Goal: Information Seeking & Learning: Learn about a topic

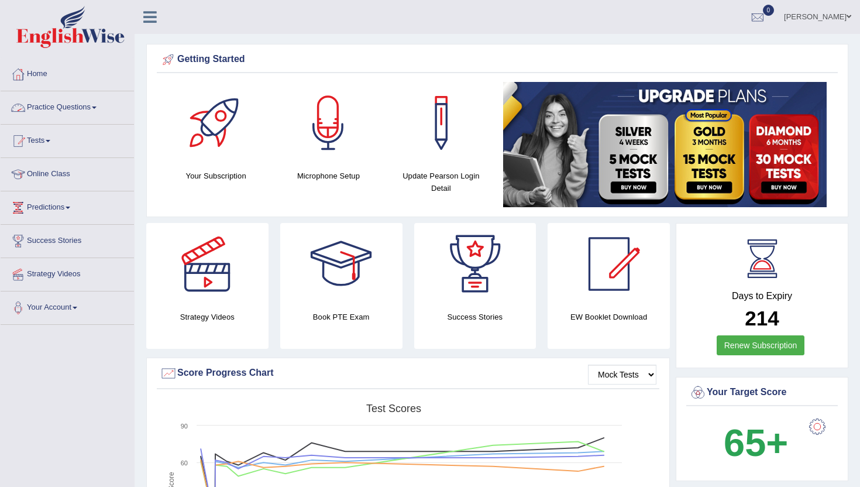
click at [44, 109] on link "Practice Questions" at bounding box center [67, 105] width 133 height 29
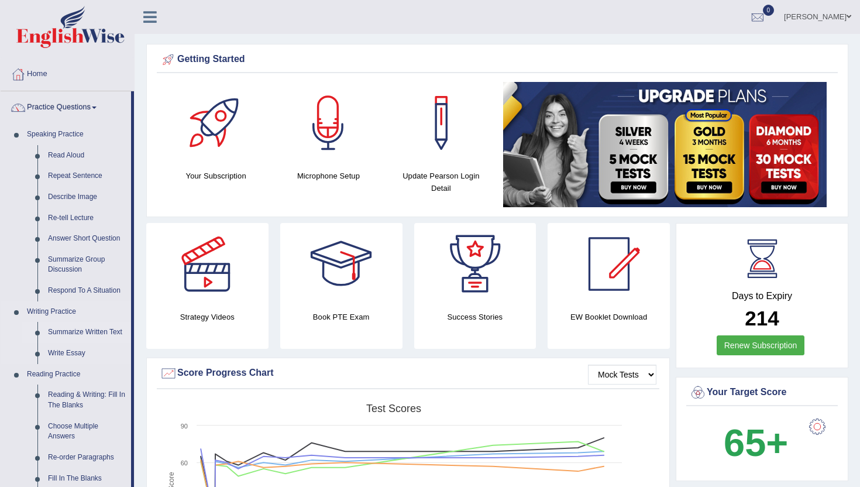
click at [71, 331] on link "Summarize Written Text" at bounding box center [87, 332] width 88 height 21
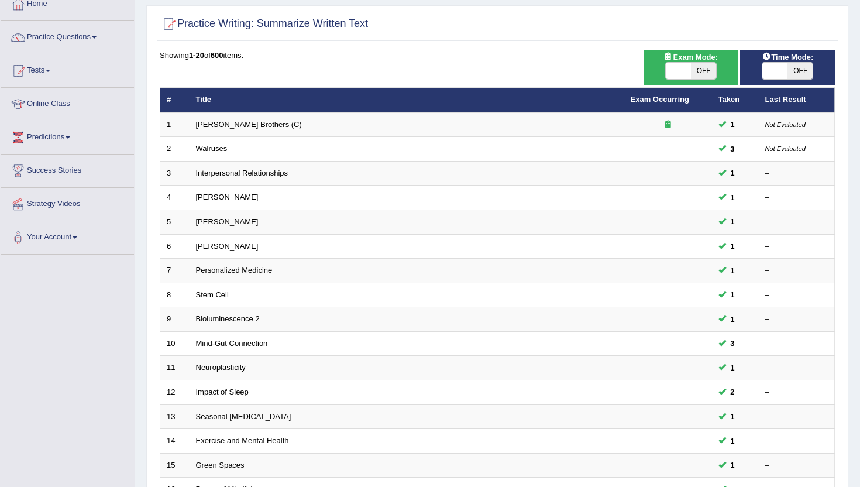
scroll to position [94, 0]
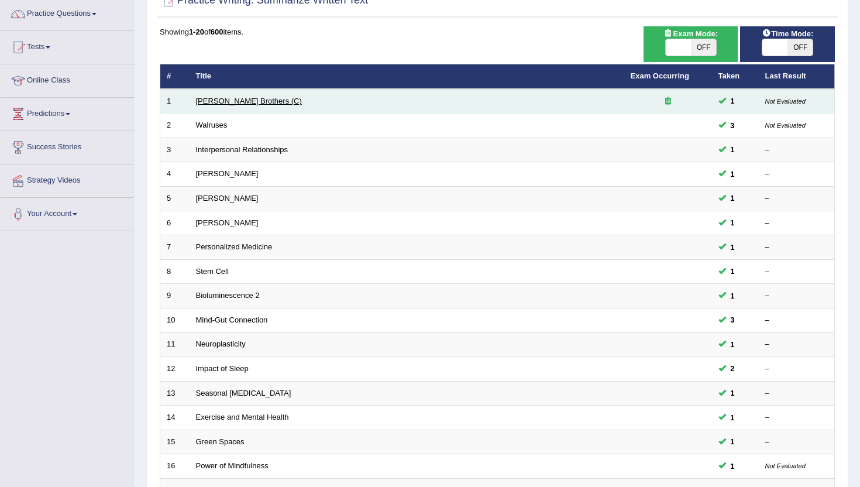
click at [244, 99] on link "[PERSON_NAME] Brothers (C)" at bounding box center [249, 101] width 106 height 9
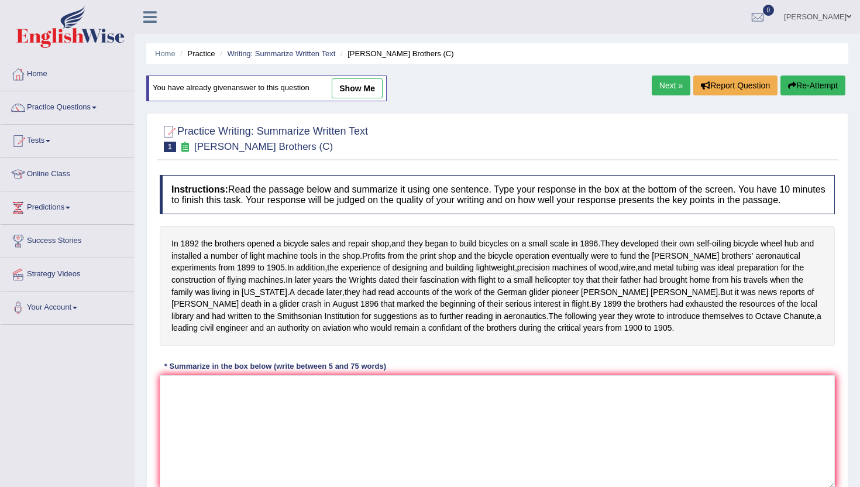
click at [356, 84] on link "show me" at bounding box center [357, 88] width 51 height 20
type textarea "In 1892 the brothers opened a bicycle sales and repair shop, and they began to …"
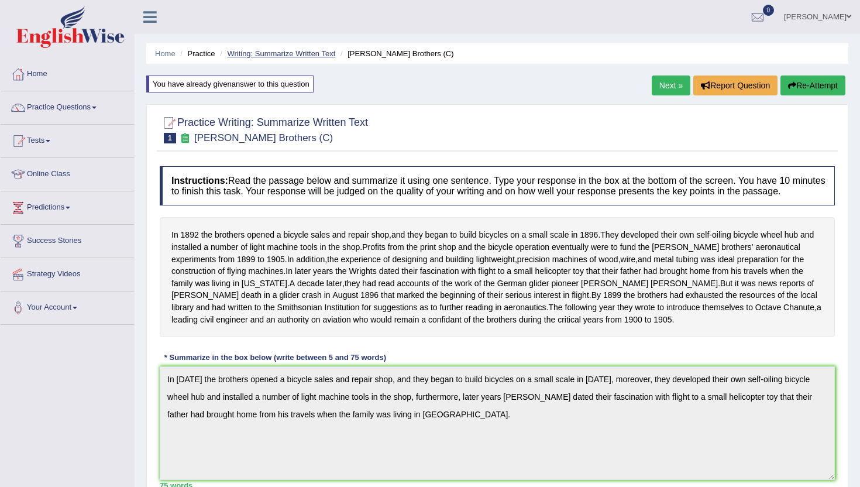
click at [279, 56] on link "Writing: Summarize Written Text" at bounding box center [281, 53] width 108 height 9
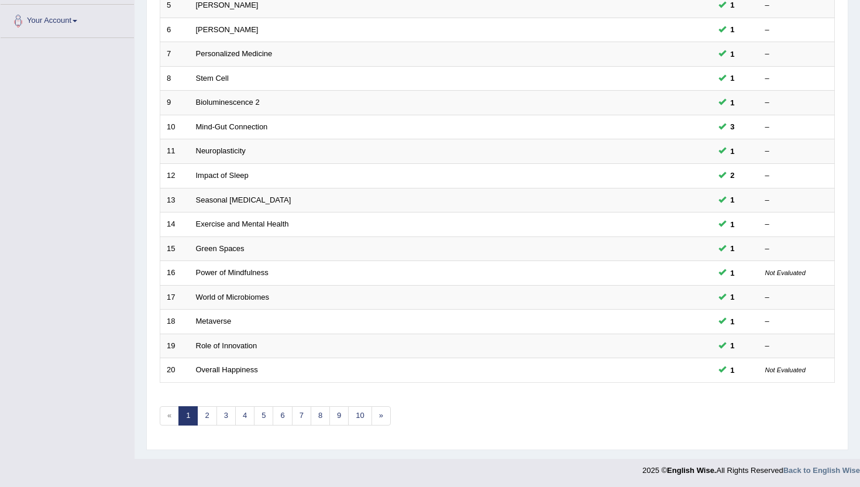
scroll to position [288, 0]
click at [219, 415] on link "3" at bounding box center [226, 414] width 19 height 19
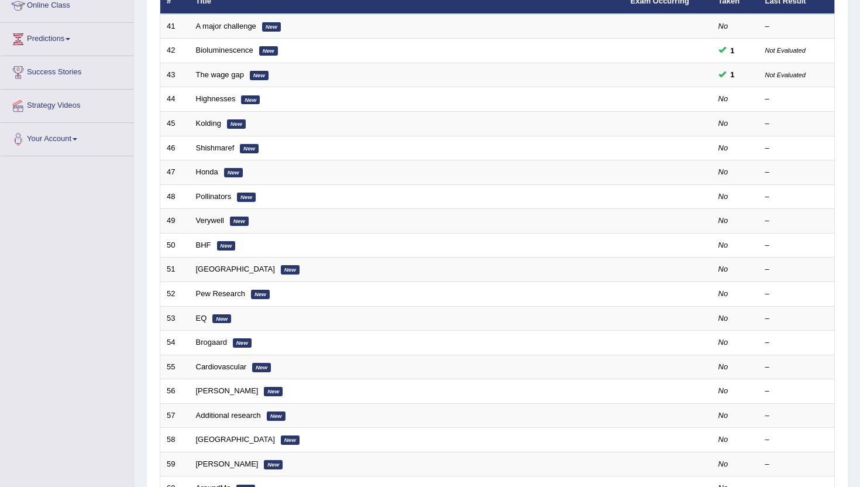
scroll to position [177, 0]
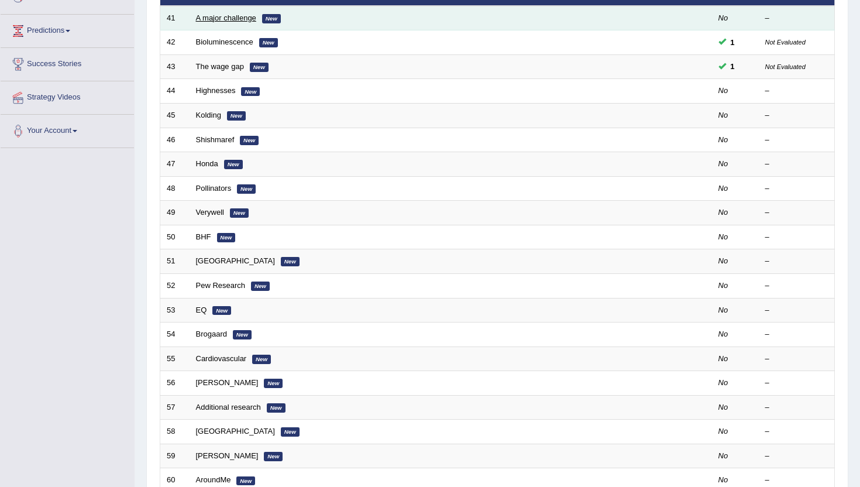
click at [224, 18] on link "A major challenge" at bounding box center [226, 17] width 60 height 9
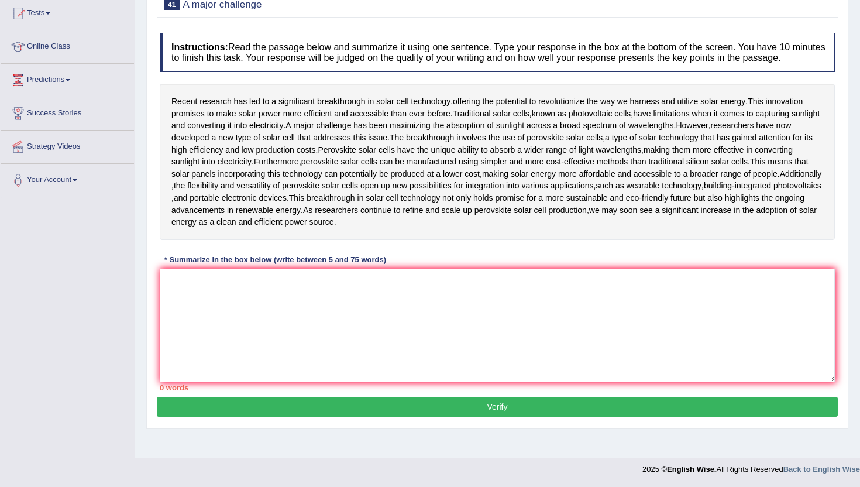
scroll to position [187, 0]
click at [256, 379] on textarea at bounding box center [497, 326] width 675 height 114
type textarea "r"
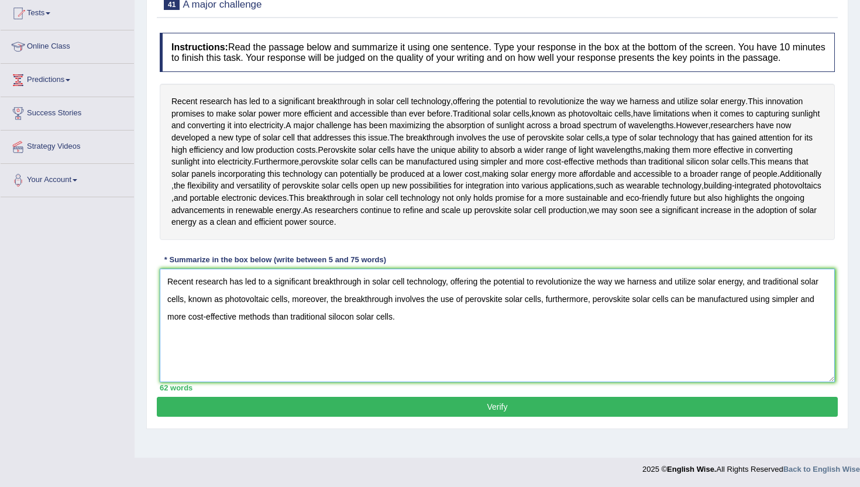
type textarea "Recent research has led to a significant breakthrough in solar cell technology,…"
click at [191, 417] on button "Verify" at bounding box center [497, 407] width 681 height 20
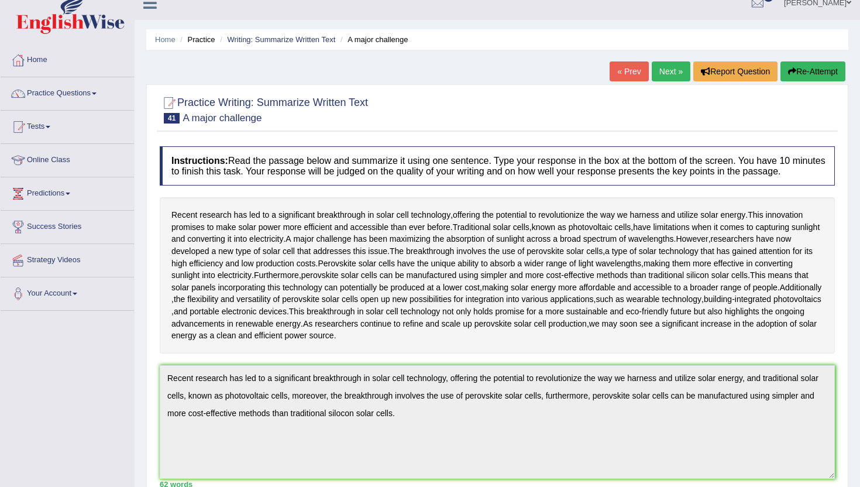
scroll to position [0, 0]
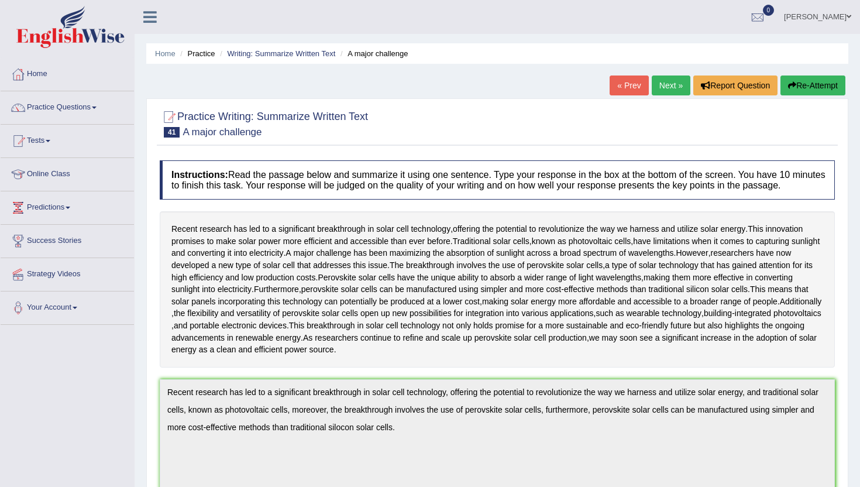
click at [667, 92] on link "Next »" at bounding box center [671, 86] width 39 height 20
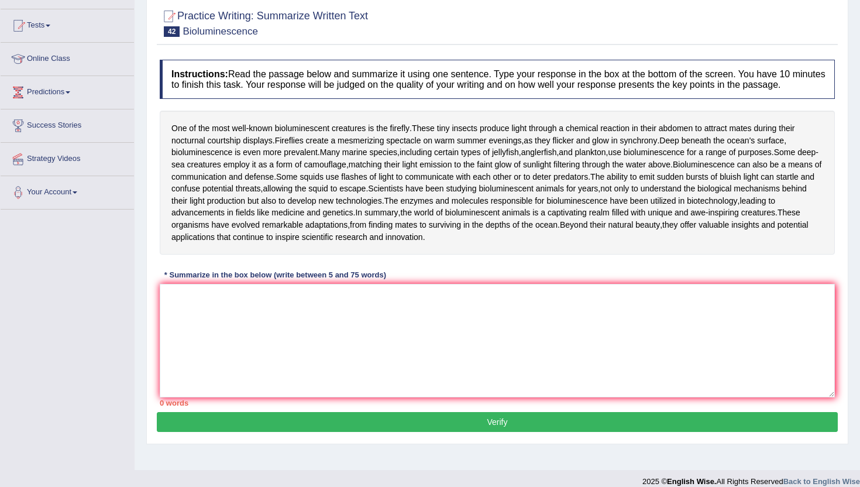
scroll to position [117, 0]
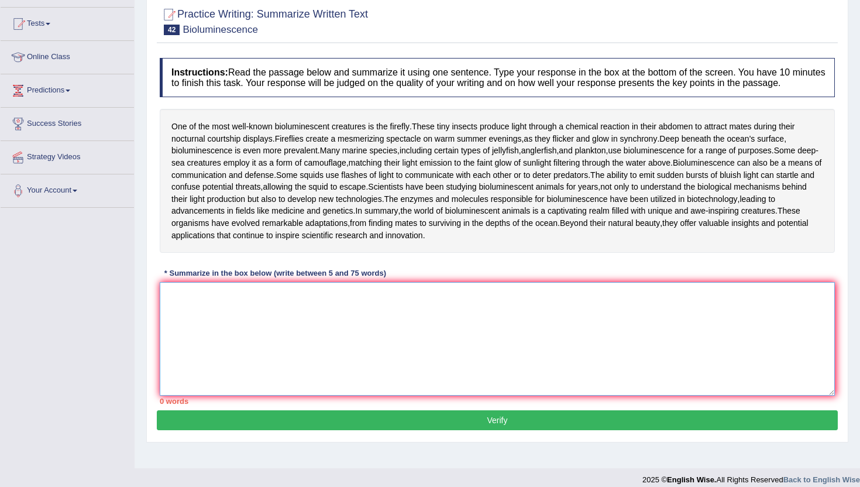
click at [252, 396] on textarea at bounding box center [497, 339] width 675 height 114
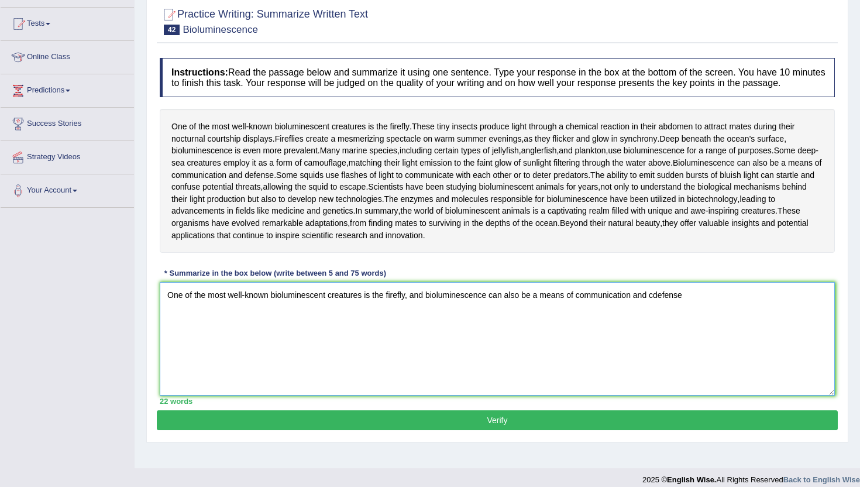
click at [658, 381] on textarea "One of the most well-known bioluminescent creatures is the firefly, and biolumi…" at bounding box center [497, 339] width 675 height 114
click at [718, 377] on textarea "One of the most well-known bioluminescent creatures is the firefly, and biolumi…" at bounding box center [497, 339] width 675 height 114
click at [682, 396] on textarea "One of the most well-known bioluminescent creatures is the firefly, and biolumi…" at bounding box center [497, 339] width 675 height 114
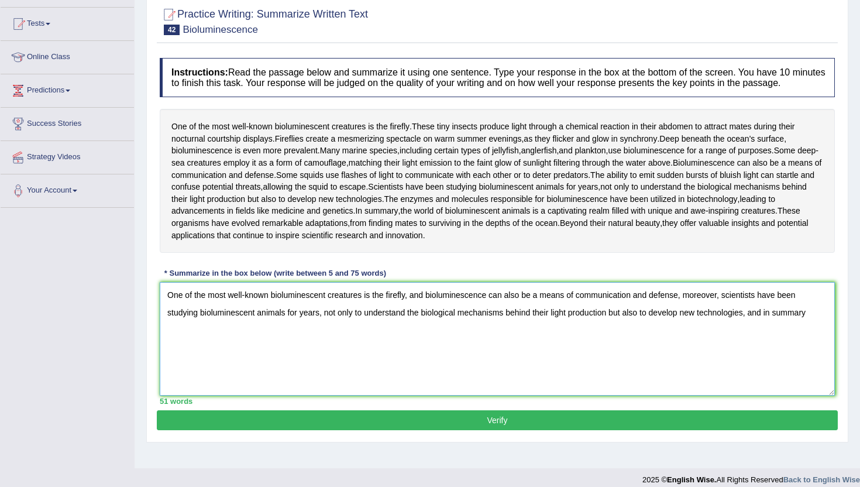
click at [770, 396] on textarea "One of the most well-known bioluminescent creatures is the firefly, and biolumi…" at bounding box center [497, 339] width 675 height 114
click at [816, 396] on textarea "One of the most well-known bioluminescent creatures is the firefly, and biolumi…" at bounding box center [497, 339] width 675 height 114
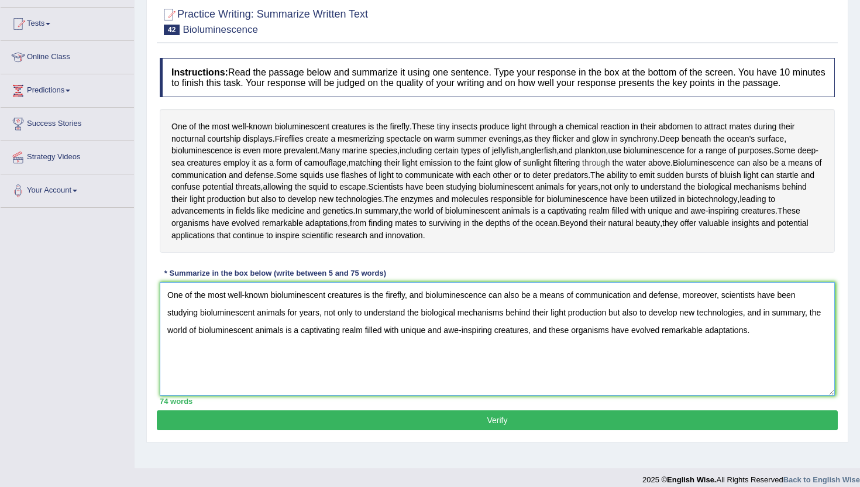
type textarea "One of the most well-known bioluminescent creatures is the firefly, and biolumi…"
click at [610, 169] on span "through" at bounding box center [596, 163] width 28 height 12
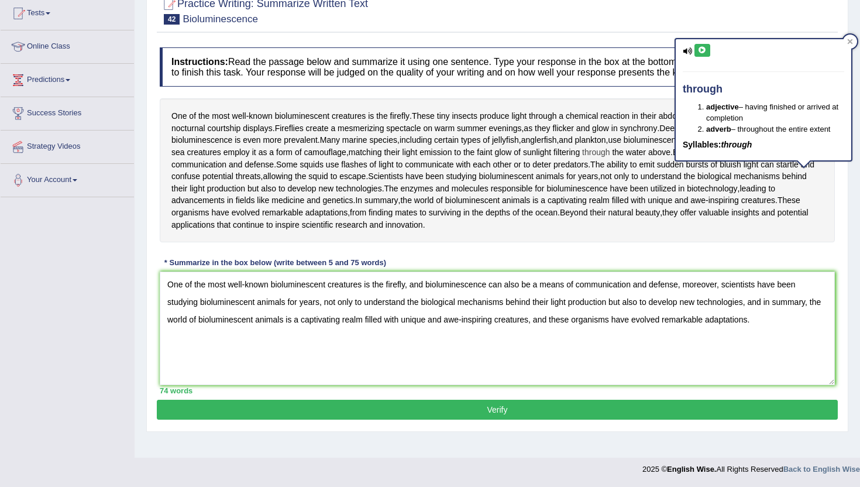
scroll to position [193, 0]
click at [646, 420] on button "Verify" at bounding box center [497, 410] width 681 height 20
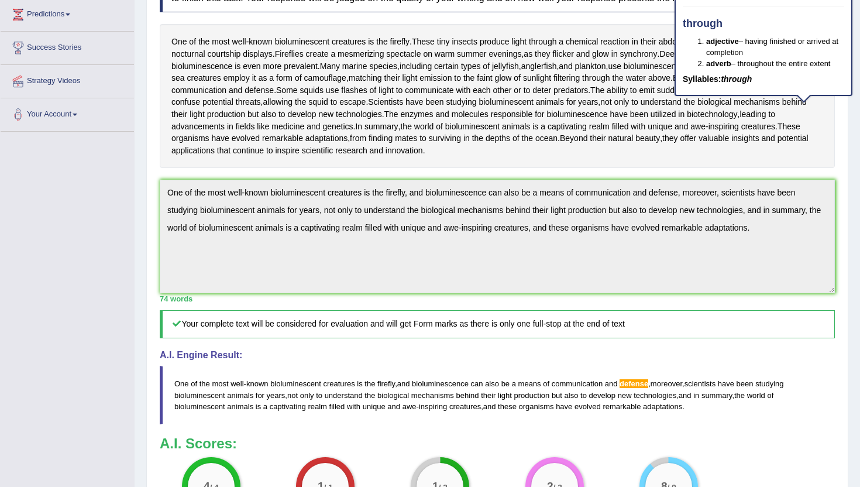
click at [519, 168] on div "One of the most well - known bioluminescent creatures is the firefly . These ti…" at bounding box center [497, 96] width 675 height 144
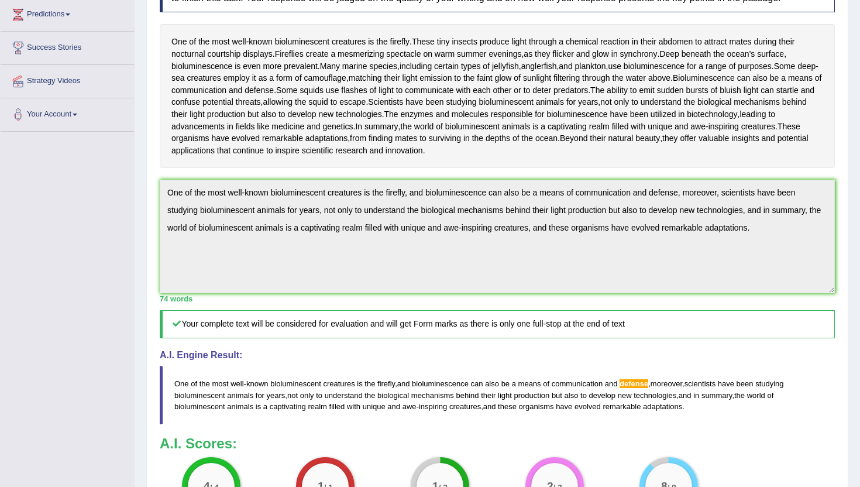
click at [551, 168] on div "One of the most well - known bioluminescent creatures is the firefly . These ti…" at bounding box center [497, 96] width 675 height 144
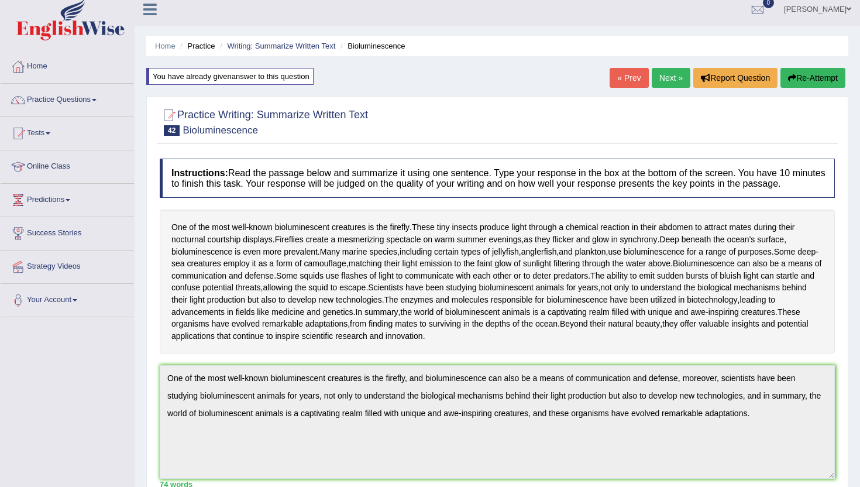
scroll to position [0, 0]
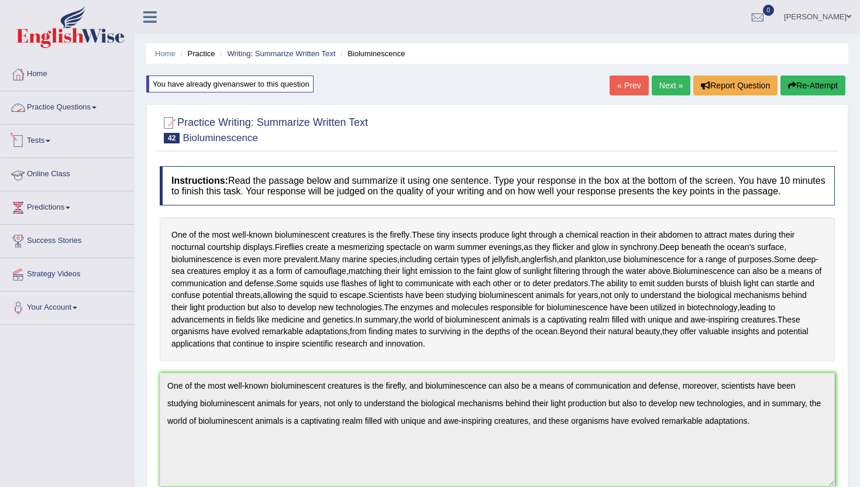
click at [62, 112] on link "Practice Questions" at bounding box center [67, 105] width 133 height 29
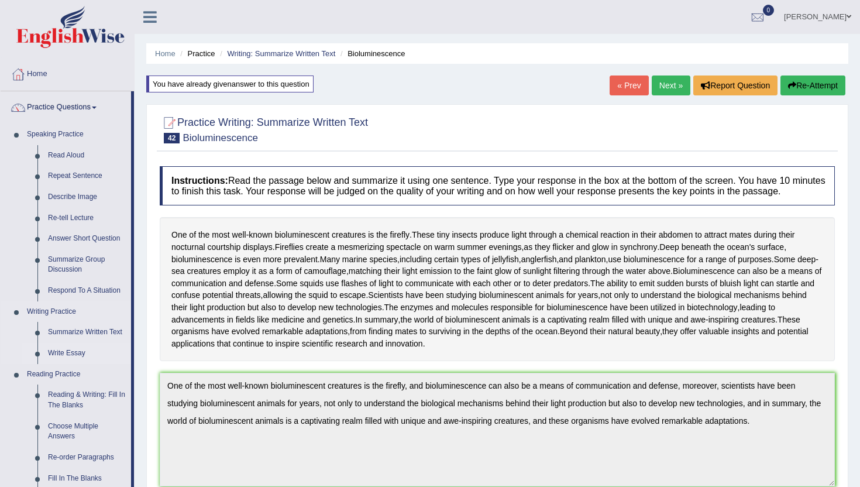
click at [61, 356] on link "Write Essay" at bounding box center [87, 353] width 88 height 21
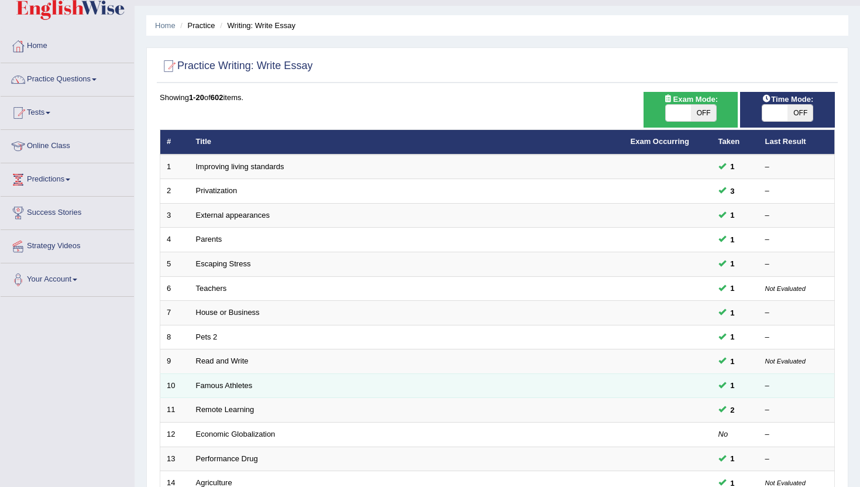
scroll to position [23, 0]
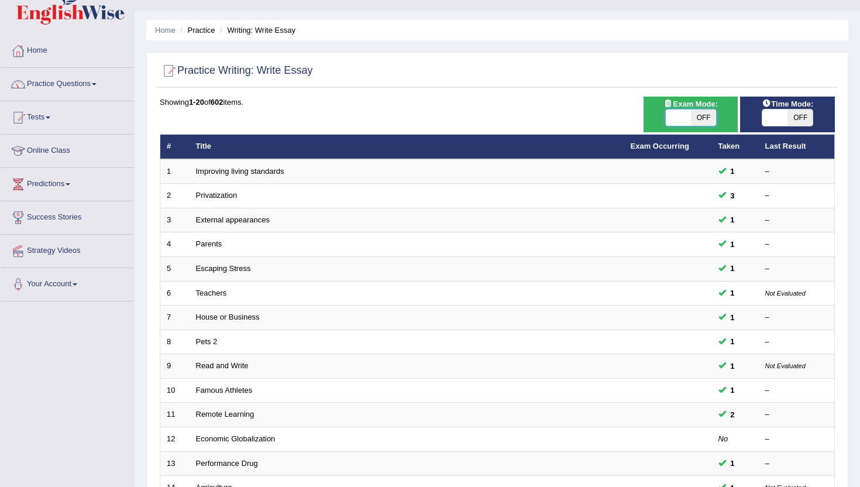
click at [684, 118] on span at bounding box center [678, 117] width 25 height 16
checkbox input "true"
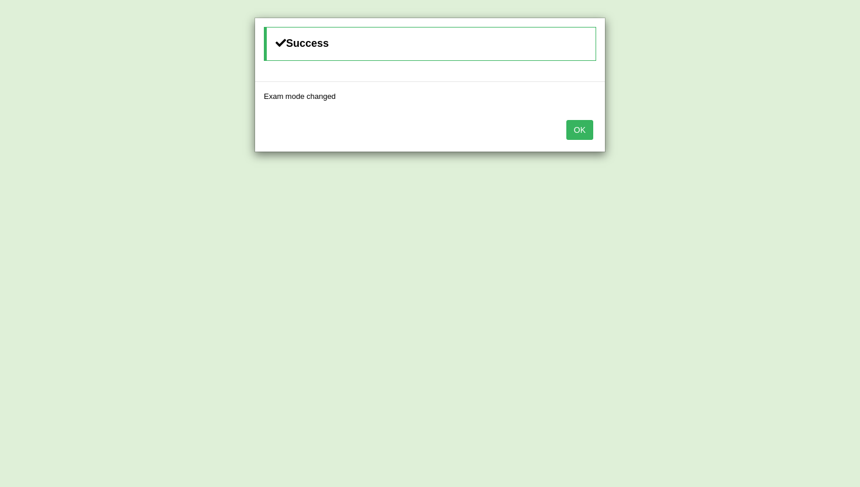
click at [585, 127] on button "OK" at bounding box center [580, 130] width 27 height 20
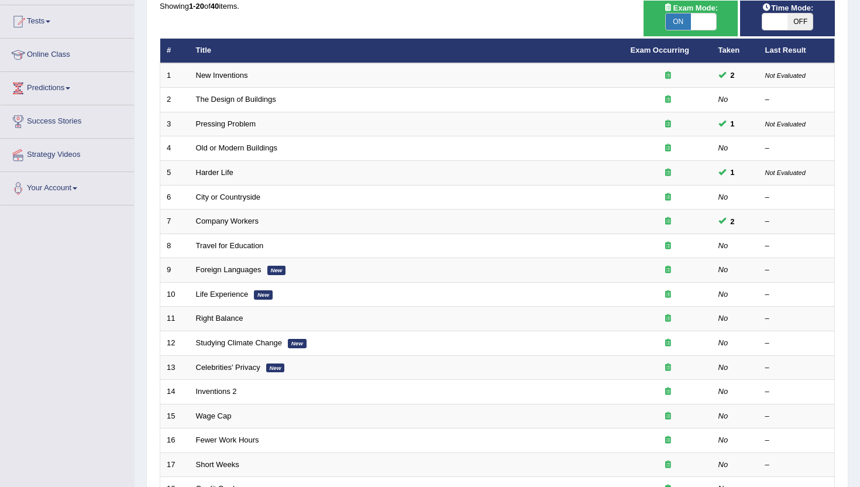
scroll to position [117, 0]
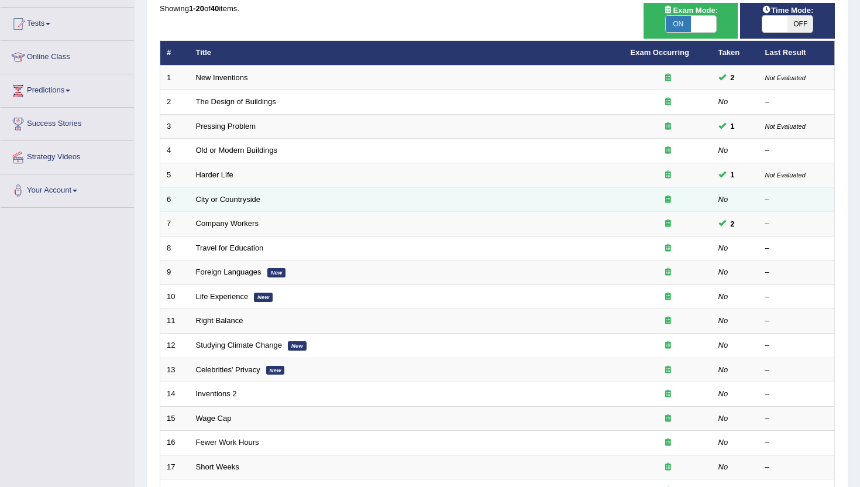
click at [221, 205] on td "City or Countryside" at bounding box center [407, 199] width 435 height 25
click at [229, 201] on link "City or Countryside" at bounding box center [228, 199] width 65 height 9
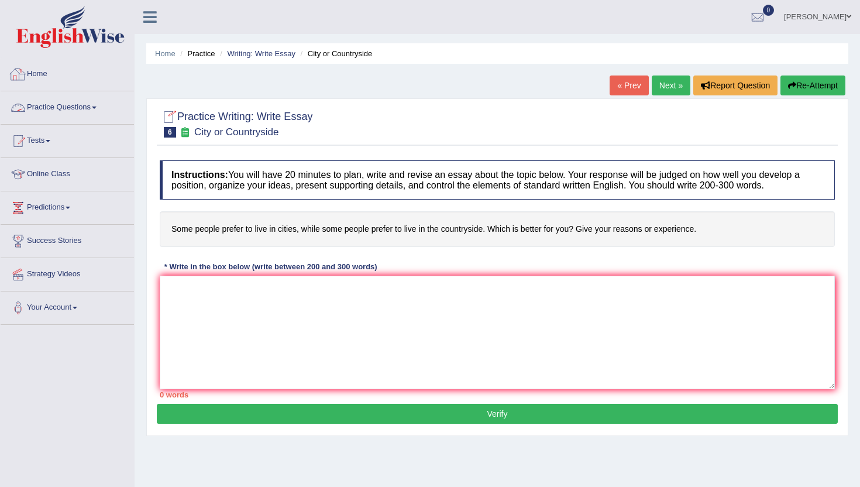
click at [80, 105] on link "Practice Questions" at bounding box center [67, 105] width 133 height 29
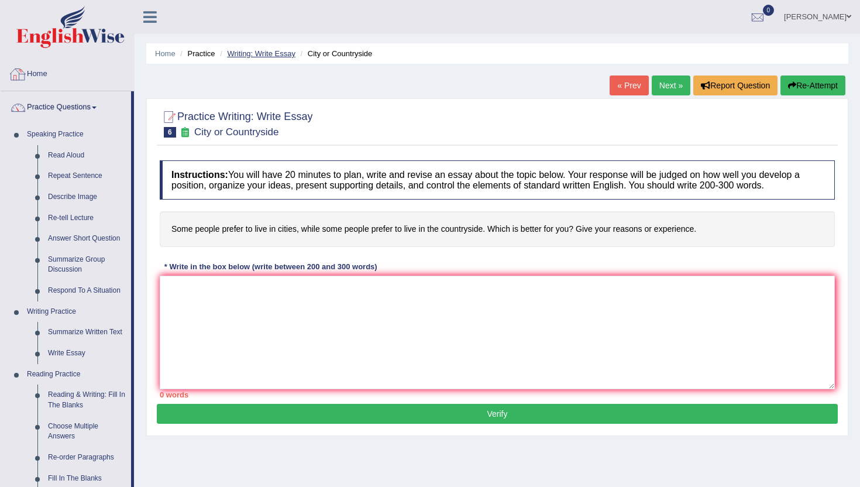
click at [235, 54] on link "Writing: Write Essay" at bounding box center [261, 53] width 68 height 9
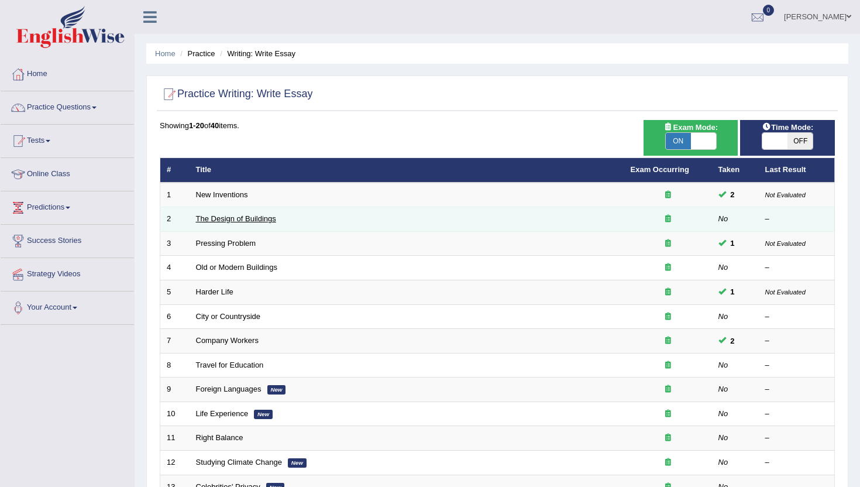
click at [214, 224] on td "The Design of Buildings" at bounding box center [407, 219] width 435 height 25
click at [214, 218] on link "The Design of Buildings" at bounding box center [236, 218] width 80 height 9
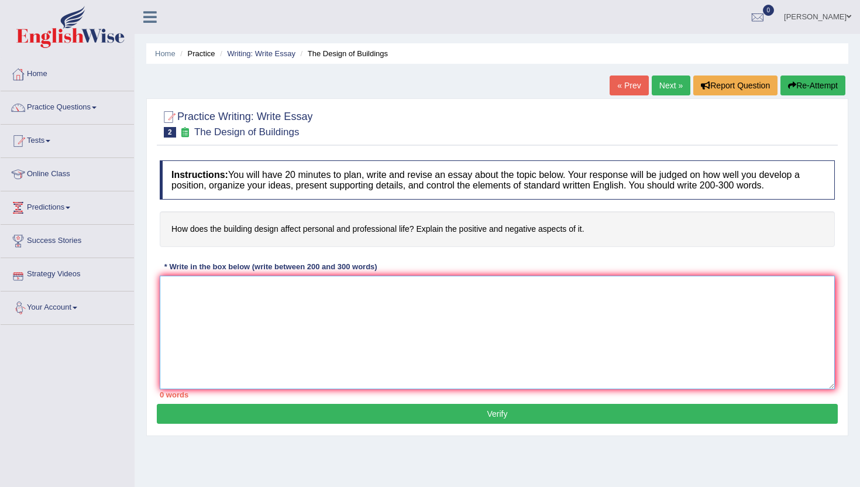
click at [236, 335] on textarea at bounding box center [497, 333] width 675 height 114
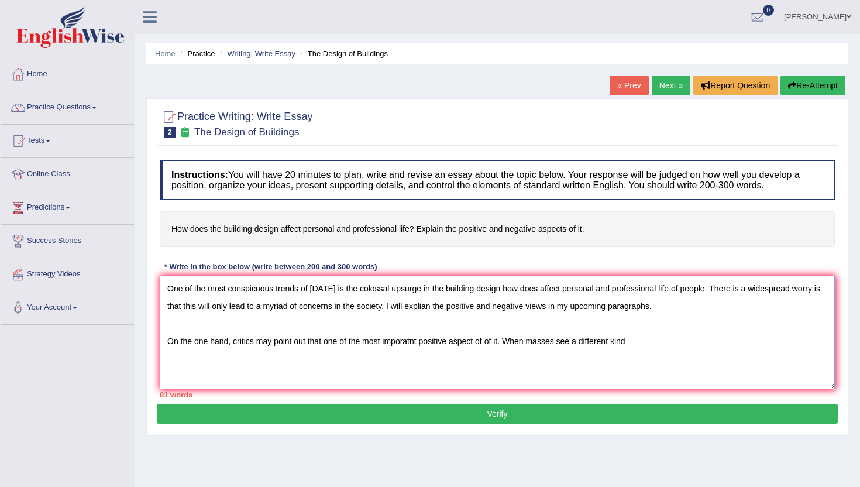
click at [531, 343] on textarea "One of the most conspicuous trends of today is the colossal upsurge in the buil…" at bounding box center [497, 333] width 675 height 114
click at [688, 355] on textarea "One of the most conspicuous trends of today is the colossal upsurge in the buil…" at bounding box center [497, 333] width 675 height 114
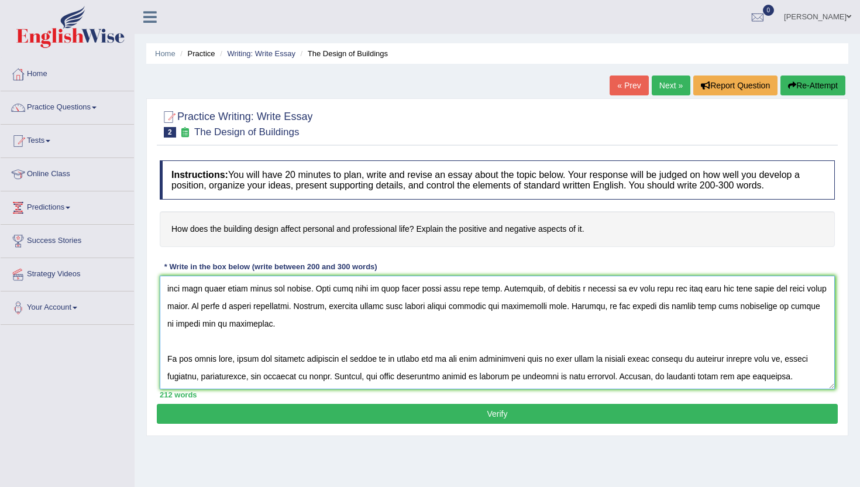
scroll to position [98, 0]
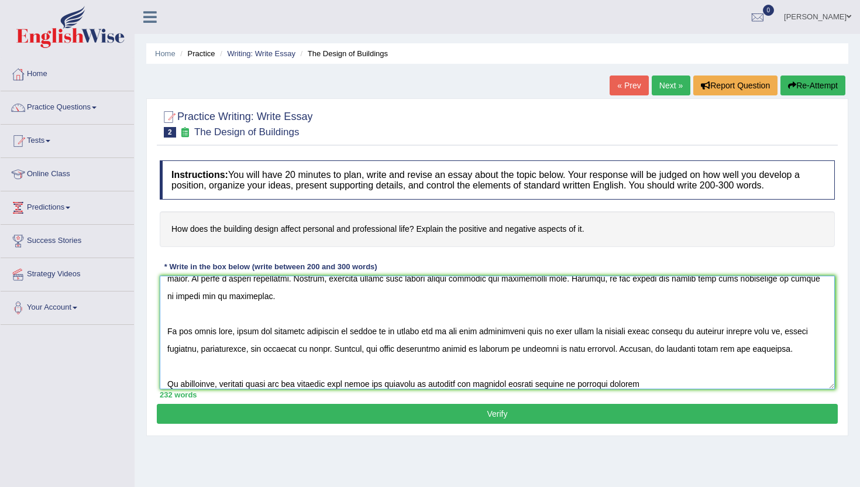
click at [345, 386] on textarea at bounding box center [497, 333] width 675 height 114
click at [456, 386] on textarea at bounding box center [497, 333] width 675 height 114
click at [705, 387] on textarea at bounding box center [497, 333] width 675 height 114
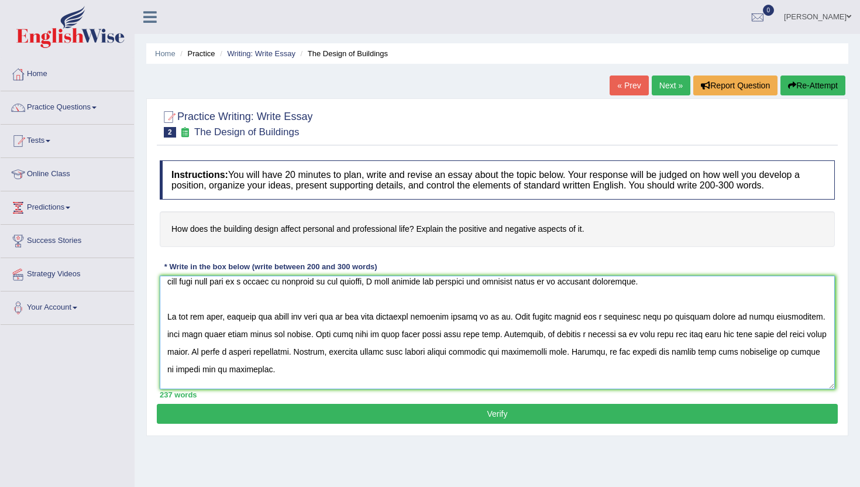
scroll to position [0, 0]
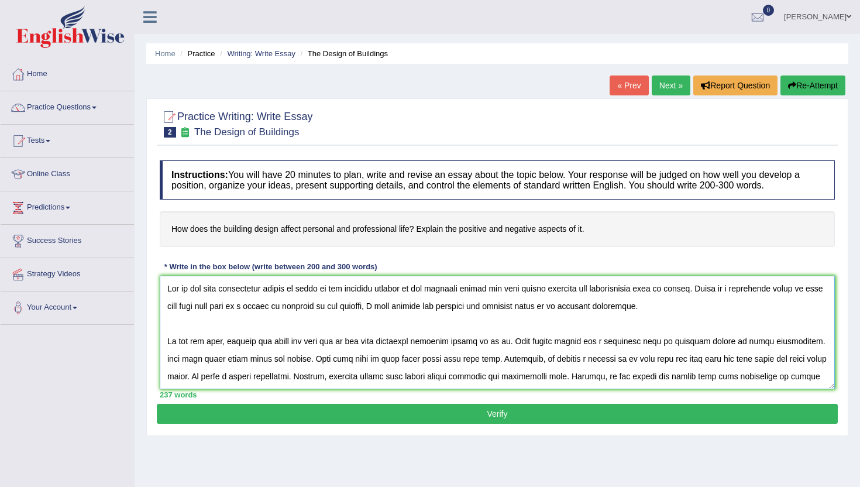
click at [421, 343] on textarea at bounding box center [497, 333] width 675 height 114
click at [491, 339] on textarea at bounding box center [497, 333] width 675 height 114
click at [548, 345] on textarea at bounding box center [497, 333] width 675 height 114
click at [184, 359] on textarea at bounding box center [497, 333] width 675 height 114
click at [171, 358] on textarea at bounding box center [497, 333] width 675 height 114
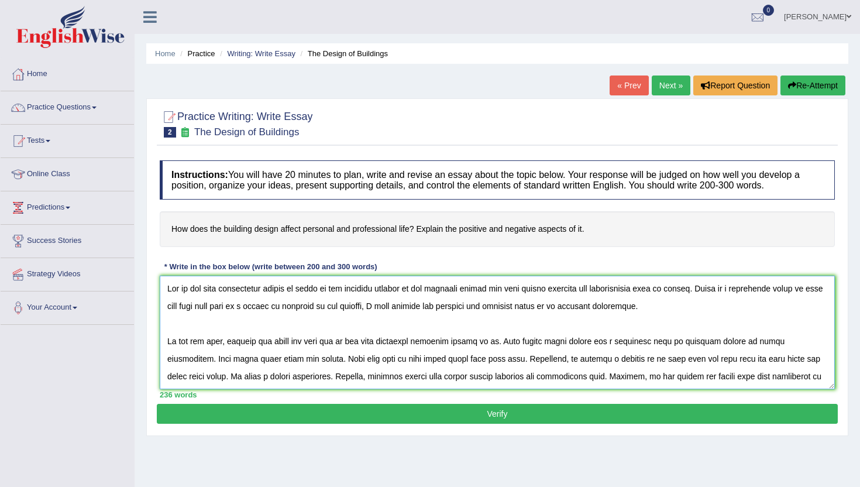
click at [348, 362] on textarea at bounding box center [497, 333] width 675 height 114
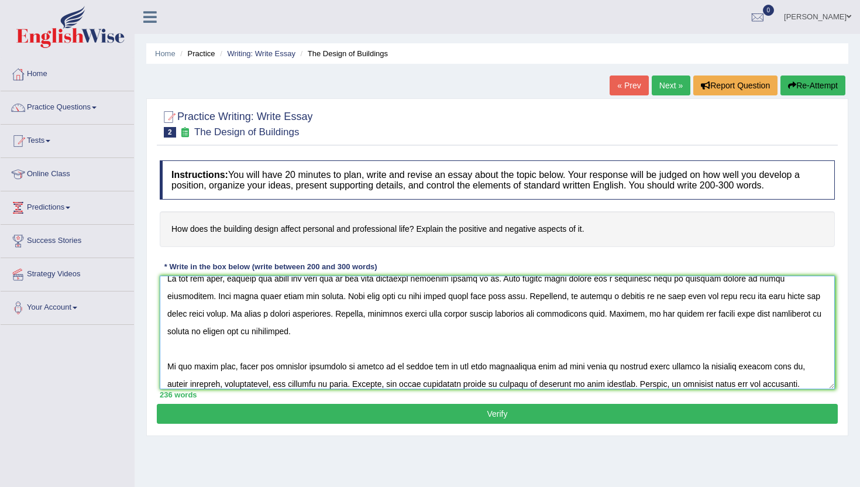
scroll to position [105, 0]
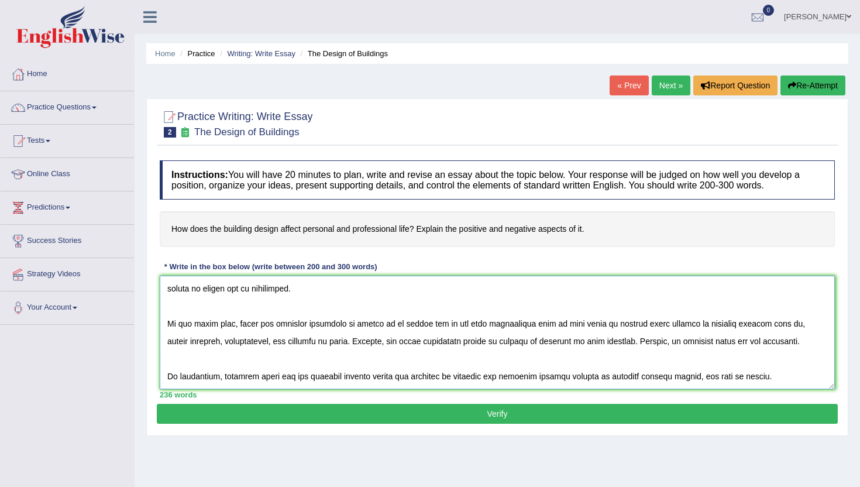
click at [640, 328] on textarea at bounding box center [497, 333] width 675 height 114
click at [649, 328] on textarea at bounding box center [497, 333] width 675 height 114
click at [801, 325] on textarea at bounding box center [497, 333] width 675 height 114
click at [378, 345] on textarea at bounding box center [497, 333] width 675 height 114
click at [544, 342] on textarea at bounding box center [497, 333] width 675 height 114
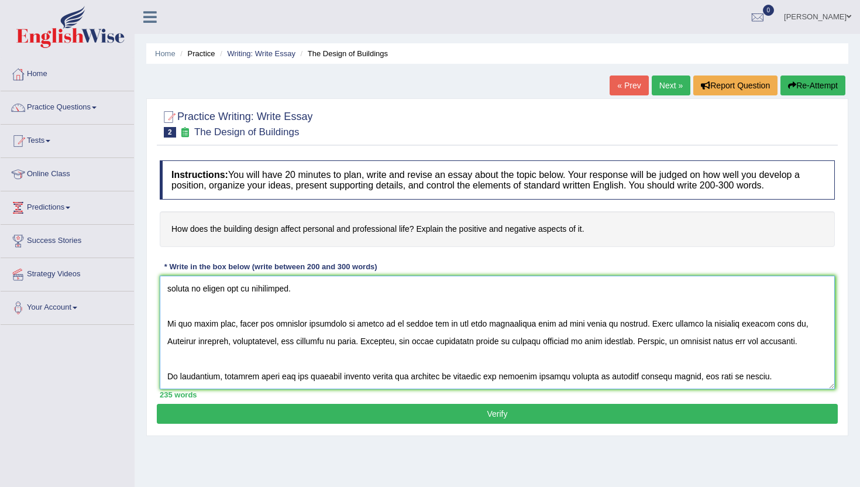
click at [578, 342] on textarea at bounding box center [497, 333] width 675 height 114
click at [342, 378] on textarea at bounding box center [497, 333] width 675 height 114
type textarea "One of the most conspicuous trends of today is the colossal upsurge in the buil…"
click at [304, 413] on button "Verify" at bounding box center [497, 414] width 681 height 20
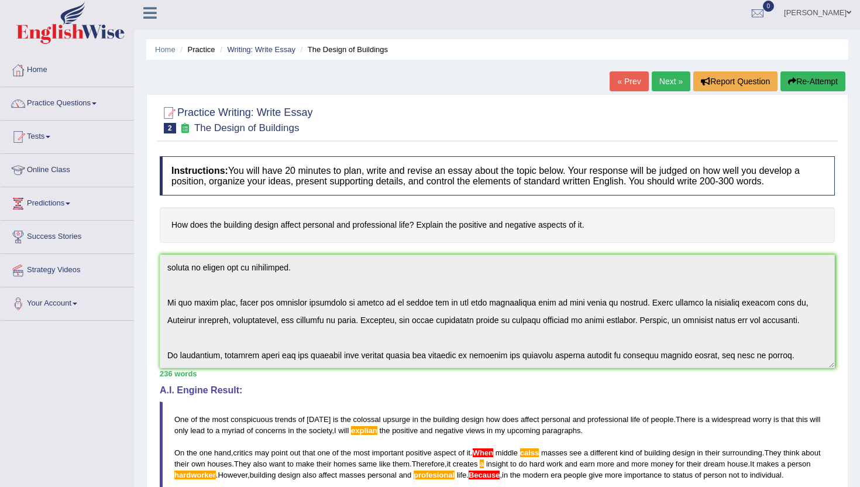
scroll to position [0, 0]
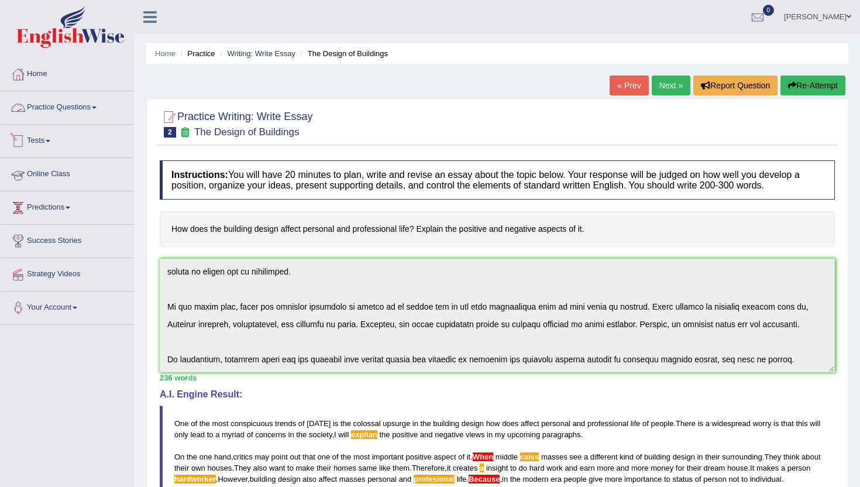
click at [90, 110] on link "Practice Questions" at bounding box center [67, 105] width 133 height 29
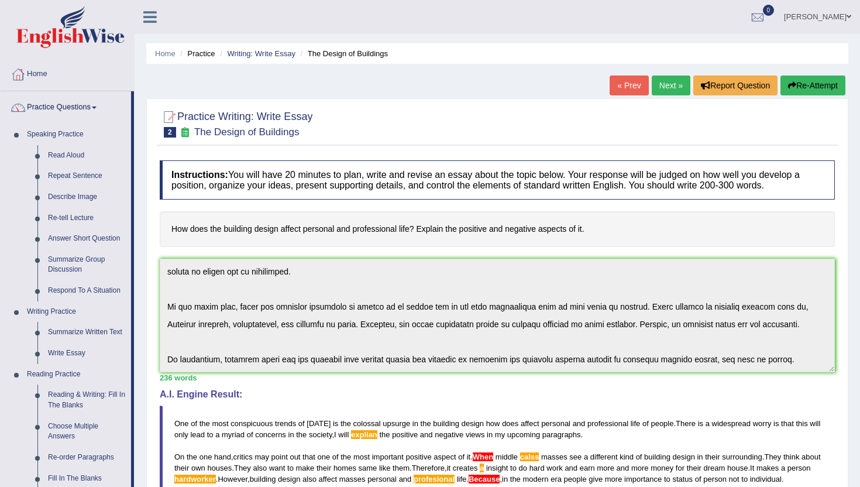
click at [142, 458] on div "Home Practice Writing: Write Essay The Design of Buildings « Prev Next » Report…" at bounding box center [498, 372] width 726 height 745
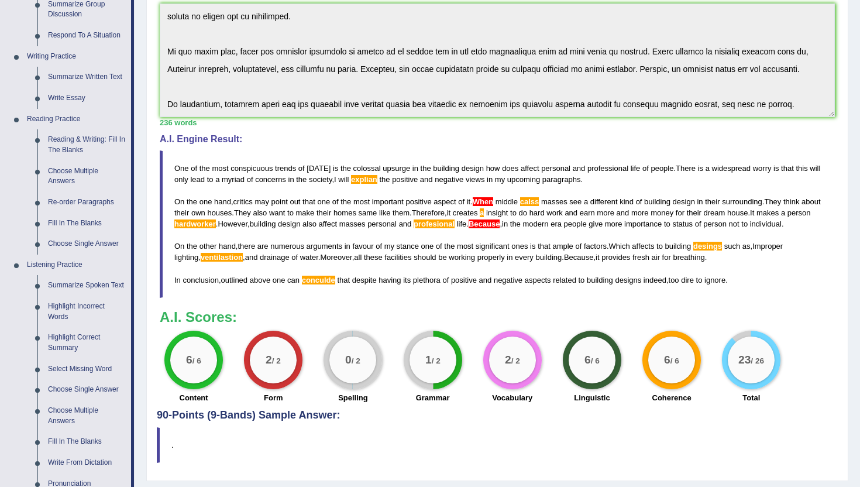
scroll to position [258, 0]
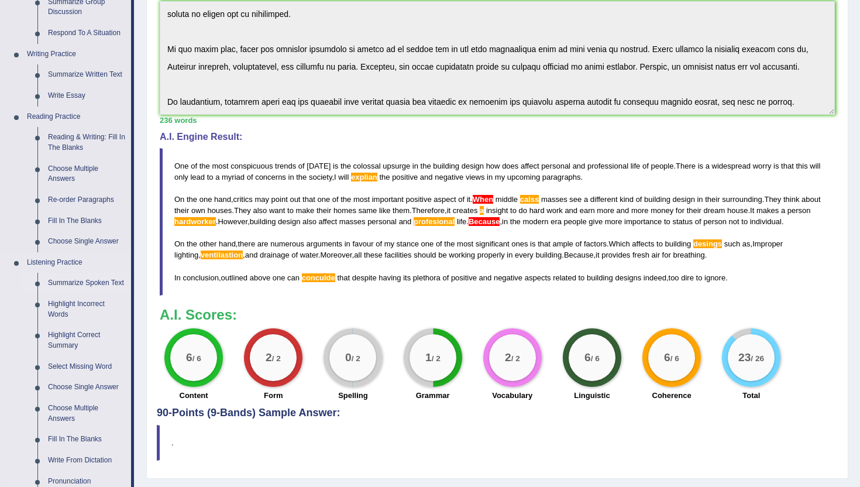
click at [86, 280] on link "Summarize Spoken Text" at bounding box center [87, 283] width 88 height 21
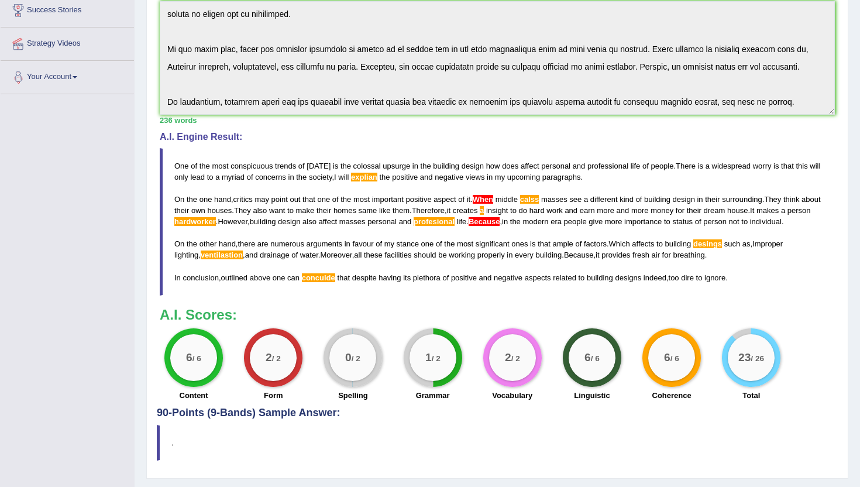
scroll to position [299, 0]
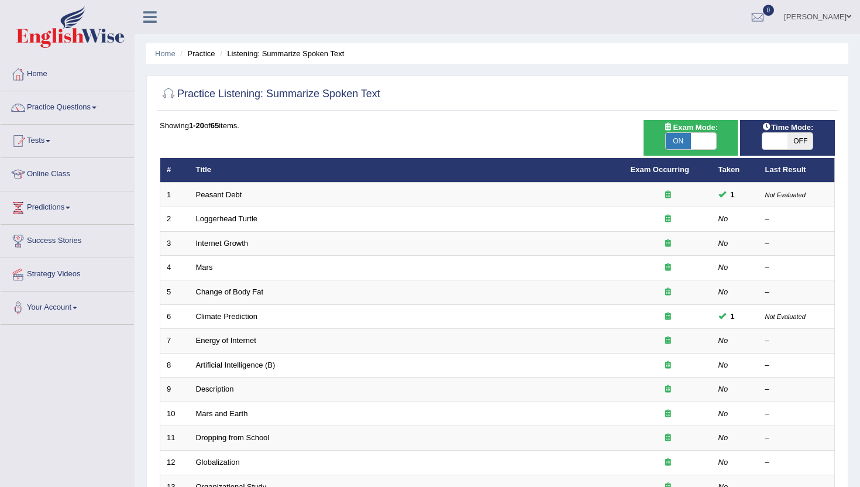
click at [86, 280] on link "Strategy Videos" at bounding box center [67, 272] width 133 height 29
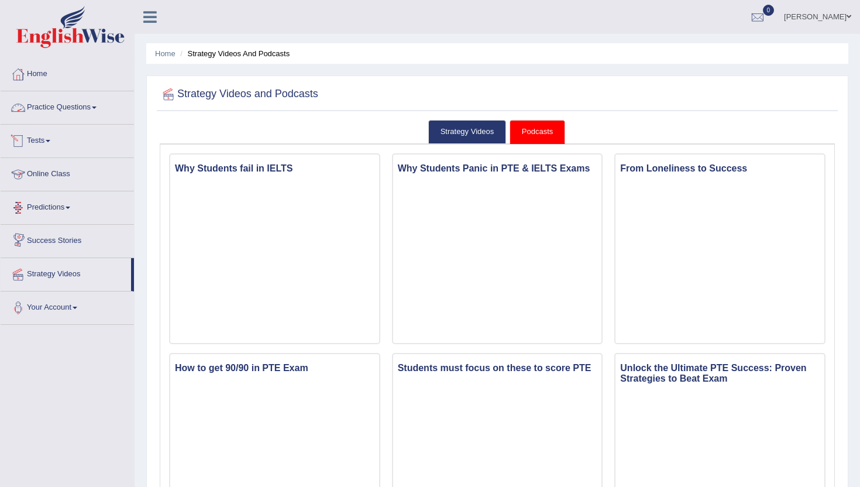
click at [61, 107] on link "Practice Questions" at bounding box center [67, 105] width 133 height 29
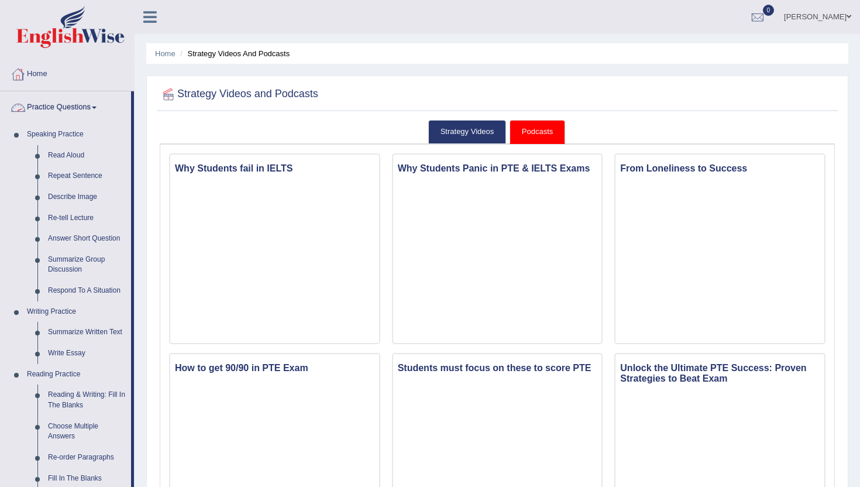
click at [38, 74] on link "Home" at bounding box center [67, 72] width 133 height 29
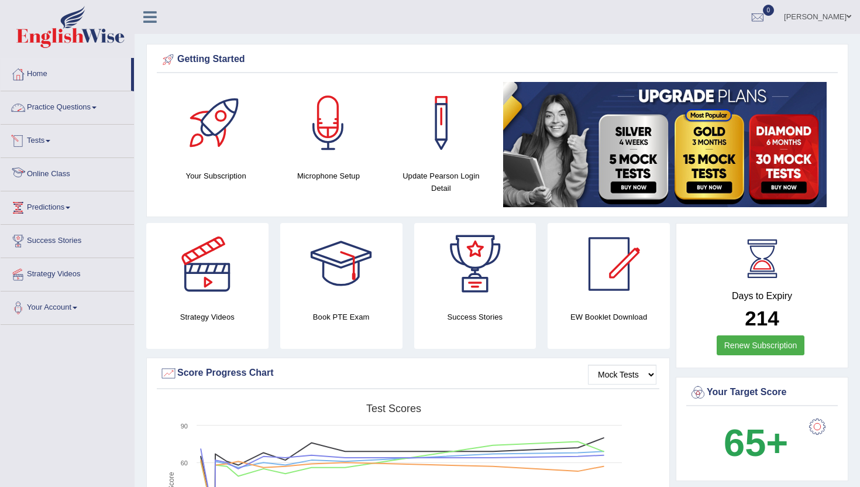
click at [62, 173] on link "Online Class" at bounding box center [67, 172] width 133 height 29
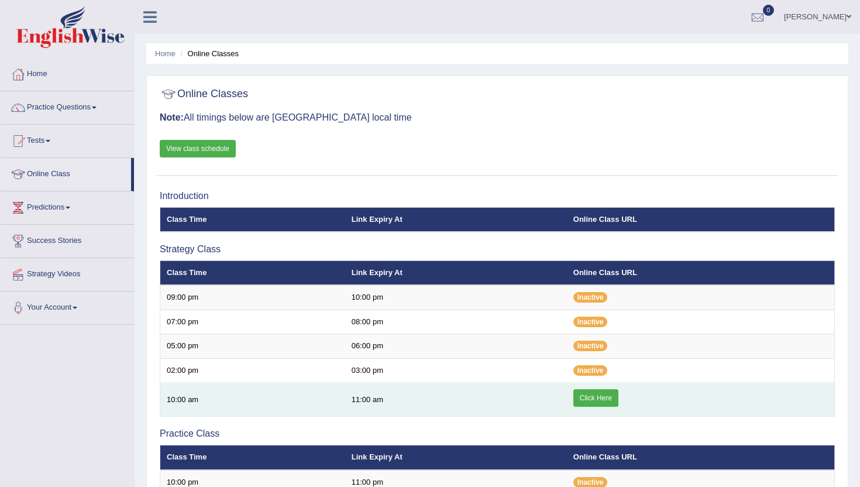
click at [596, 404] on link "Click Here" at bounding box center [596, 398] width 45 height 18
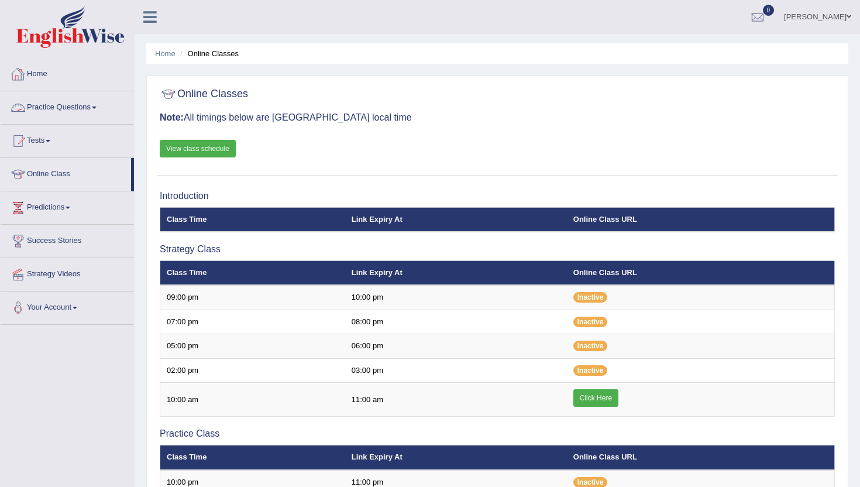
click at [92, 106] on link "Practice Questions" at bounding box center [67, 105] width 133 height 29
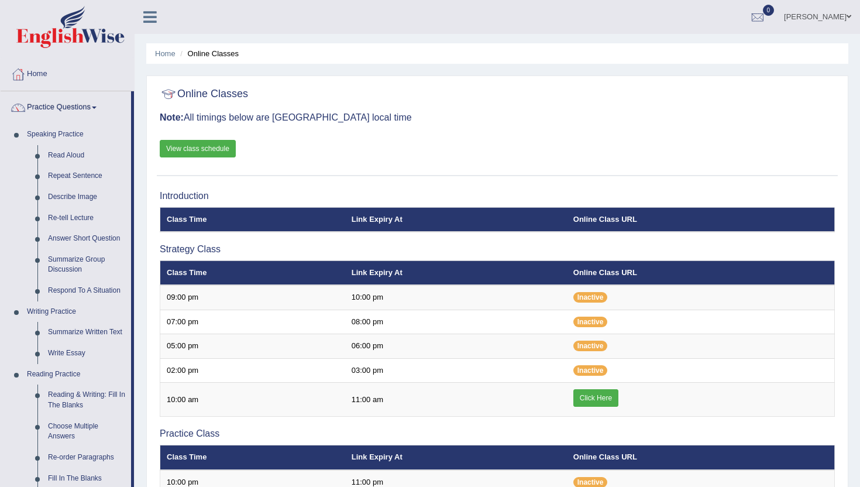
click at [145, 471] on div "Home Online Classes Online Classes Note: All timings below are [GEOGRAPHIC_DATA…" at bounding box center [498, 391] width 726 height 783
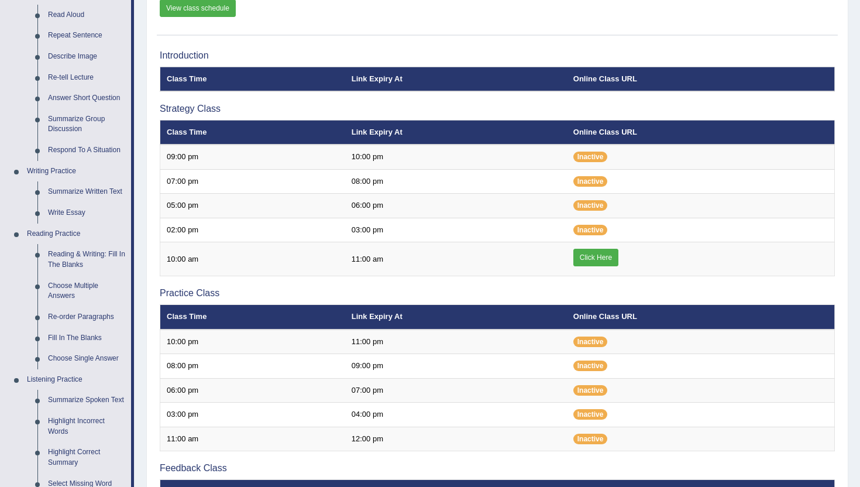
scroll to position [164, 0]
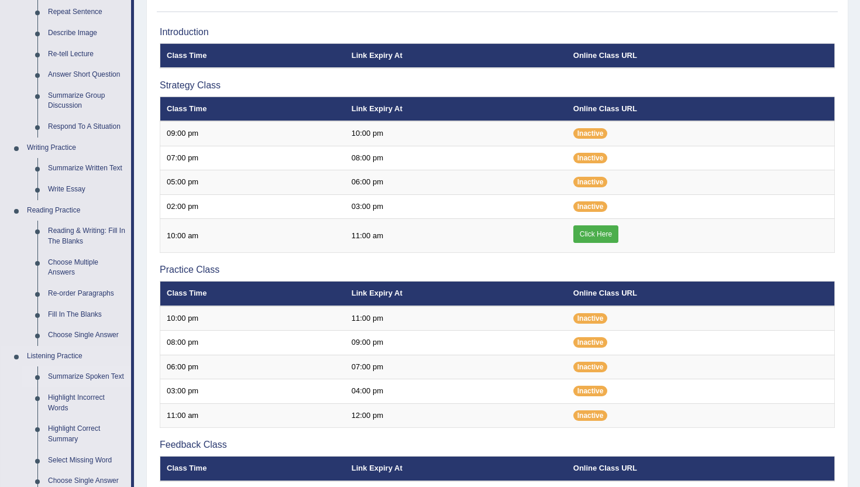
click at [60, 378] on link "Summarize Spoken Text" at bounding box center [87, 376] width 88 height 21
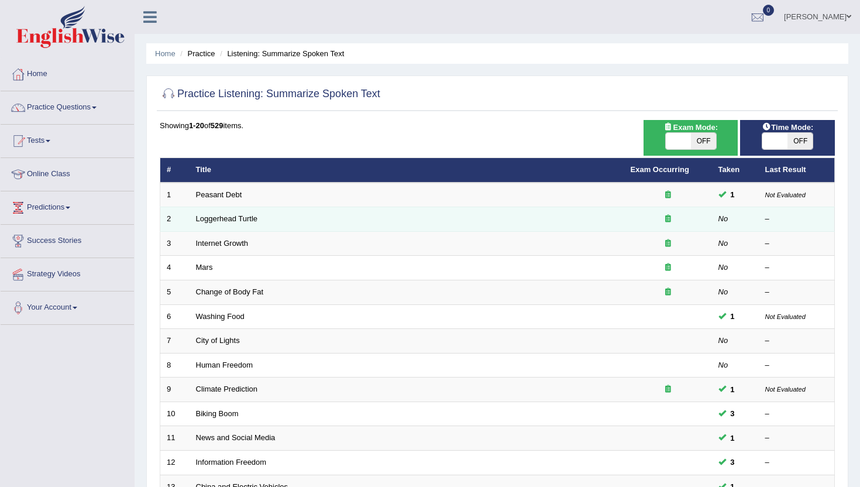
click at [733, 221] on td "No" at bounding box center [735, 219] width 47 height 25
click at [237, 215] on link "Loggerhead Turtle" at bounding box center [227, 218] width 62 height 9
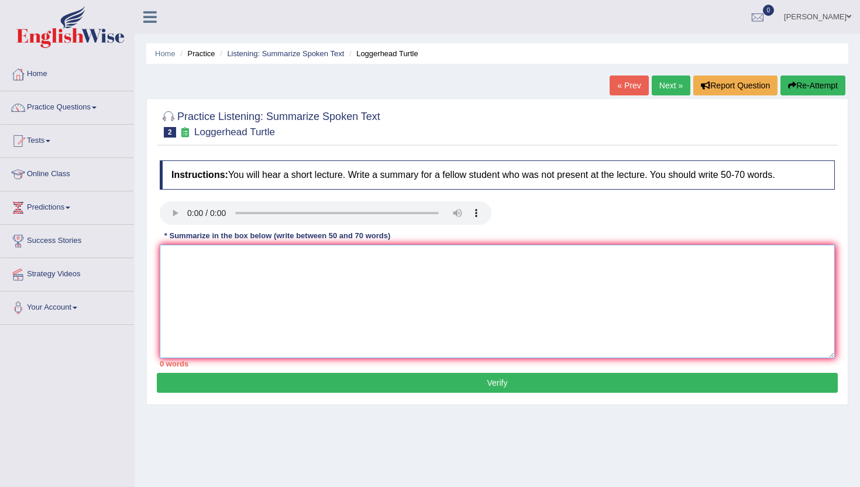
click at [313, 292] on textarea at bounding box center [497, 302] width 675 height 114
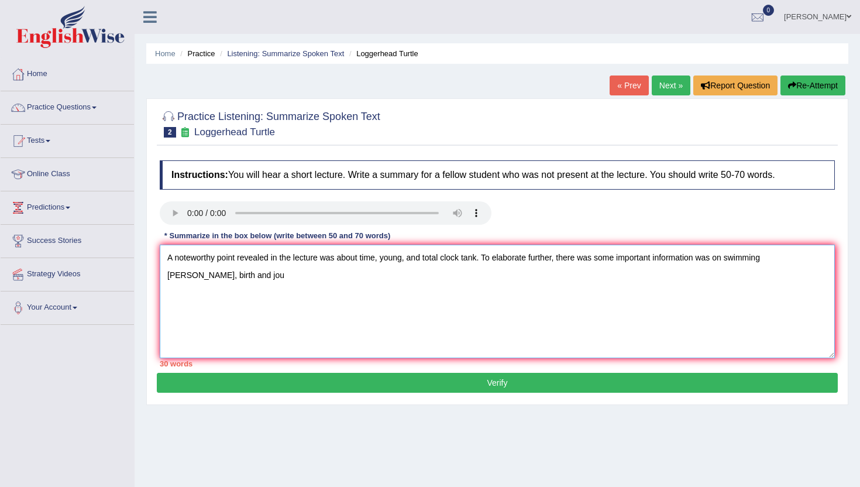
click at [789, 258] on textarea "A noteworthy point revealed in the lecture was about time, young, and total clo…" at bounding box center [497, 302] width 675 height 114
click at [817, 263] on textarea "A noteworthy point revealed in the lecture was about time, young, and total clo…" at bounding box center [497, 302] width 675 height 114
click at [249, 289] on textarea "A noteworthy point revealed in the lecture was about time, young, and total clo…" at bounding box center [497, 302] width 675 height 114
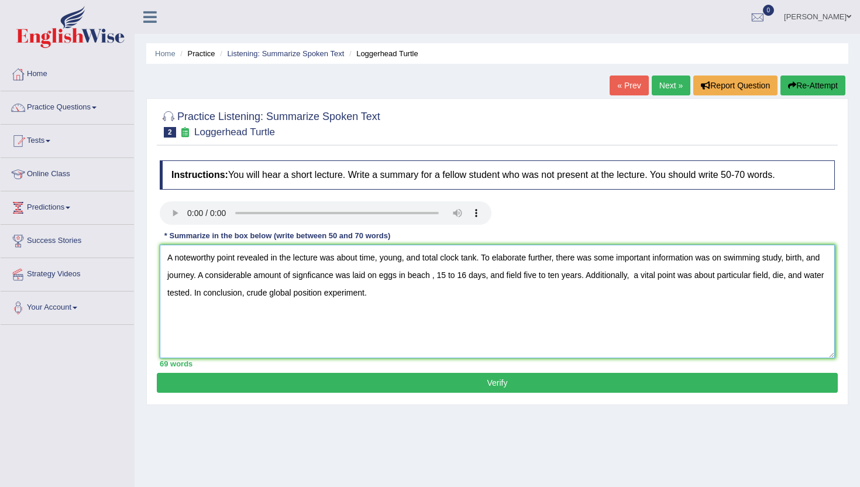
type textarea "A noteworthy point revealed in the lecture was about time, young, and total clo…"
click at [338, 382] on button "Verify" at bounding box center [497, 383] width 681 height 20
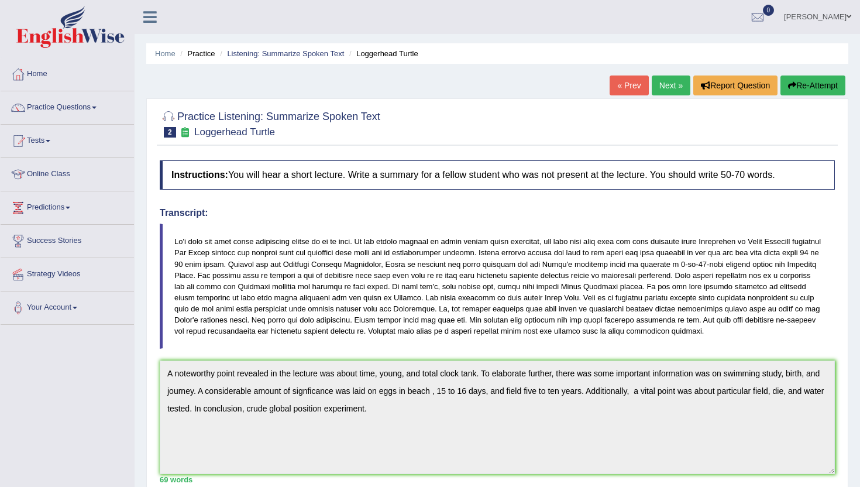
click at [670, 86] on link "Next »" at bounding box center [671, 86] width 39 height 20
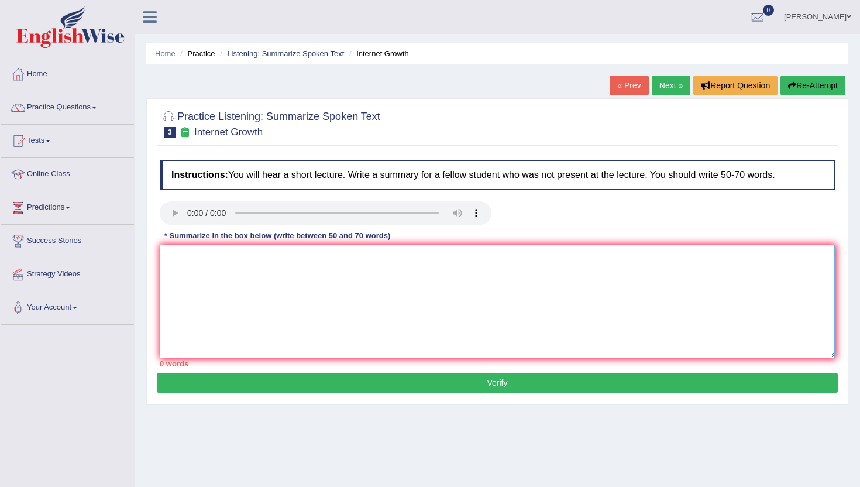
click at [234, 301] on textarea at bounding box center [497, 302] width 675 height 114
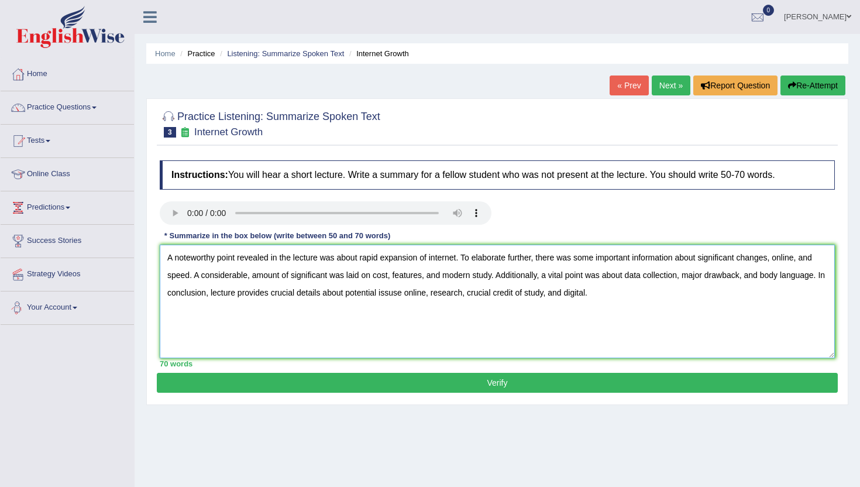
type textarea "A noteworthy point revealed in the lecture was about rapid expansion of interne…"
click at [204, 384] on button "Verify" at bounding box center [497, 383] width 681 height 20
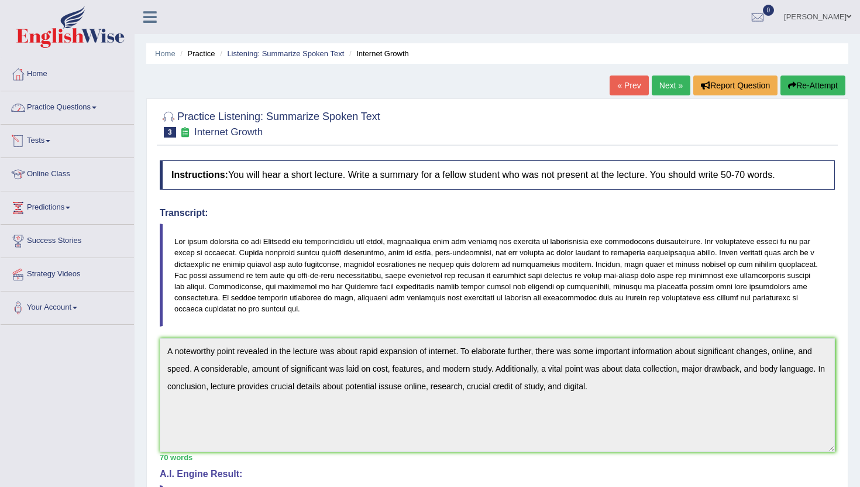
click at [59, 116] on link "Practice Questions" at bounding box center [67, 105] width 133 height 29
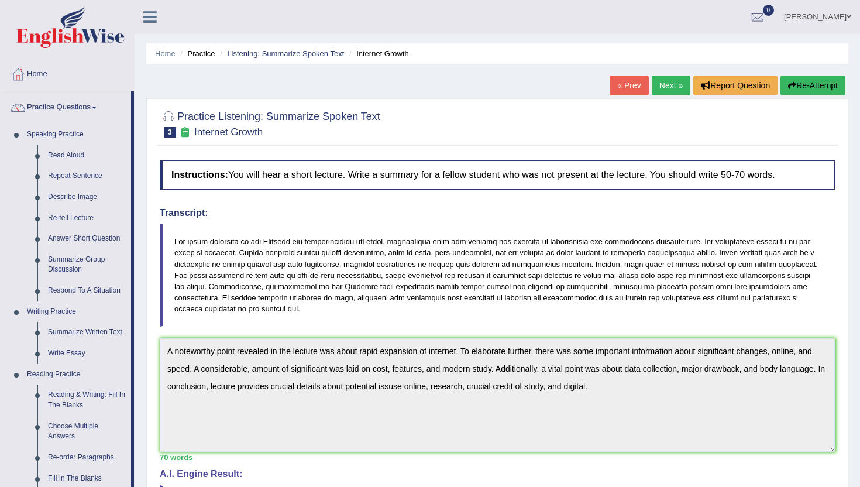
click at [153, 478] on div "Practice Listening: Summarize Spoken Text 3 Internet Growth Instructions: You w…" at bounding box center [497, 412] width 702 height 629
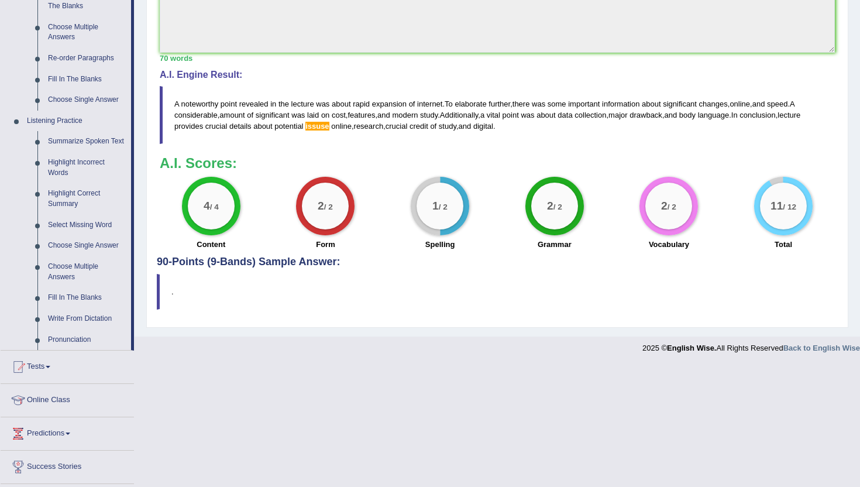
scroll to position [421, 0]
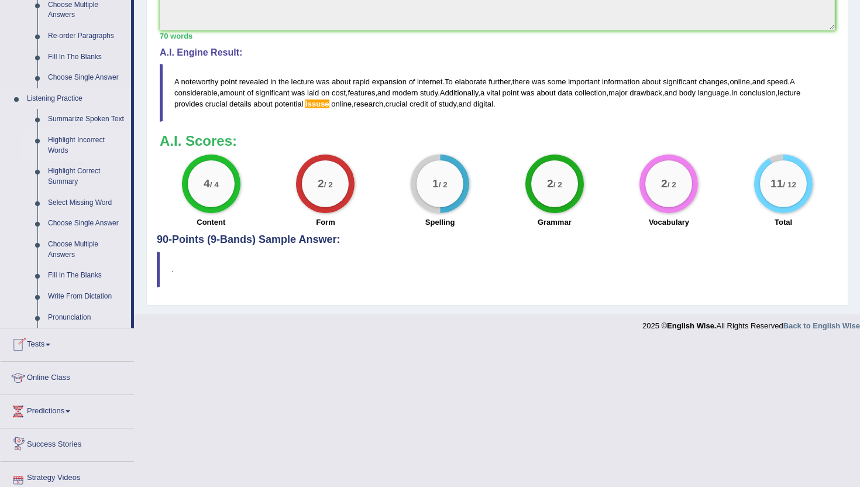
click at [63, 157] on link "Highlight Incorrect Words" at bounding box center [87, 145] width 88 height 31
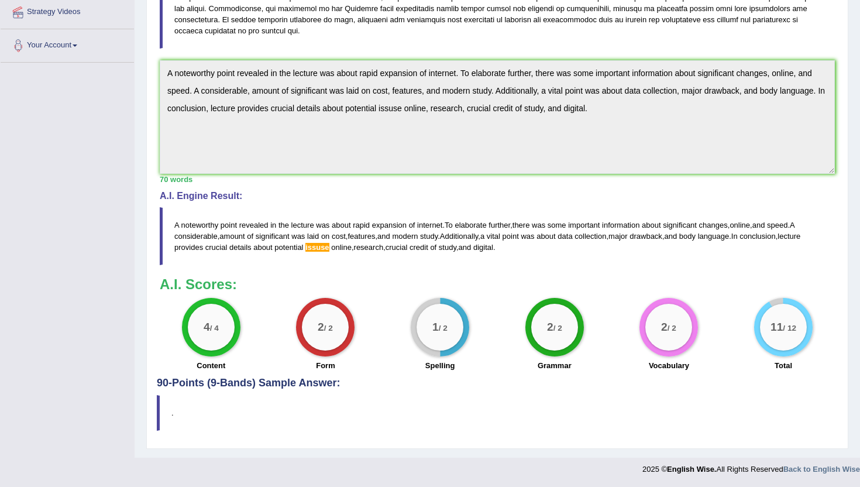
scroll to position [200, 0]
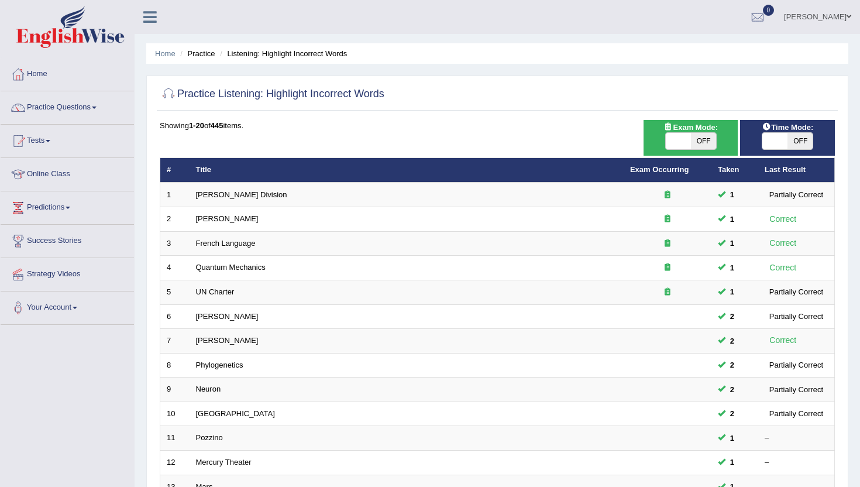
click at [701, 149] on div "ON OFF" at bounding box center [691, 141] width 52 height 18
click at [685, 139] on span at bounding box center [678, 141] width 25 height 16
checkbox input "true"
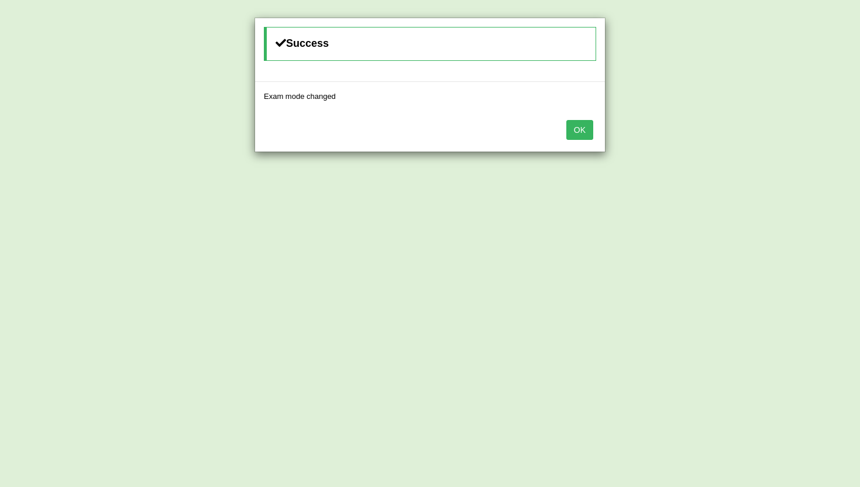
click at [582, 131] on button "OK" at bounding box center [580, 130] width 27 height 20
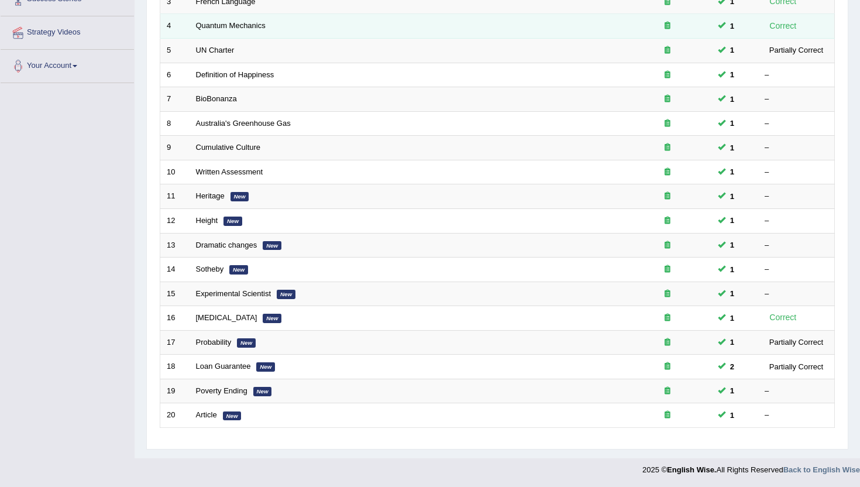
scroll to position [242, 0]
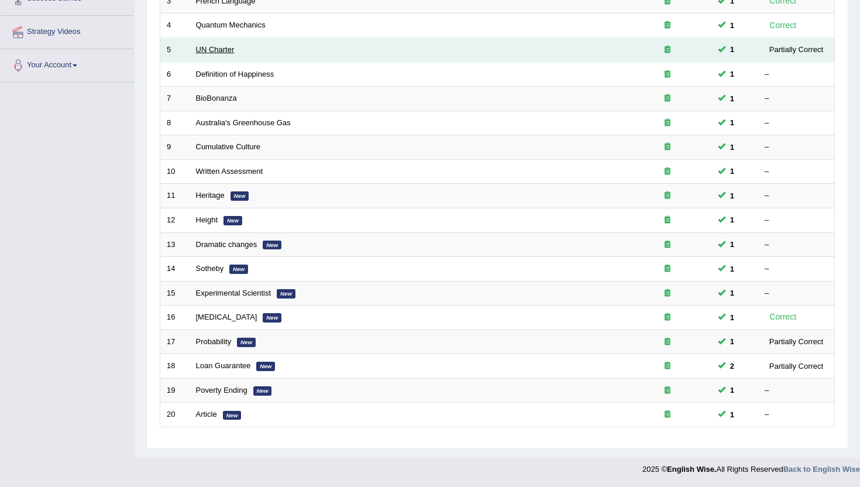
click at [223, 49] on link "UN Charter" at bounding box center [215, 49] width 39 height 9
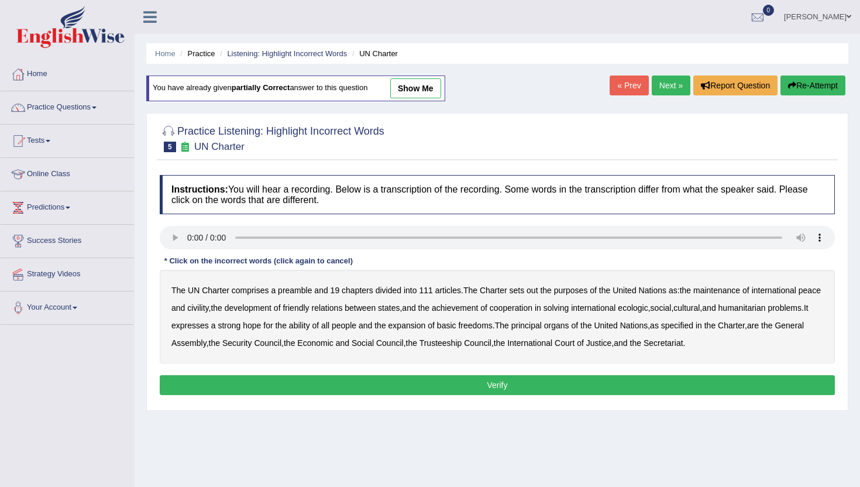
click at [208, 307] on b "civility" at bounding box center [197, 307] width 21 height 9
click at [648, 308] on b "ecologic" at bounding box center [633, 307] width 30 height 9
click at [310, 324] on b "ability" at bounding box center [299, 325] width 21 height 9
click at [677, 392] on button "Verify" at bounding box center [497, 385] width 675 height 20
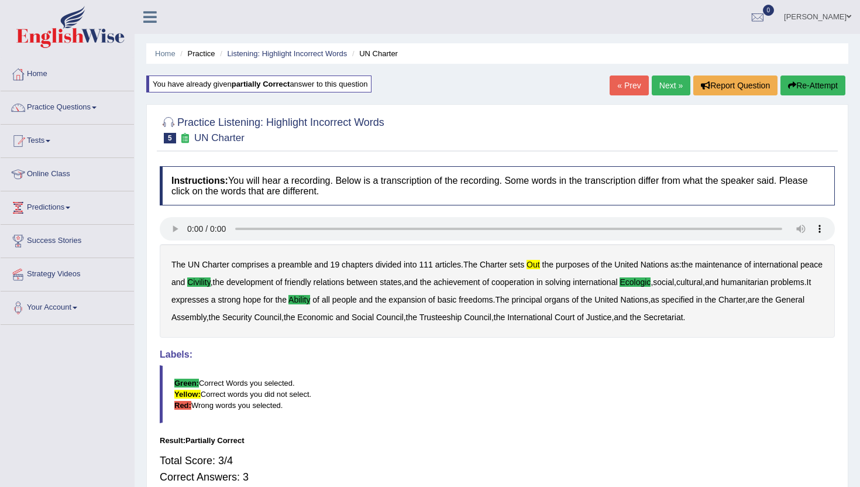
click at [658, 87] on link "Next »" at bounding box center [671, 86] width 39 height 20
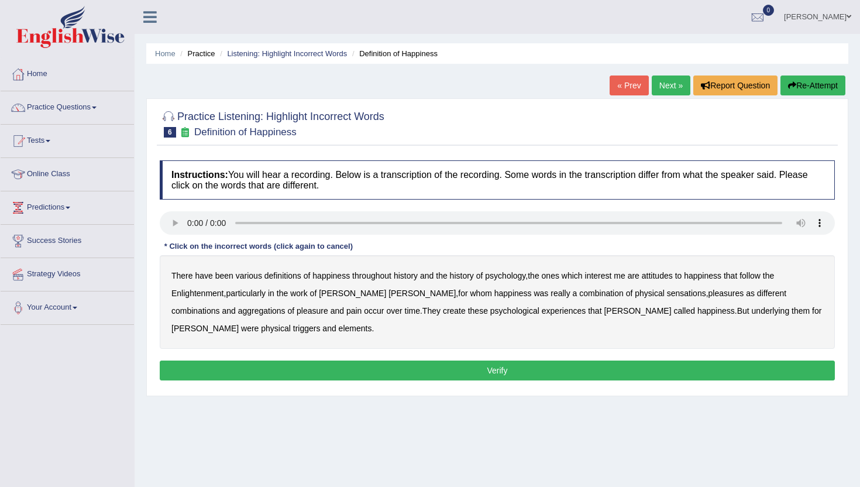
click at [518, 273] on b "psychology" at bounding box center [505, 275] width 40 height 9
click at [660, 277] on b "attitudes" at bounding box center [657, 275] width 31 height 9
click at [332, 300] on div "There have been various definitions of happiness throughout history and the his…" at bounding box center [497, 302] width 675 height 94
click at [667, 293] on b "sensations" at bounding box center [686, 293] width 39 height 9
click at [443, 313] on b "create" at bounding box center [454, 310] width 23 height 9
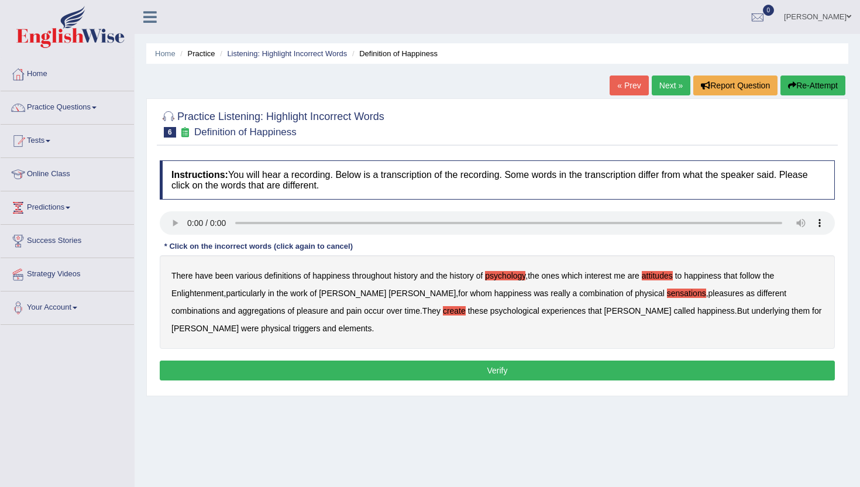
click at [339, 329] on b "elements" at bounding box center [355, 328] width 33 height 9
click at [272, 371] on button "Verify" at bounding box center [497, 371] width 675 height 20
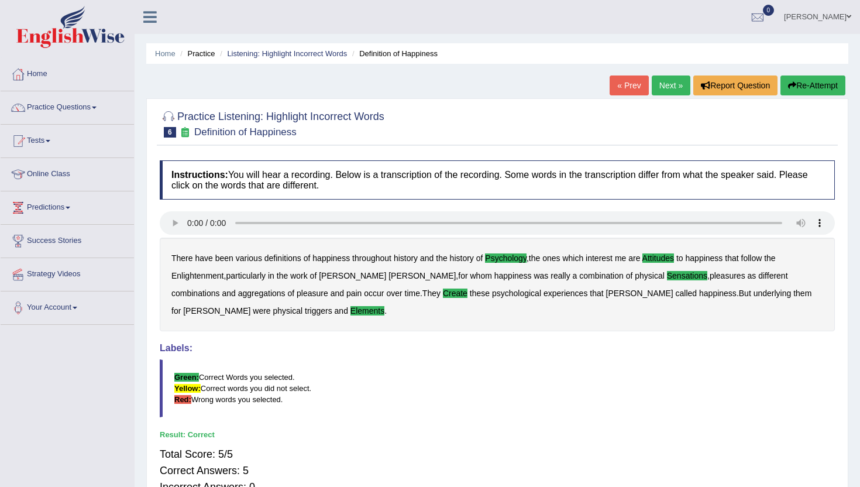
click at [671, 85] on link "Next »" at bounding box center [671, 86] width 39 height 20
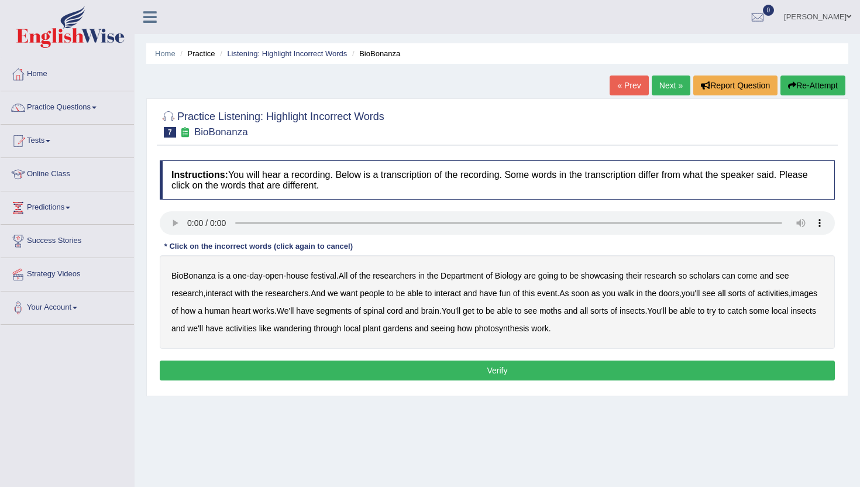
click at [716, 277] on b "scholars" at bounding box center [704, 275] width 30 height 9
click at [791, 298] on b "images" at bounding box center [804, 293] width 26 height 9
click at [352, 311] on b "segments" at bounding box center [335, 310] width 36 height 9
click at [562, 314] on b "moths" at bounding box center [551, 310] width 22 height 9
click at [312, 331] on b "wandering" at bounding box center [293, 328] width 38 height 9
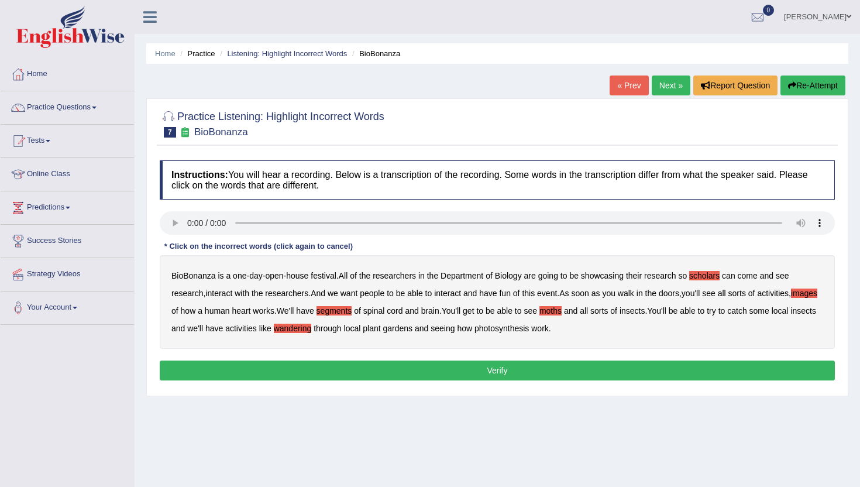
click at [595, 362] on button "Verify" at bounding box center [497, 371] width 675 height 20
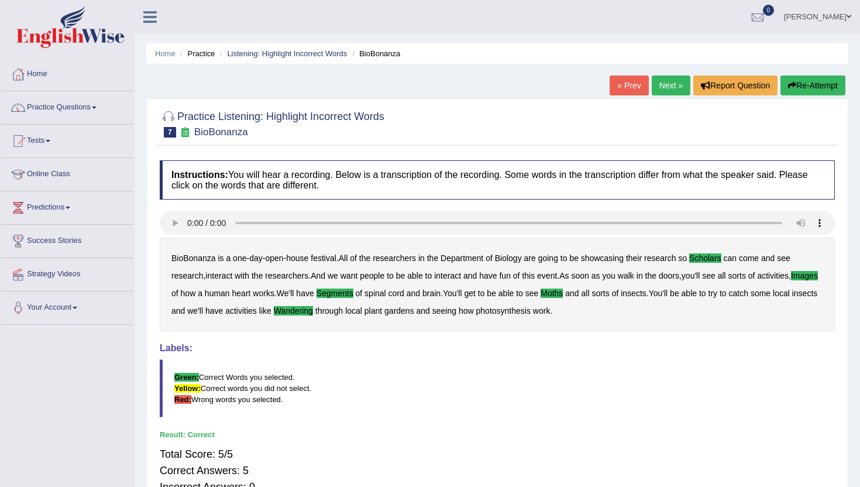
click at [665, 82] on link "Next »" at bounding box center [671, 86] width 39 height 20
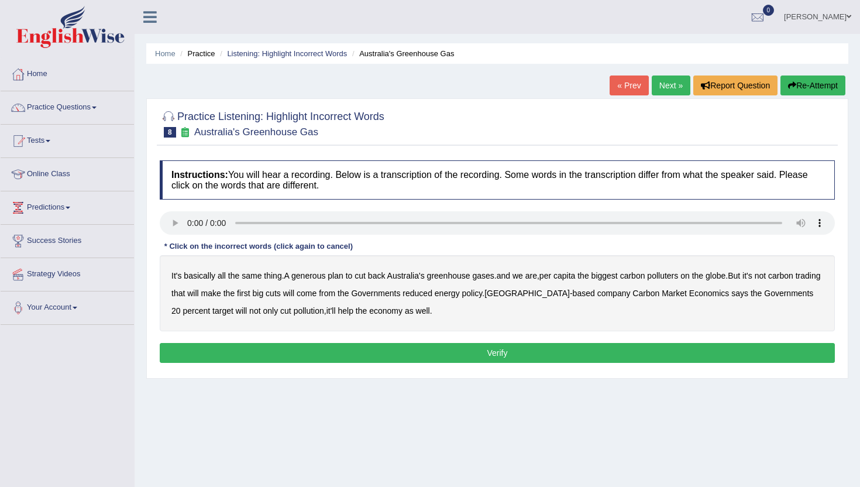
click at [312, 279] on b "generous" at bounding box center [308, 275] width 34 height 9
click at [400, 296] on b "Governments" at bounding box center [375, 293] width 49 height 9
click at [433, 356] on button "Verify" at bounding box center [497, 353] width 675 height 20
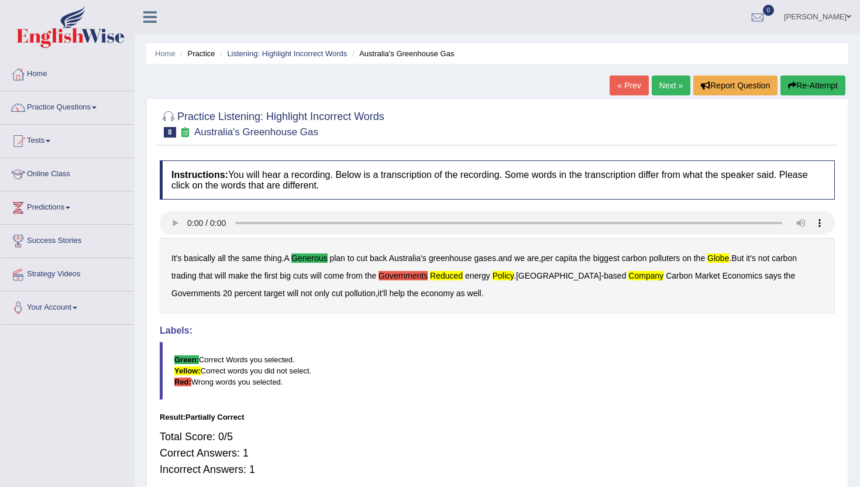
click at [657, 87] on link "Next »" at bounding box center [671, 86] width 39 height 20
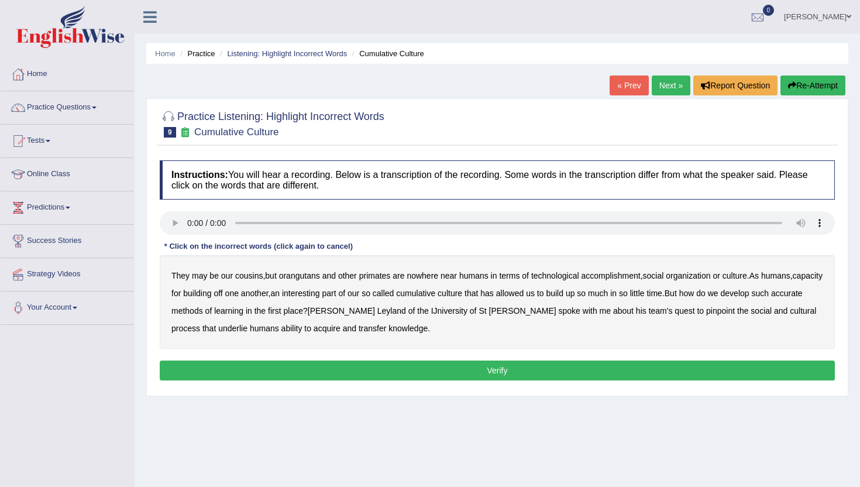
click at [629, 273] on b "accomplishment" at bounding box center [611, 275] width 59 height 9
click at [320, 297] on b "interesting" at bounding box center [301, 293] width 38 height 9
click at [771, 298] on b "accurate" at bounding box center [787, 293] width 32 height 9
click at [790, 311] on b "cultural" at bounding box center [803, 310] width 26 height 9
click at [392, 373] on button "Verify" at bounding box center [497, 371] width 675 height 20
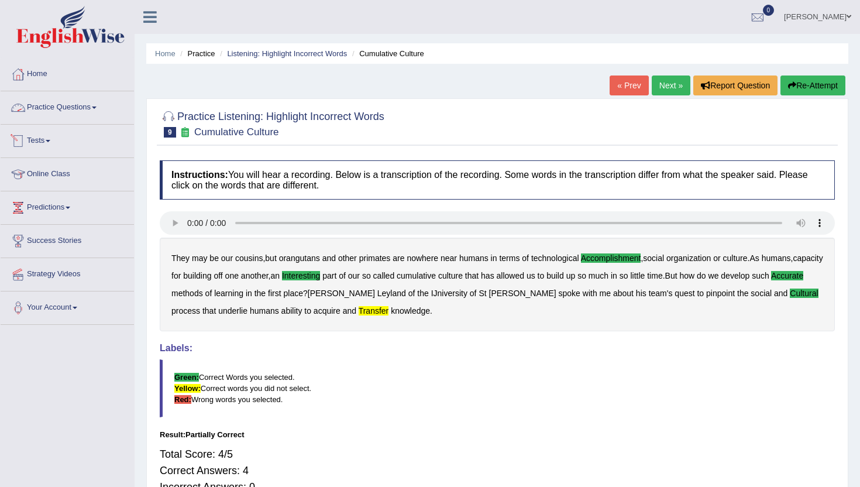
click at [50, 109] on link "Practice Questions" at bounding box center [67, 105] width 133 height 29
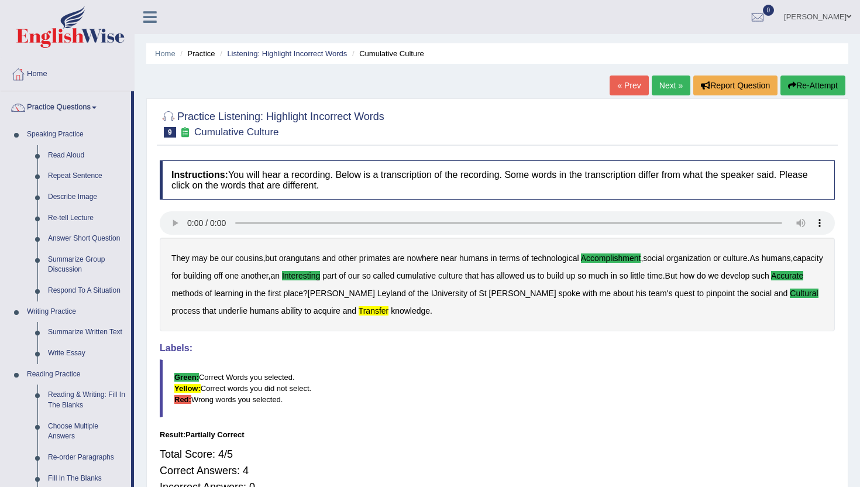
click at [149, 464] on div "Practice Listening: Highlight Incorrect Words 9 Cumulative Culture Instructions…" at bounding box center [497, 307] width 702 height 418
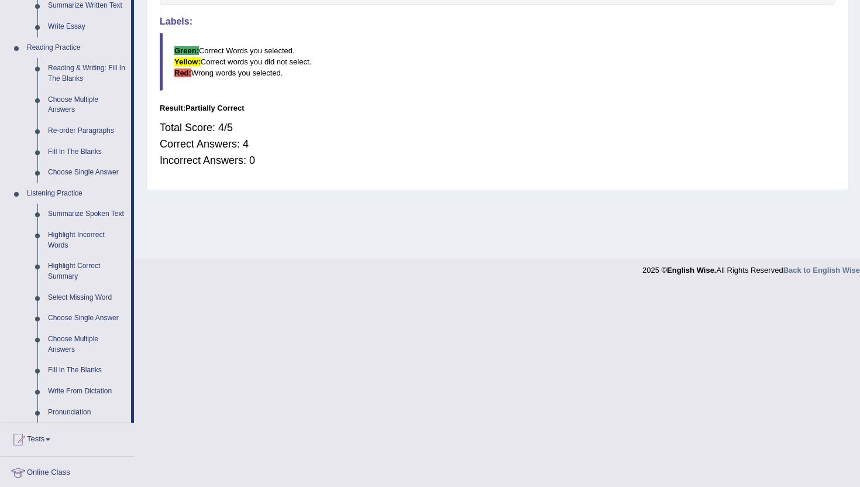
scroll to position [328, 0]
click at [84, 380] on link "Fill In The Blanks" at bounding box center [87, 369] width 88 height 21
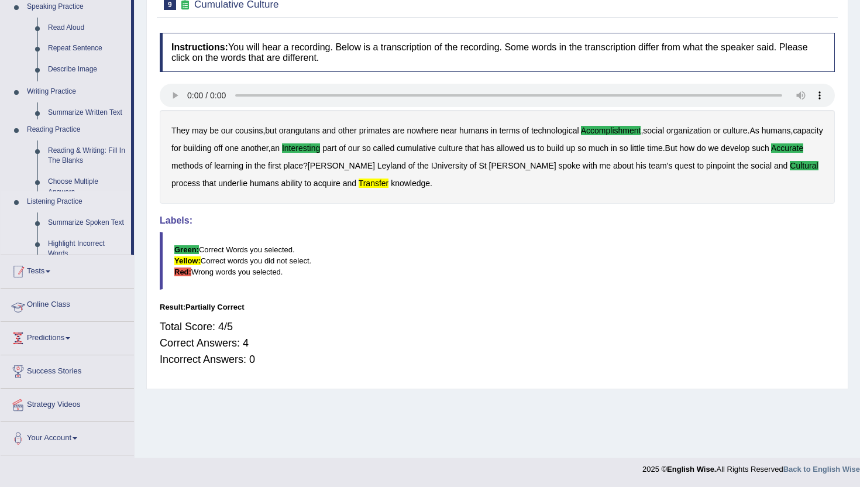
scroll to position [128, 0]
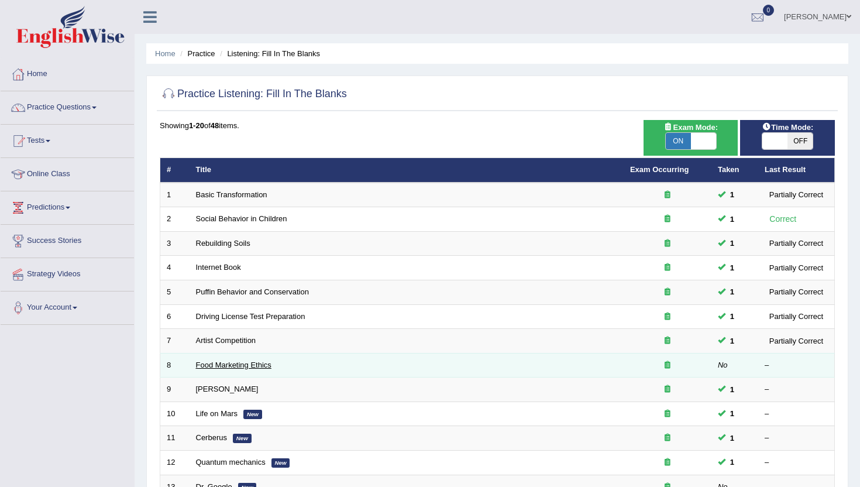
click at [218, 363] on link "Food Marketing Ethics" at bounding box center [234, 365] width 76 height 9
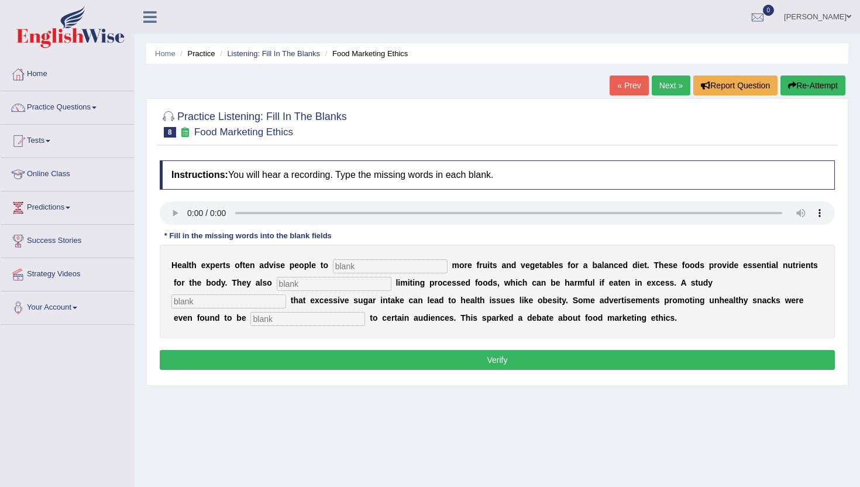
click at [349, 267] on input "text" at bounding box center [390, 266] width 115 height 14
type input "C"
type input "consume"
click at [286, 294] on input "text" at bounding box center [228, 301] width 115 height 14
type input "diagnosed"
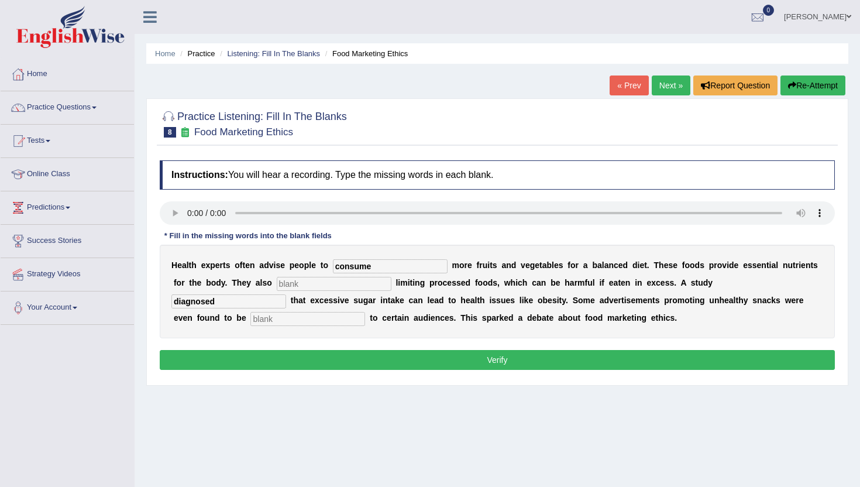
click at [251, 321] on input "text" at bounding box center [308, 319] width 115 height 14
type input "offensive"
click at [279, 287] on input "text" at bounding box center [334, 284] width 115 height 14
type input "recommended"
click at [218, 358] on button "Verify" at bounding box center [497, 360] width 675 height 20
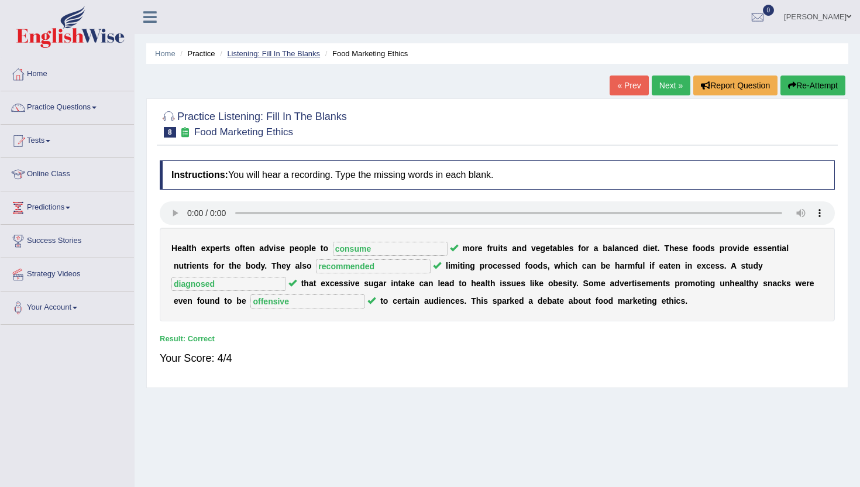
click at [255, 52] on link "Listening: Fill In The Blanks" at bounding box center [273, 53] width 93 height 9
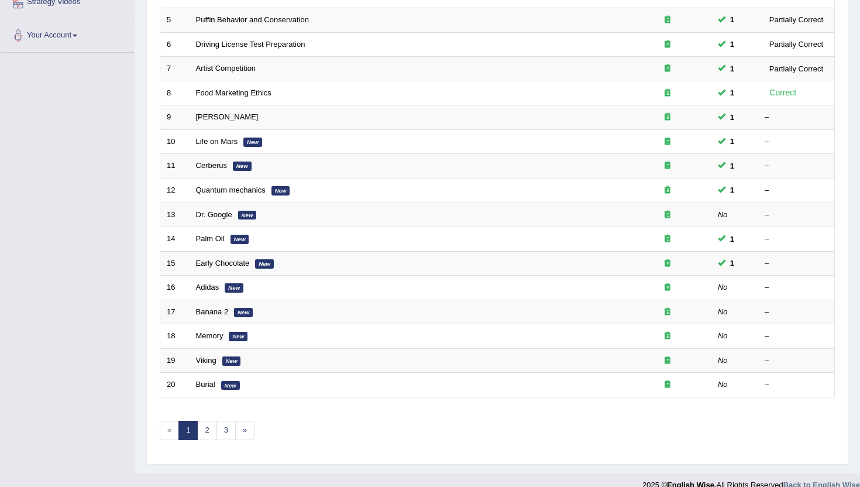
scroll to position [288, 0]
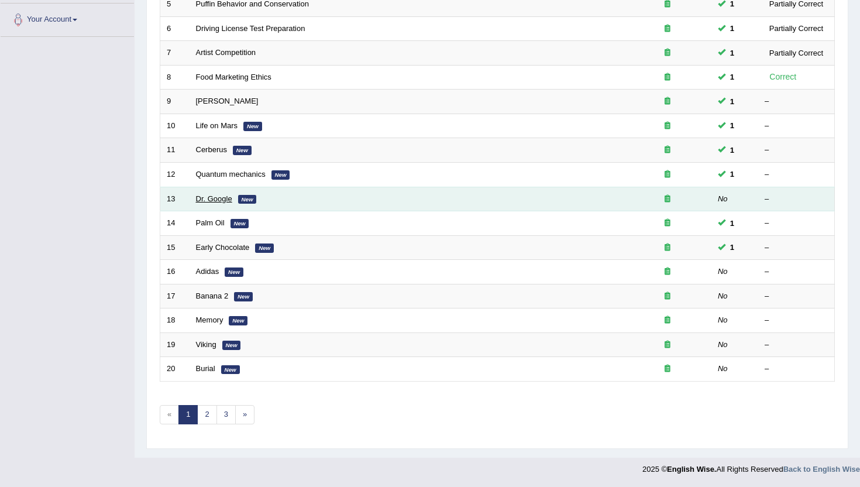
click at [216, 203] on link "Dr. Google" at bounding box center [214, 198] width 36 height 9
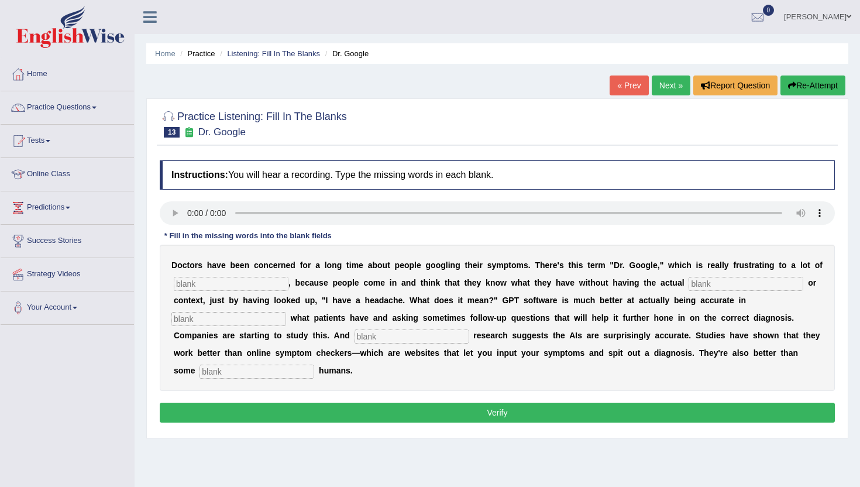
click at [314, 365] on input "text" at bounding box center [257, 372] width 115 height 14
type input "untrained"
click at [195, 284] on input "text" at bounding box center [231, 284] width 115 height 14
type input "physicians"
click at [690, 279] on input "text" at bounding box center [746, 284] width 115 height 14
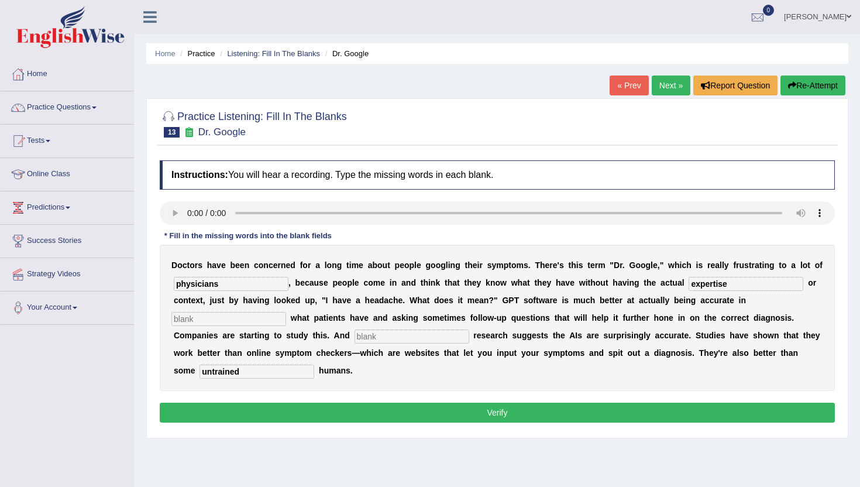
type input "expertise"
click at [286, 312] on input "text" at bounding box center [228, 319] width 115 height 14
type input "determining"
click at [355, 338] on input "text" at bounding box center [412, 337] width 115 height 14
type input "preliminary"
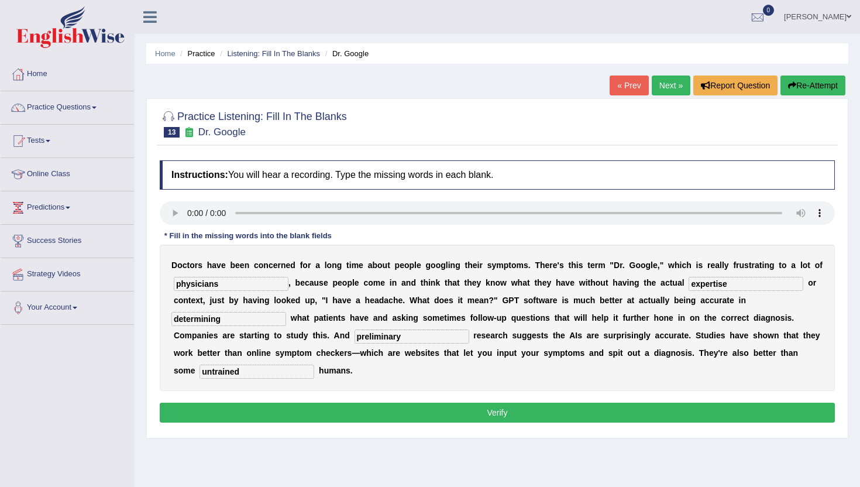
click at [197, 403] on button "Verify" at bounding box center [497, 413] width 675 height 20
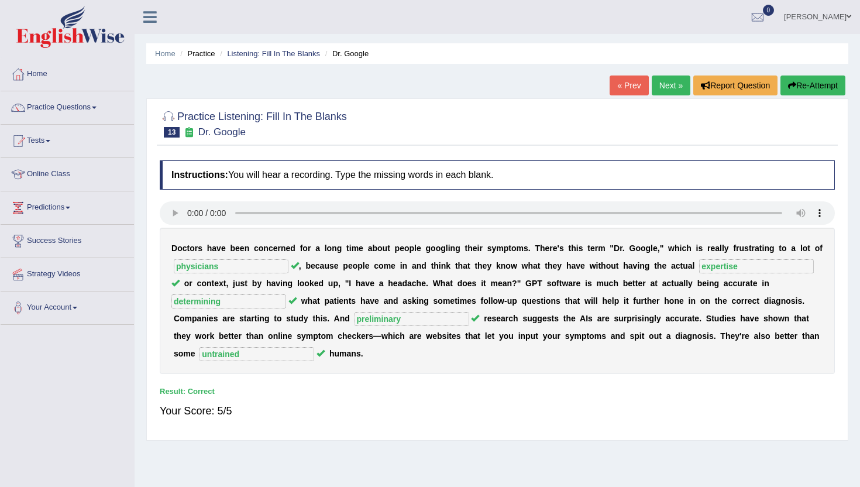
click at [660, 90] on link "Next »" at bounding box center [671, 86] width 39 height 20
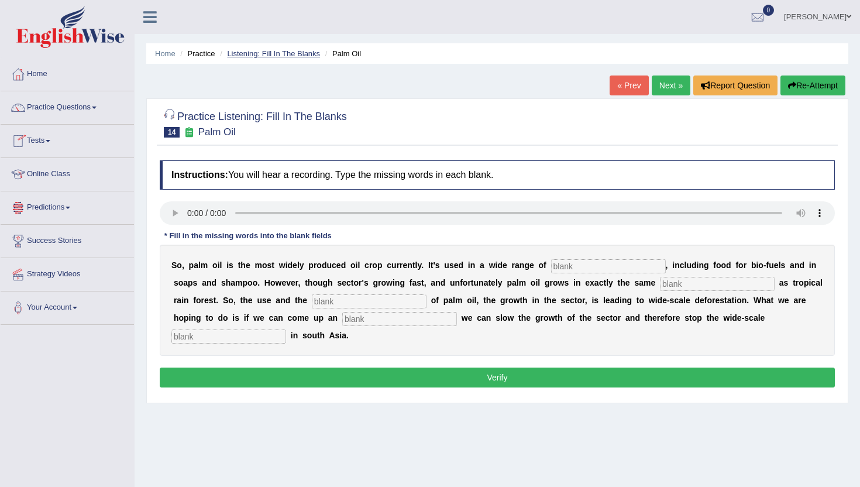
click at [273, 49] on link "Listening: Fill In The Blanks" at bounding box center [273, 53] width 93 height 9
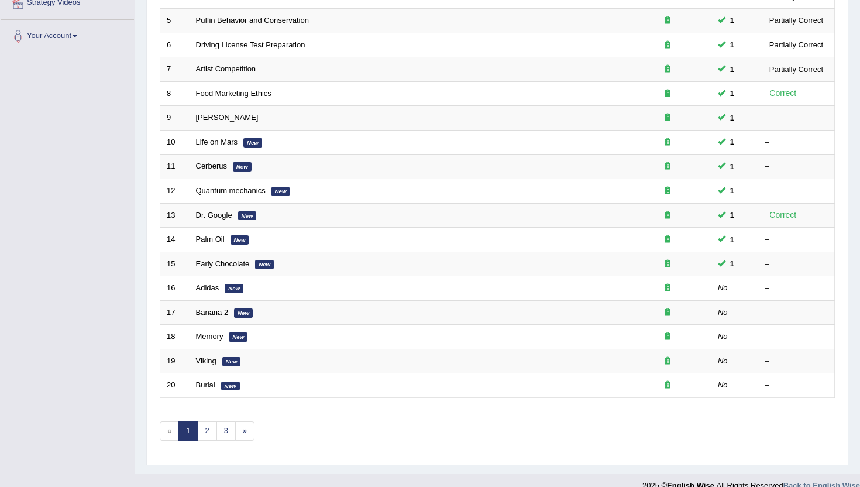
scroll to position [288, 0]
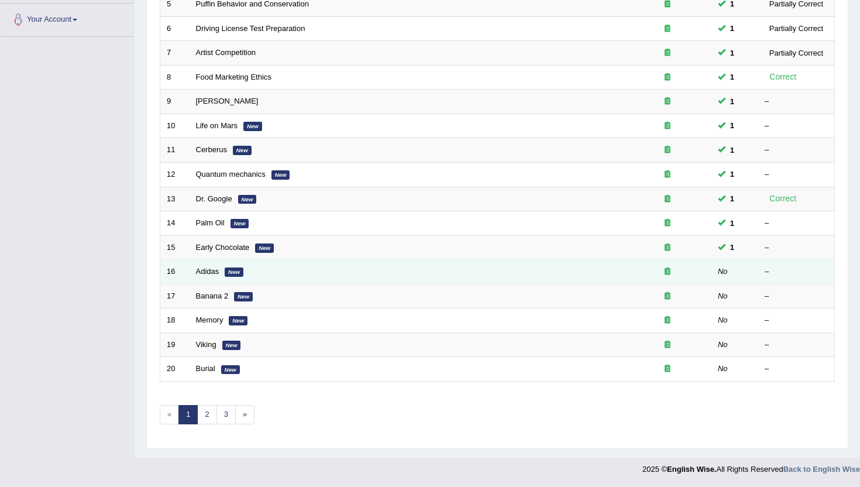
click at [243, 263] on td "Adidas New" at bounding box center [407, 272] width 434 height 25
click at [204, 273] on link "Adidas" at bounding box center [207, 271] width 23 height 9
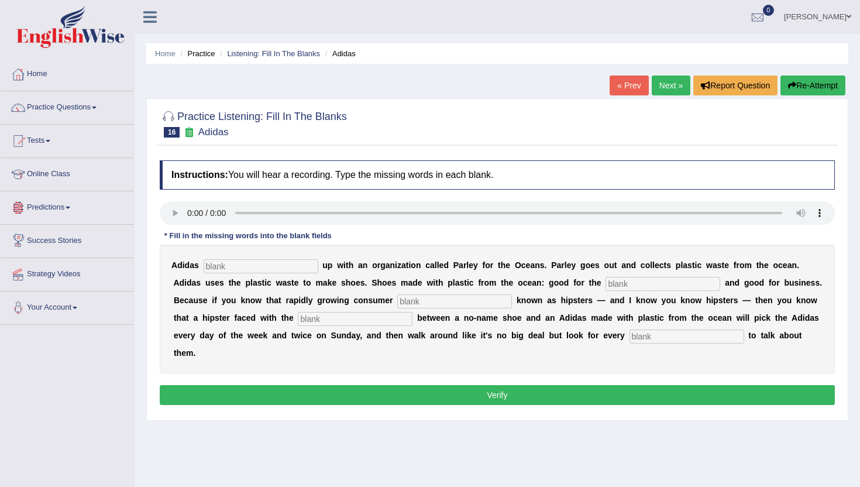
click at [227, 268] on input "text" at bounding box center [261, 266] width 115 height 14
type input "teamed"
click at [606, 280] on input "text" at bounding box center [663, 284] width 115 height 14
click at [606, 290] on input "text" at bounding box center [663, 284] width 115 height 14
type input "environment"
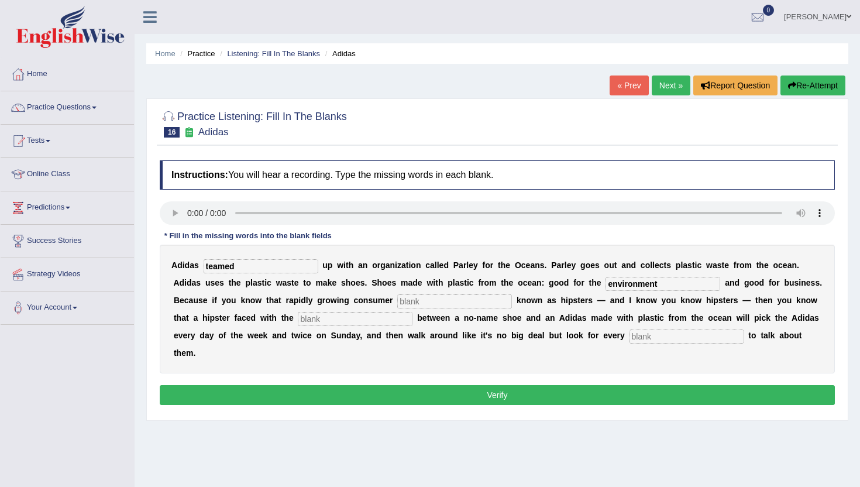
click at [397, 305] on input "text" at bounding box center [454, 301] width 115 height 14
type input "segment"
click at [298, 321] on input "text" at bounding box center [355, 319] width 115 height 14
type input "choice"
click at [630, 339] on input "text" at bounding box center [687, 337] width 115 height 14
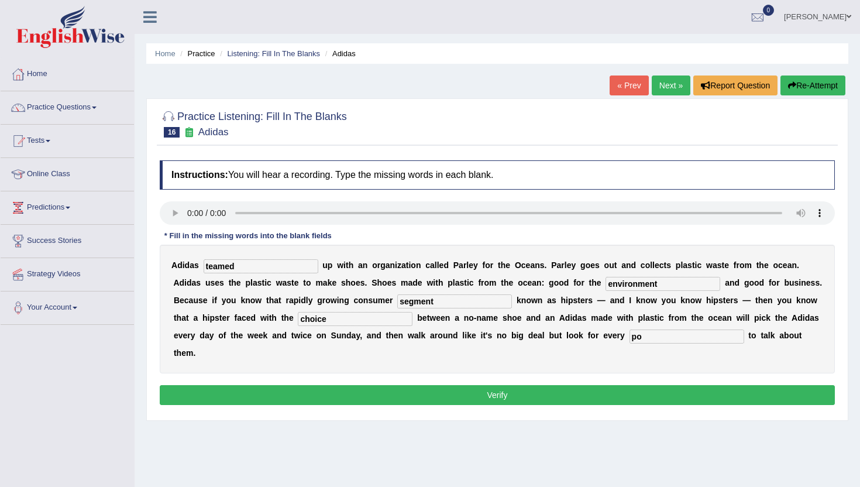
type input "p"
type input "opportunity"
click at [501, 385] on button "Verify" at bounding box center [497, 395] width 675 height 20
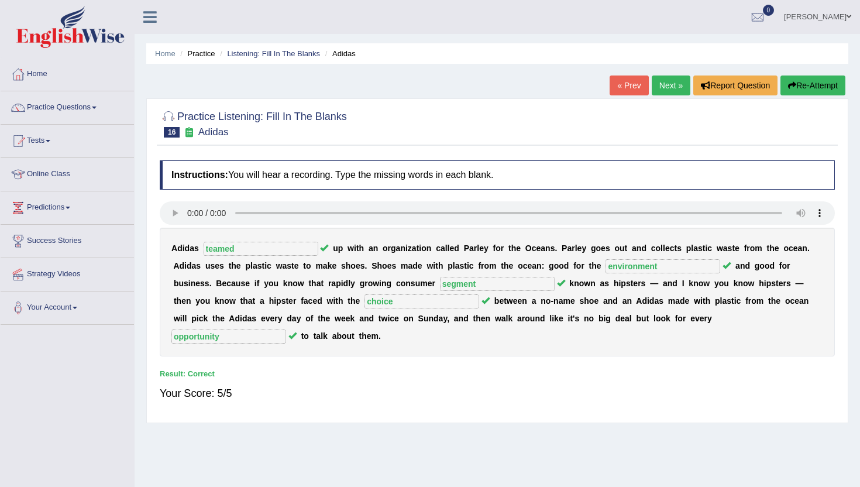
click at [321, 114] on h2 "Practice Listening: Fill In The Blanks 16 Adidas" at bounding box center [253, 122] width 187 height 29
click at [284, 49] on link "Listening: Fill In The Blanks" at bounding box center [273, 53] width 93 height 9
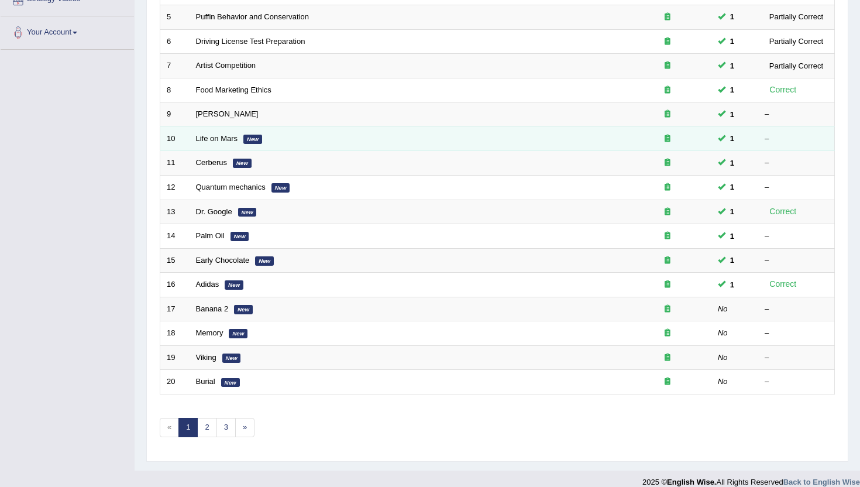
scroll to position [281, 0]
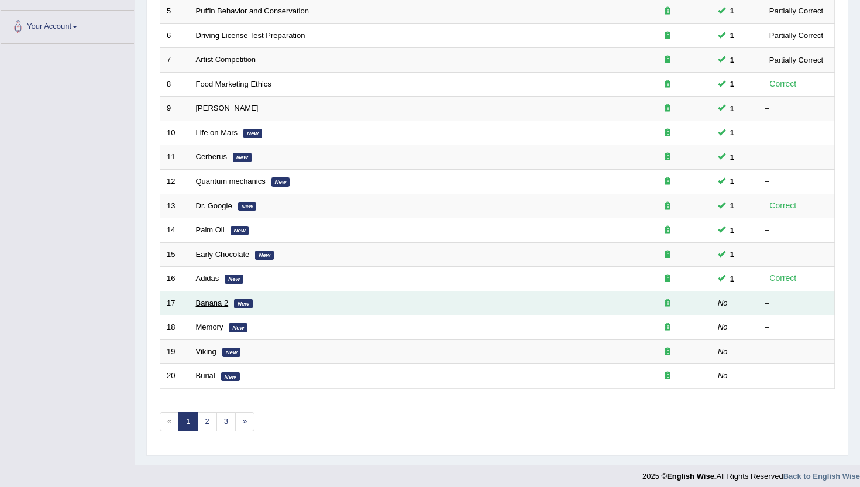
click at [215, 304] on link "Banana 2" at bounding box center [212, 302] width 33 height 9
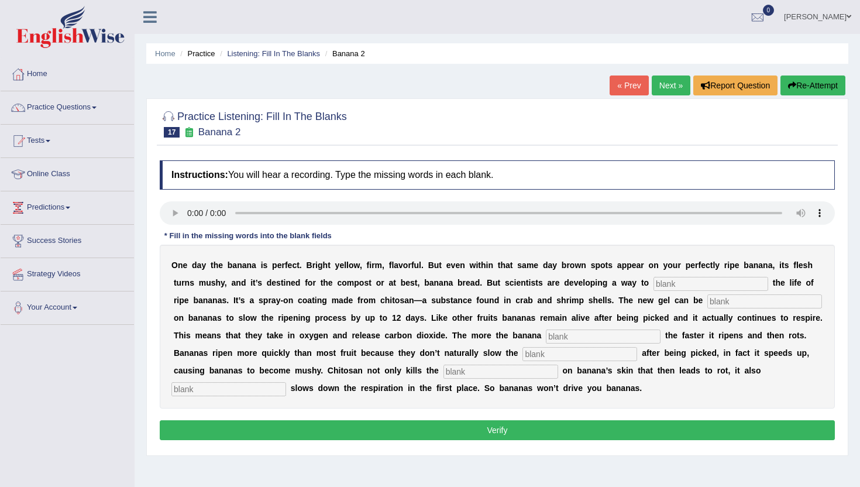
click at [667, 283] on input "text" at bounding box center [711, 284] width 115 height 14
type input "extend"
click at [708, 303] on input "text" at bounding box center [765, 301] width 115 height 14
type input "sprayed"
click at [612, 334] on input "text" at bounding box center [603, 337] width 115 height 14
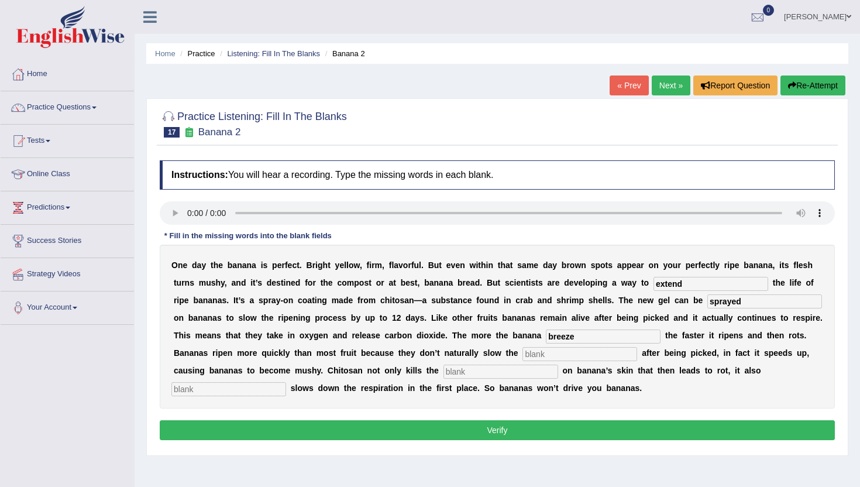
type input "breeze"
click at [543, 355] on input "text" at bounding box center [580, 354] width 115 height 14
type input "respiration"
click at [454, 374] on input "text" at bounding box center [501, 372] width 115 height 14
type input "bacteria"
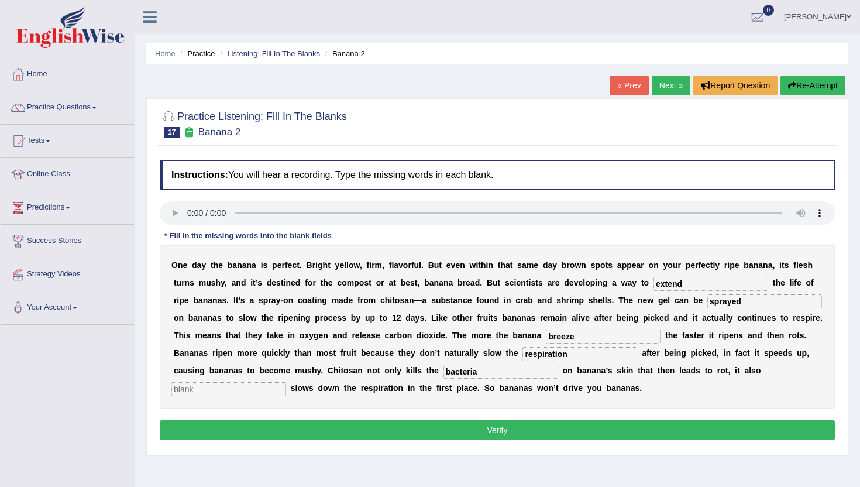
click at [230, 387] on input "text" at bounding box center [228, 389] width 115 height 14
type input "significant"
click at [318, 437] on button "Verify" at bounding box center [497, 430] width 675 height 20
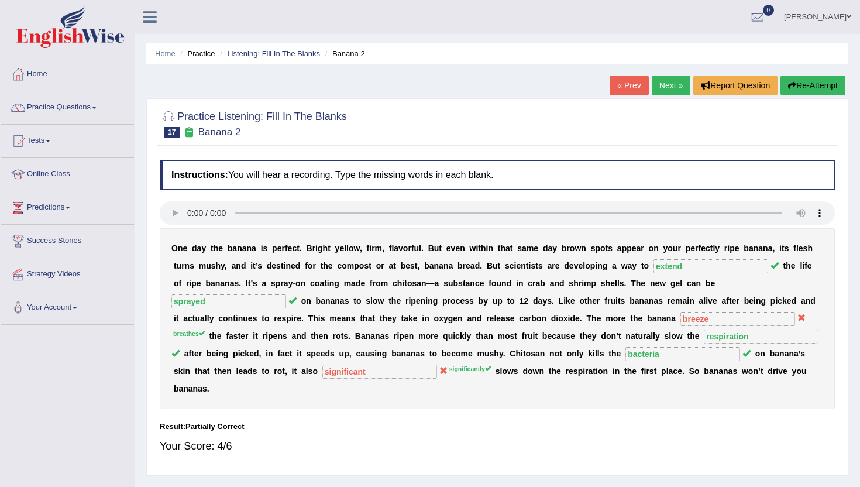
click at [666, 83] on link "Next »" at bounding box center [671, 86] width 39 height 20
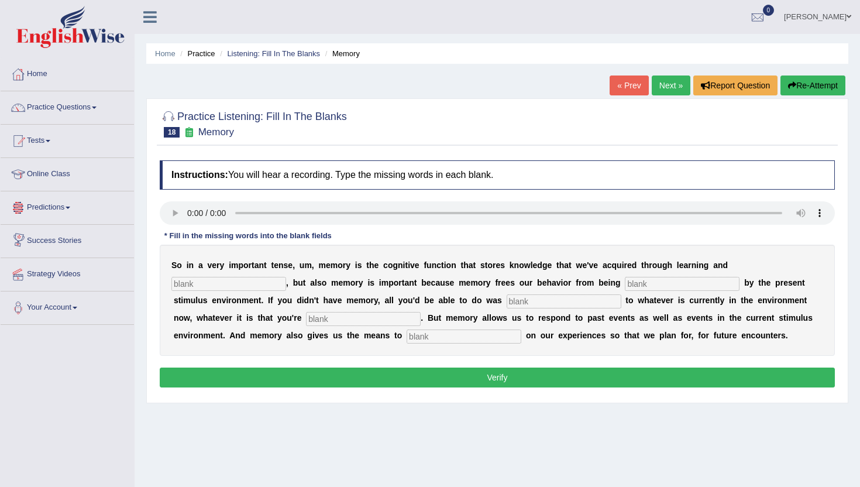
click at [177, 284] on input "text" at bounding box center [228, 284] width 115 height 14
type input "perception"
click at [625, 284] on input "text" at bounding box center [682, 284] width 115 height 14
type input "controlled"
click at [507, 304] on input "text" at bounding box center [564, 301] width 115 height 14
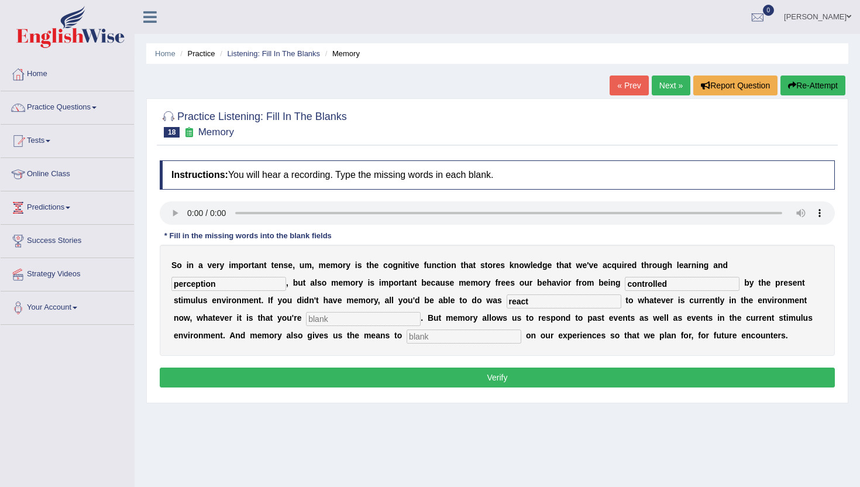
type input "react"
click at [306, 320] on input "text" at bounding box center [363, 319] width 115 height 14
type input "experiencing"
click at [407, 339] on input "text" at bounding box center [464, 337] width 115 height 14
type input "reflect"
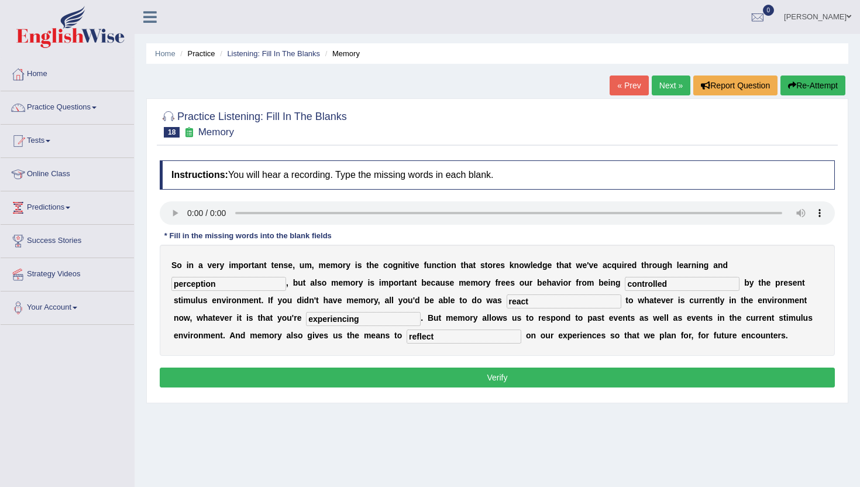
click at [341, 383] on button "Verify" at bounding box center [497, 378] width 675 height 20
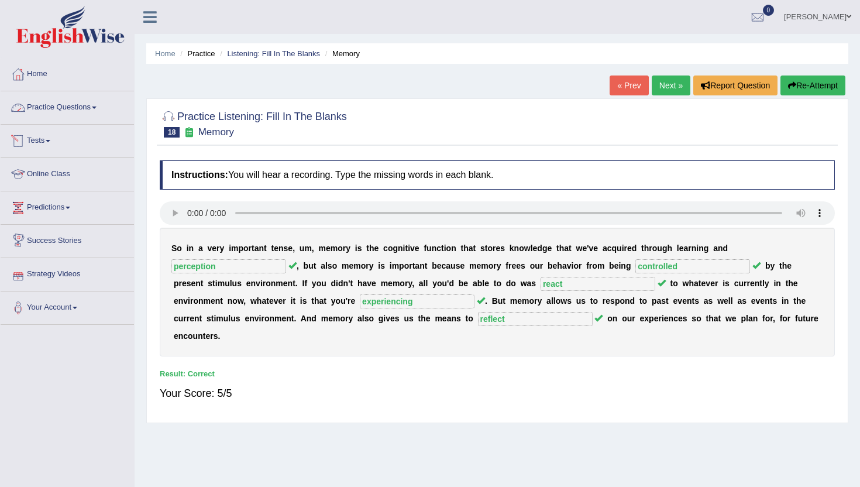
click at [63, 109] on link "Practice Questions" at bounding box center [67, 105] width 133 height 29
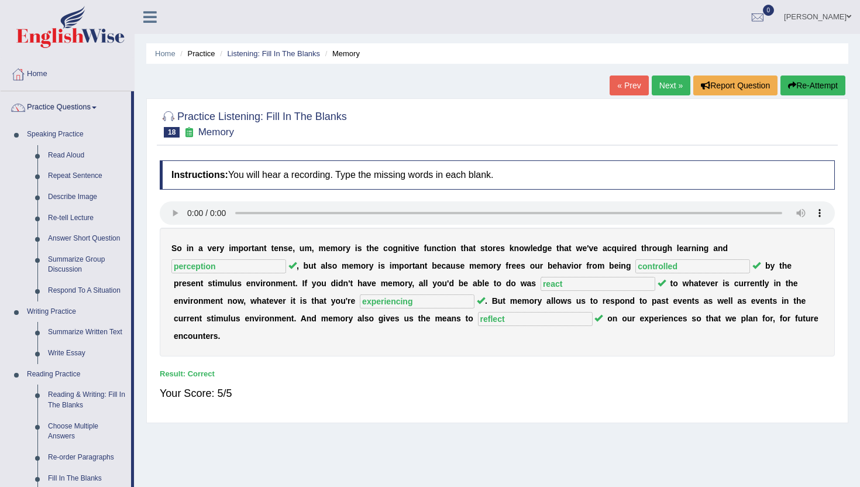
click at [138, 485] on div "Home Practice Listening: Fill In The Blanks Memory « Prev Next » Report Questio…" at bounding box center [498, 292] width 726 height 585
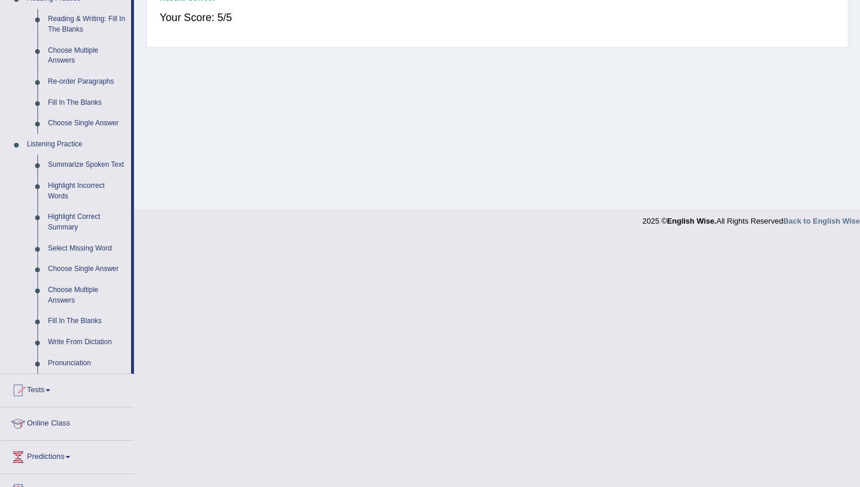
scroll to position [398, 0]
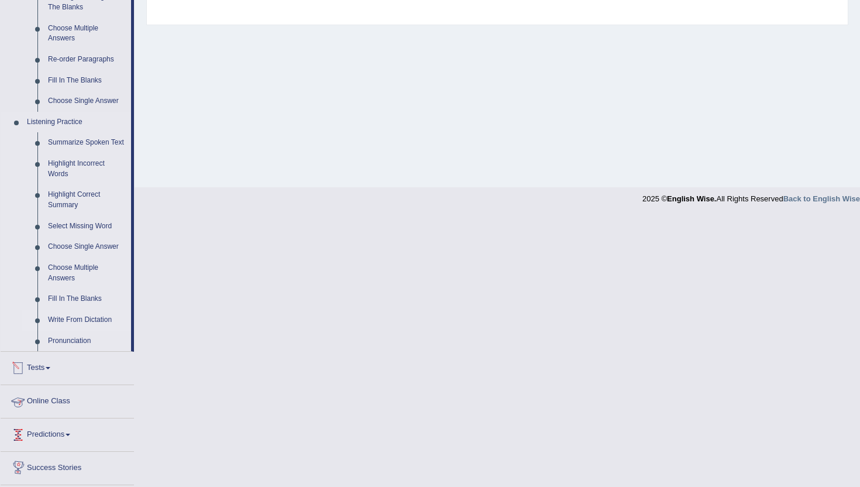
click at [75, 331] on link "Write From Dictation" at bounding box center [87, 320] width 88 height 21
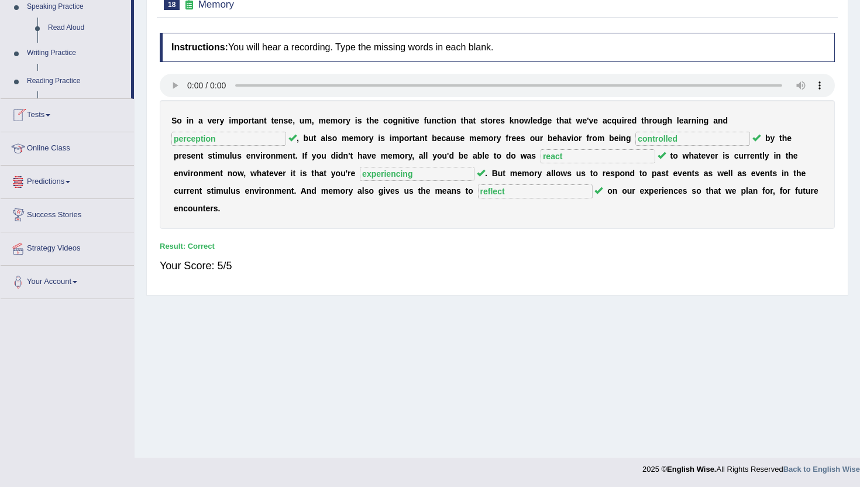
scroll to position [128, 0]
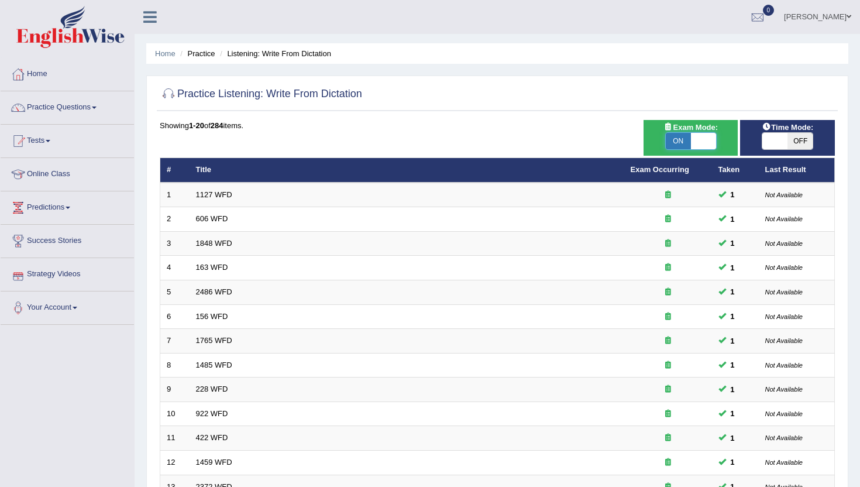
click at [704, 138] on span at bounding box center [703, 141] width 25 height 16
checkbox input "false"
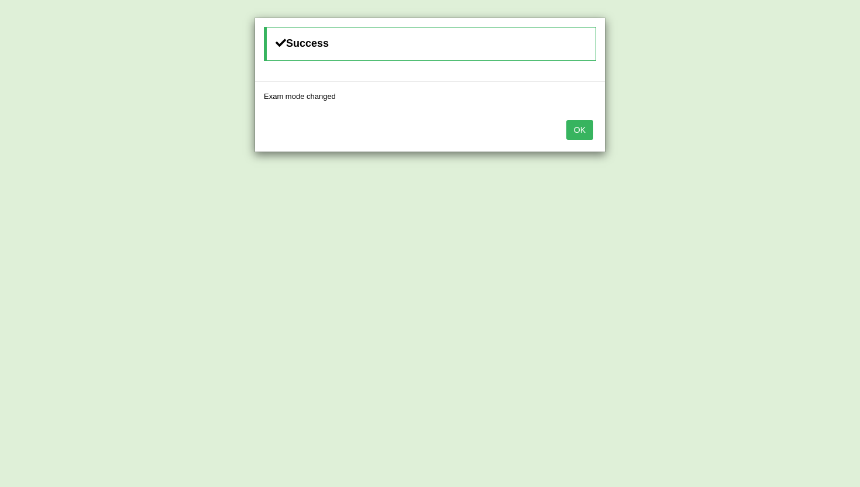
click at [589, 132] on button "OK" at bounding box center [580, 130] width 27 height 20
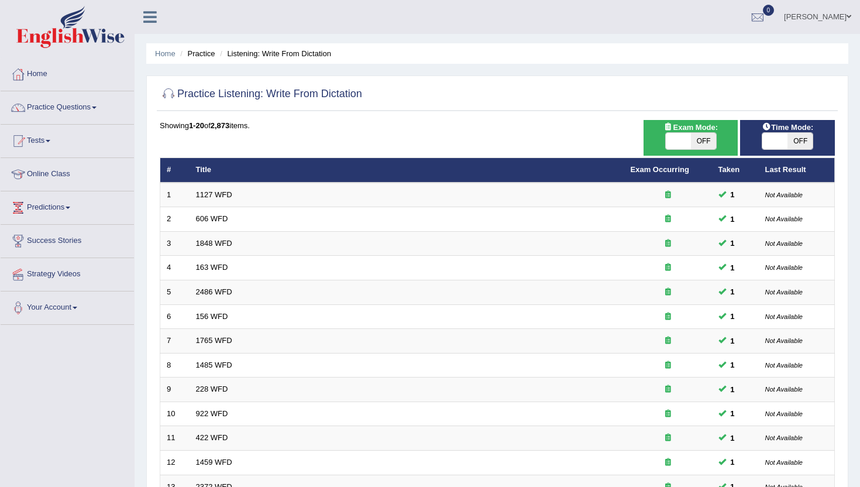
click at [698, 139] on span "OFF" at bounding box center [703, 141] width 25 height 16
checkbox input "true"
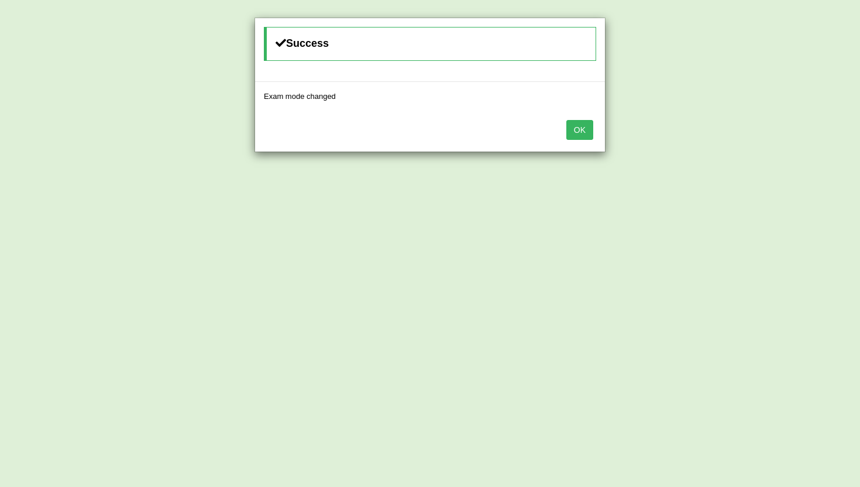
click at [585, 134] on button "OK" at bounding box center [580, 130] width 27 height 20
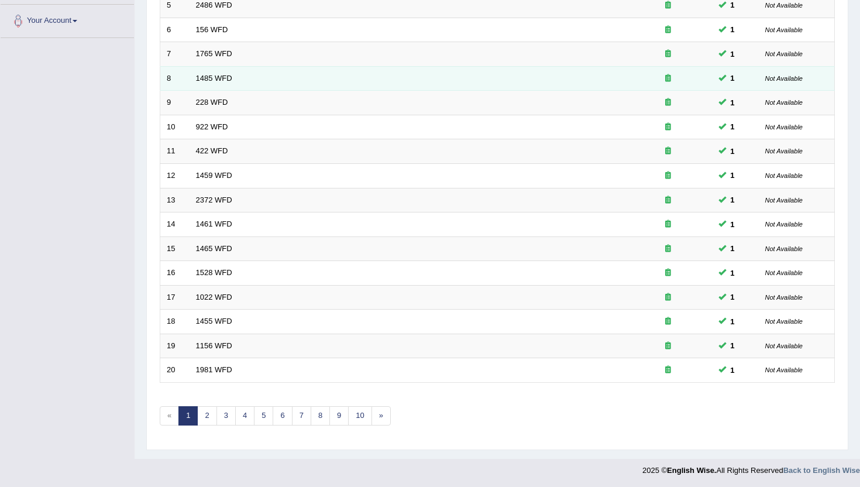
scroll to position [288, 0]
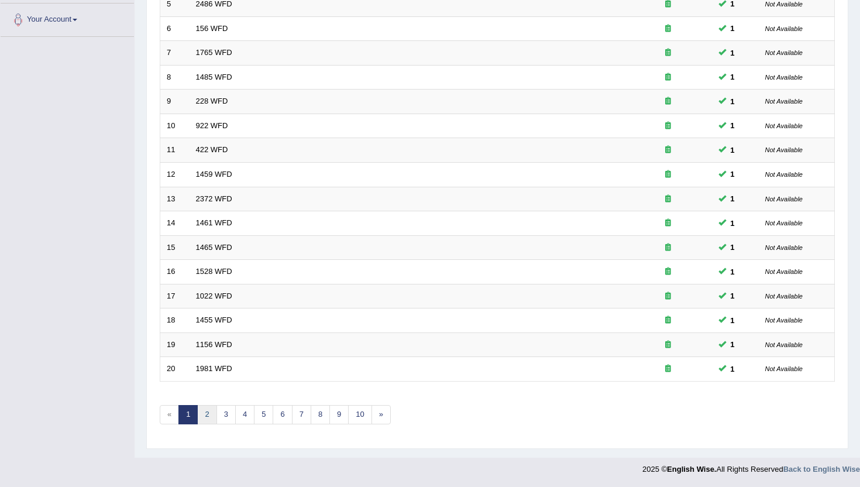
click at [209, 417] on link "2" at bounding box center [206, 414] width 19 height 19
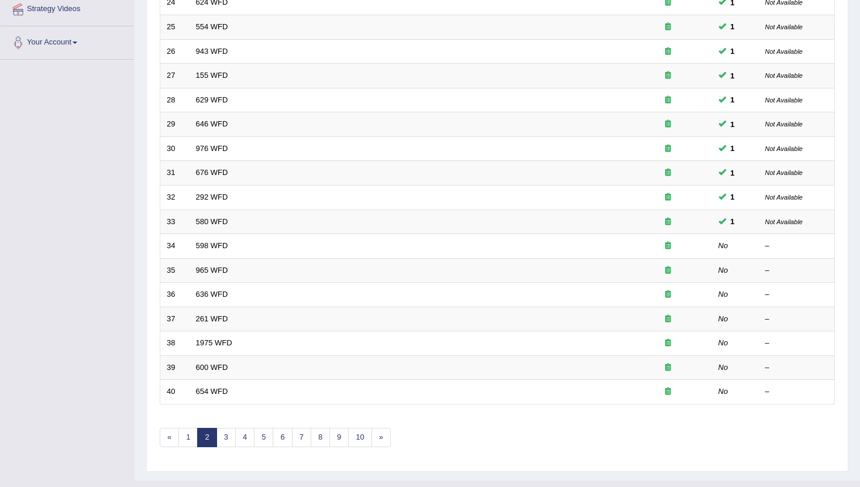
scroll to position [270, 0]
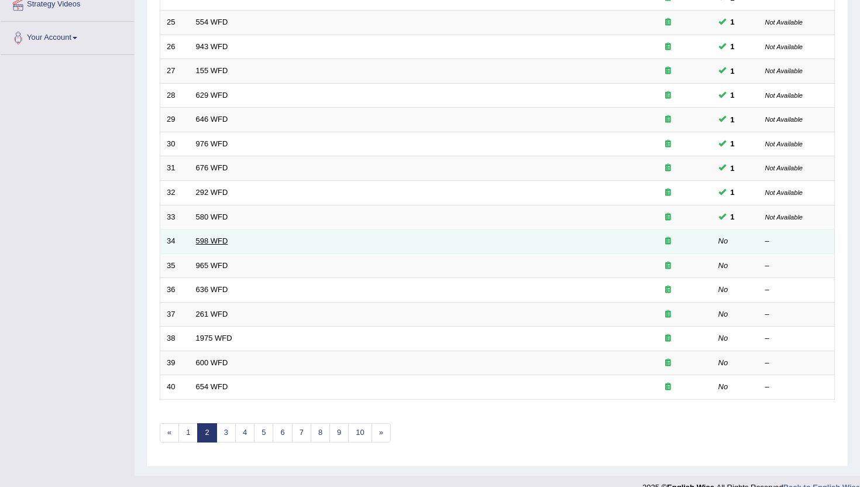
click at [200, 241] on link "598 WFD" at bounding box center [212, 240] width 32 height 9
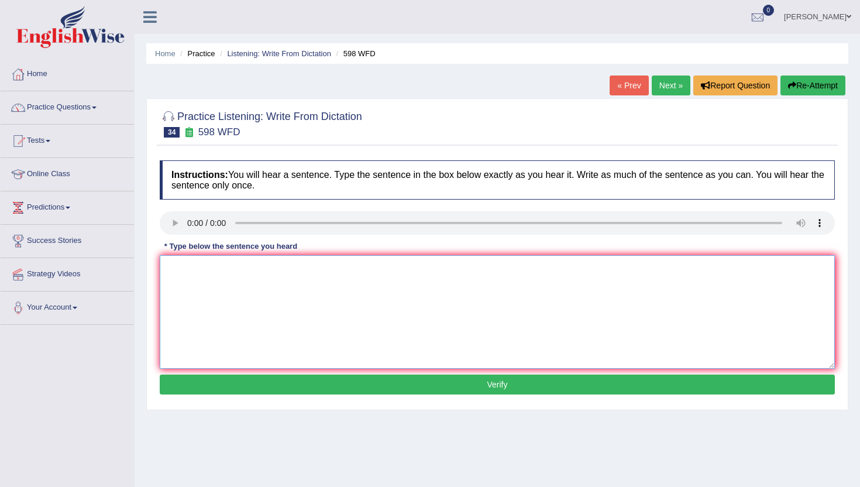
click at [346, 327] on textarea at bounding box center [497, 312] width 675 height 114
type textarea "m"
click at [297, 389] on button "Verify" at bounding box center [497, 385] width 675 height 20
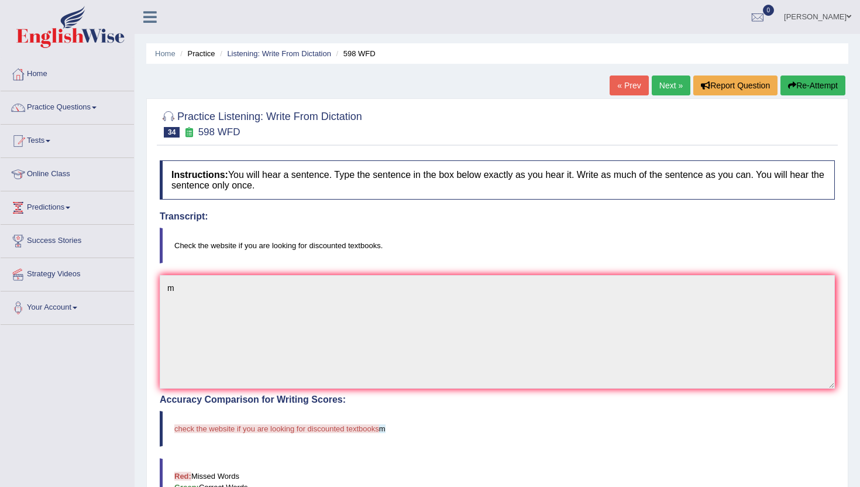
click at [663, 85] on link "Next »" at bounding box center [671, 86] width 39 height 20
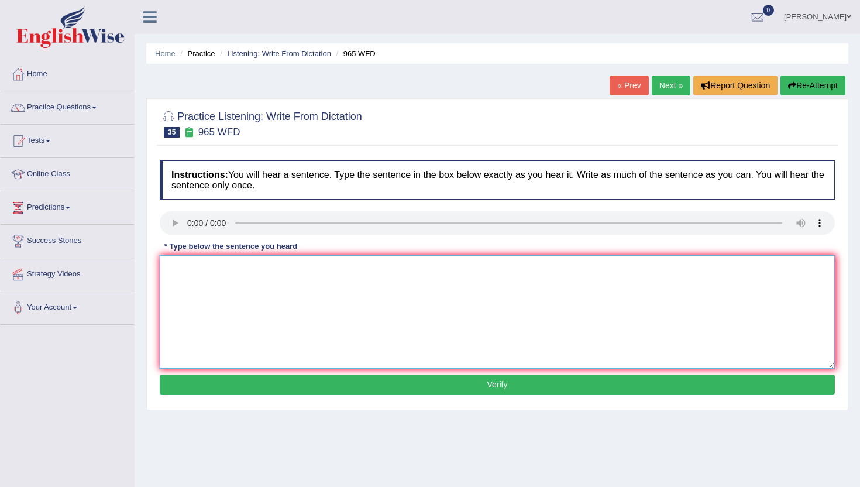
click at [211, 307] on textarea at bounding box center [497, 312] width 675 height 114
type textarea "m"
click at [190, 386] on button "Verify" at bounding box center [497, 385] width 675 height 20
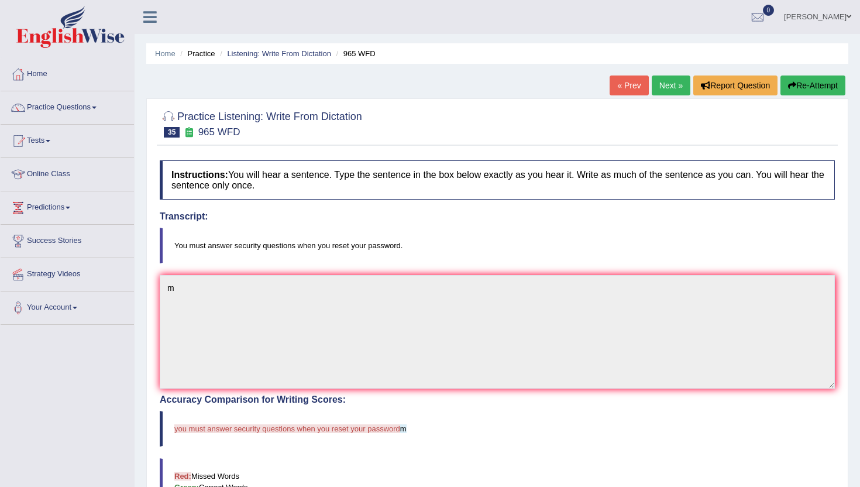
click at [670, 80] on link "Next »" at bounding box center [671, 86] width 39 height 20
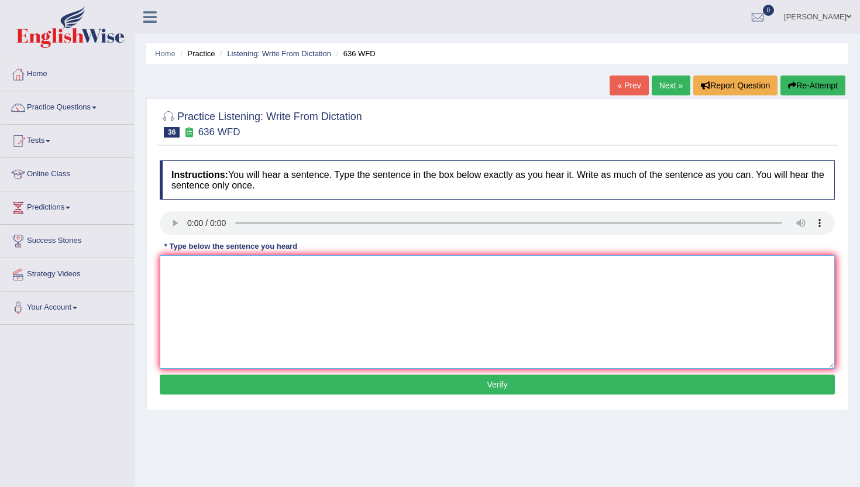
click at [293, 331] on textarea at bounding box center [497, 312] width 675 height 114
type textarea "m"
click at [225, 380] on button "Verify" at bounding box center [497, 385] width 675 height 20
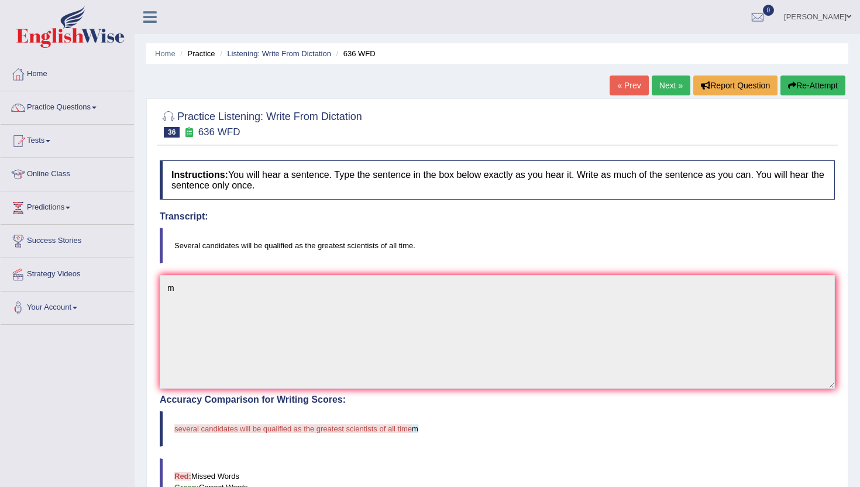
click at [661, 79] on link "Next »" at bounding box center [671, 86] width 39 height 20
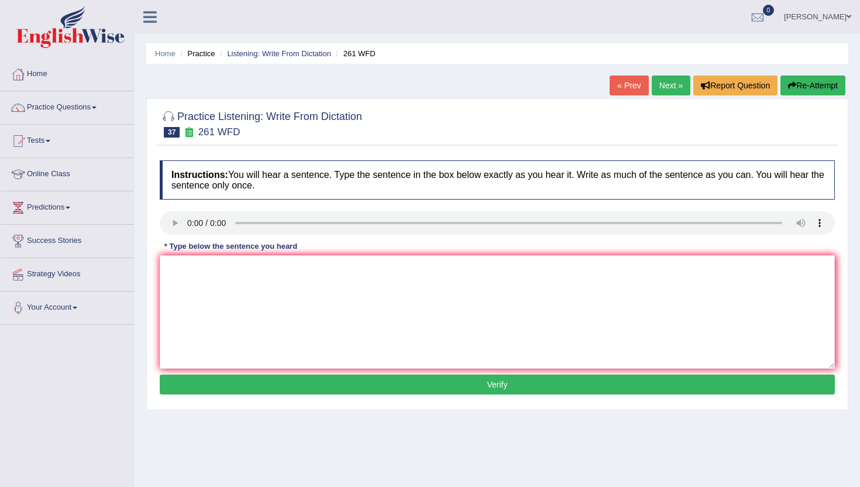
click at [262, 373] on div "Instructions: You will hear a sentence. Type the sentence in the box below exac…" at bounding box center [497, 279] width 681 height 249
click at [262, 383] on button "Verify" at bounding box center [497, 385] width 675 height 20
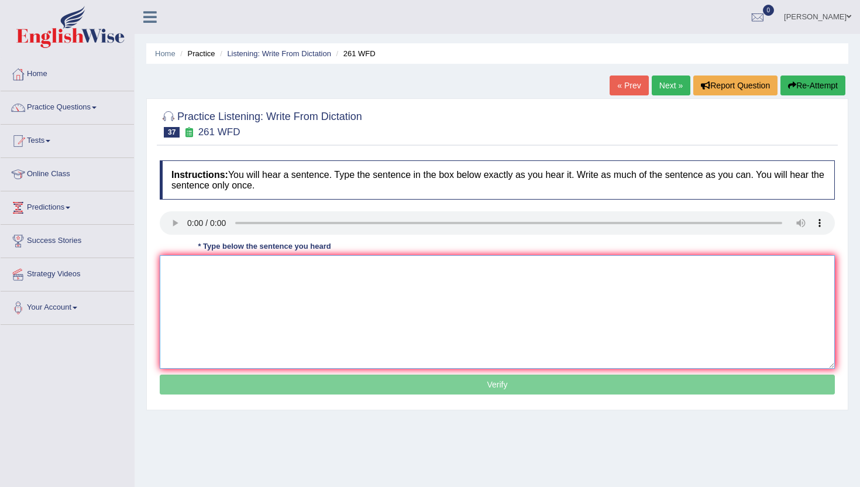
click at [262, 327] on textarea at bounding box center [497, 312] width 675 height 114
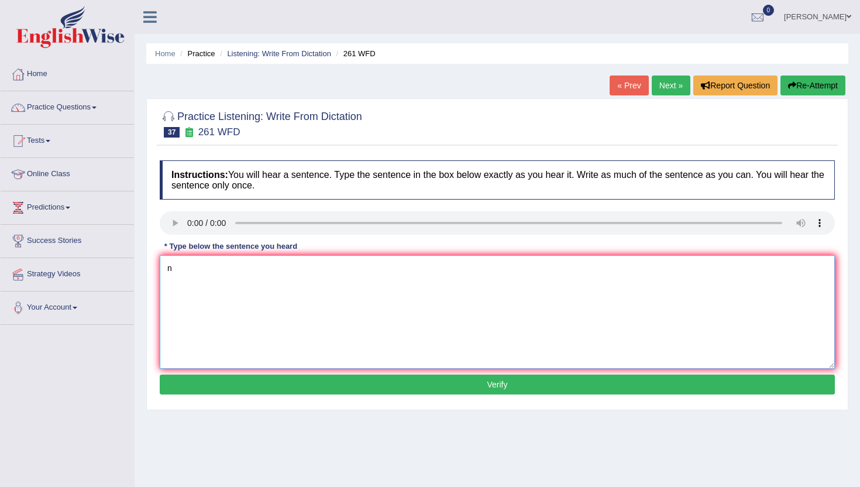
type textarea "n"
click at [242, 396] on div "Instructions: You will hear a sentence. Type the sentence in the box below exac…" at bounding box center [497, 279] width 681 height 249
click at [242, 388] on button "Verify" at bounding box center [497, 385] width 675 height 20
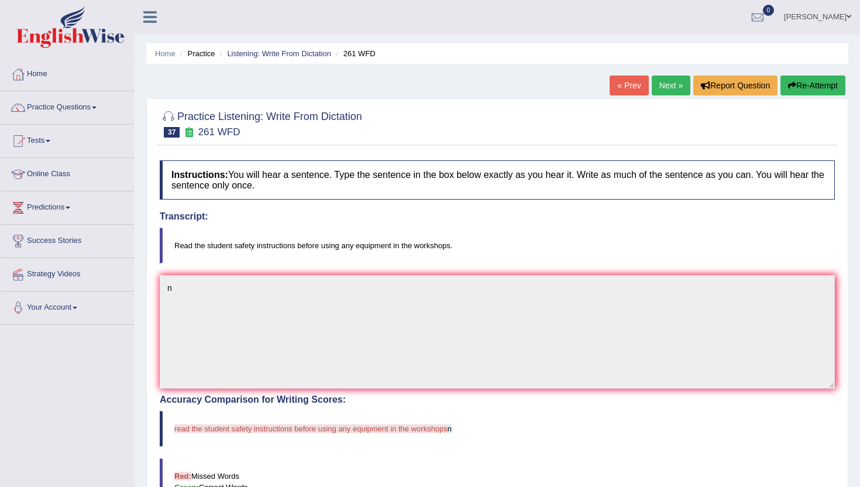
click at [671, 79] on link "Next »" at bounding box center [671, 86] width 39 height 20
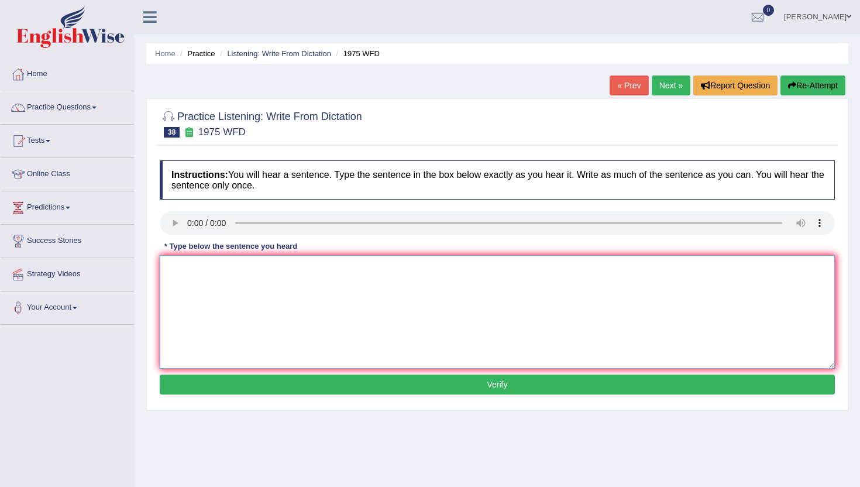
click at [198, 300] on textarea at bounding box center [497, 312] width 675 height 114
type textarea "n"
click at [199, 380] on button "Verify" at bounding box center [497, 385] width 675 height 20
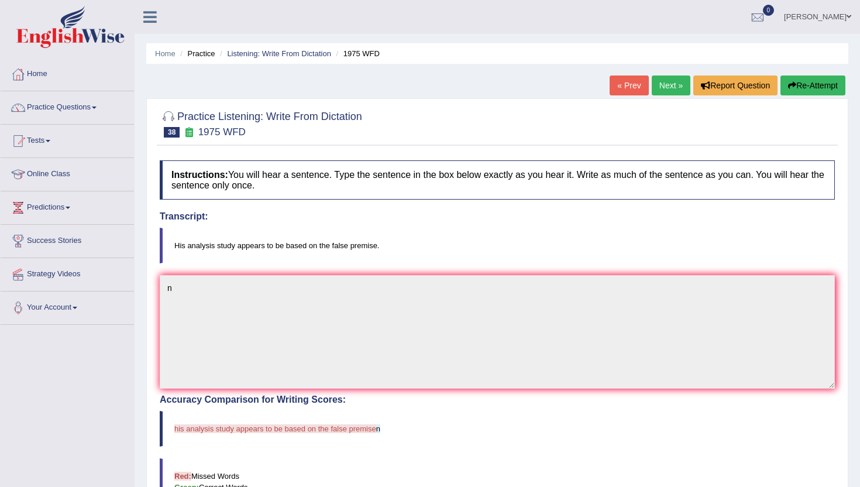
click at [666, 85] on link "Next »" at bounding box center [671, 86] width 39 height 20
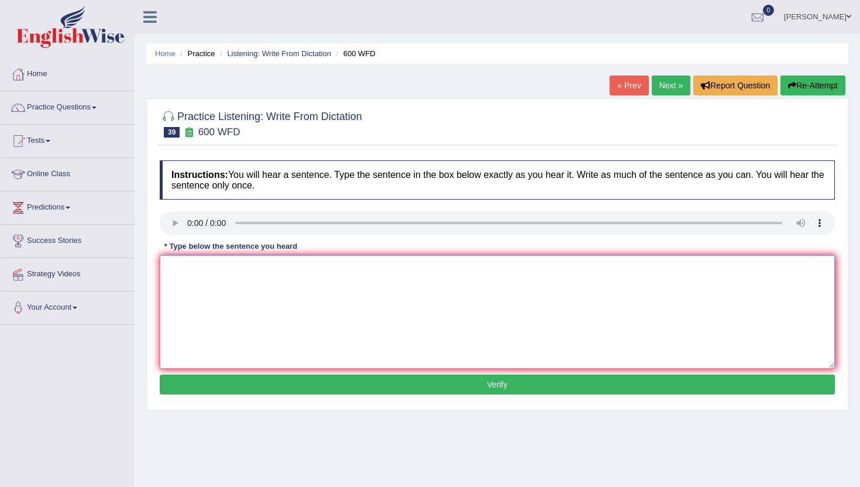
click at [200, 295] on textarea at bounding box center [497, 312] width 675 height 114
type textarea "n"
click at [195, 393] on button "Verify" at bounding box center [497, 385] width 675 height 20
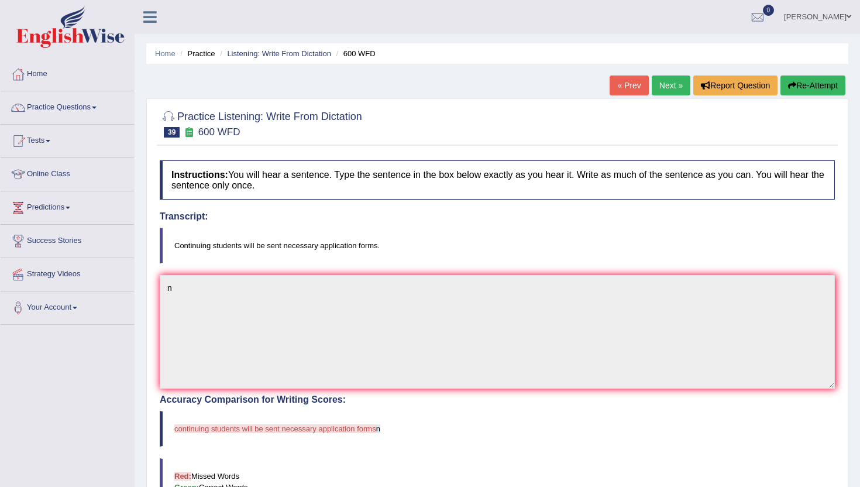
click at [663, 81] on link "Next »" at bounding box center [671, 86] width 39 height 20
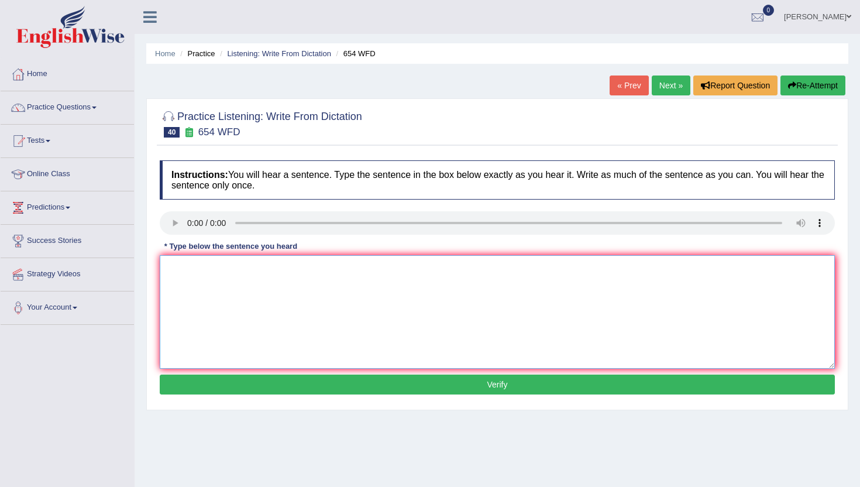
drag, startPoint x: 212, startPoint y: 304, endPoint x: 246, endPoint y: 231, distance: 80.1
click at [212, 301] on textarea at bounding box center [497, 312] width 675 height 114
click at [246, 264] on textarea "n" at bounding box center [497, 312] width 675 height 114
type textarea "nn"
click at [201, 390] on button "Verify" at bounding box center [497, 385] width 675 height 20
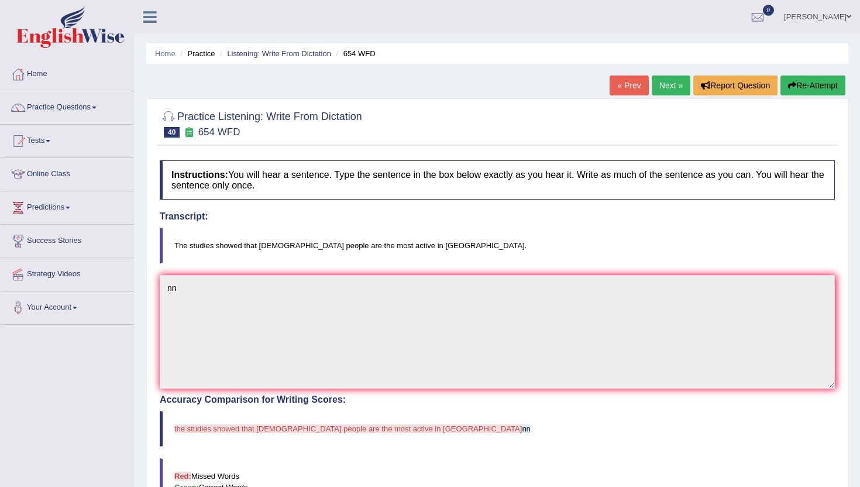
click at [671, 84] on link "Next »" at bounding box center [671, 86] width 39 height 20
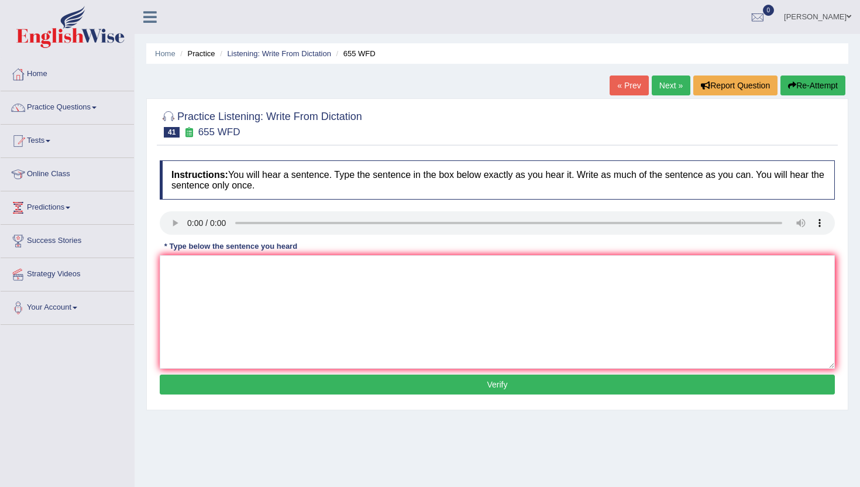
click at [186, 241] on div "Instructions: You will hear a sentence. Type the sentence in the box below exac…" at bounding box center [497, 279] width 681 height 249
click at [185, 260] on div "Instructions: You will hear a sentence. Type the sentence in the box below exac…" at bounding box center [497, 279] width 681 height 249
click at [188, 266] on textarea at bounding box center [497, 312] width 675 height 114
type textarea "n"
click at [187, 396] on div "Instructions: You will hear a sentence. Type the sentence in the box below exac…" at bounding box center [497, 279] width 681 height 249
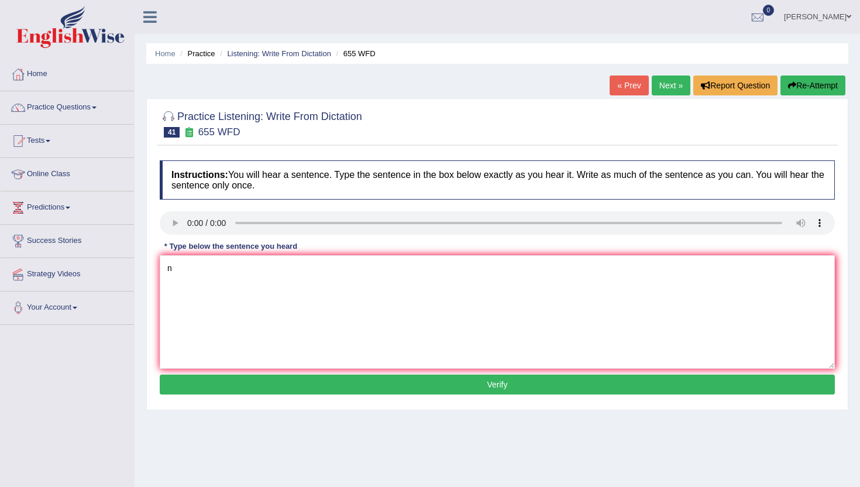
click at [191, 389] on button "Verify" at bounding box center [497, 385] width 675 height 20
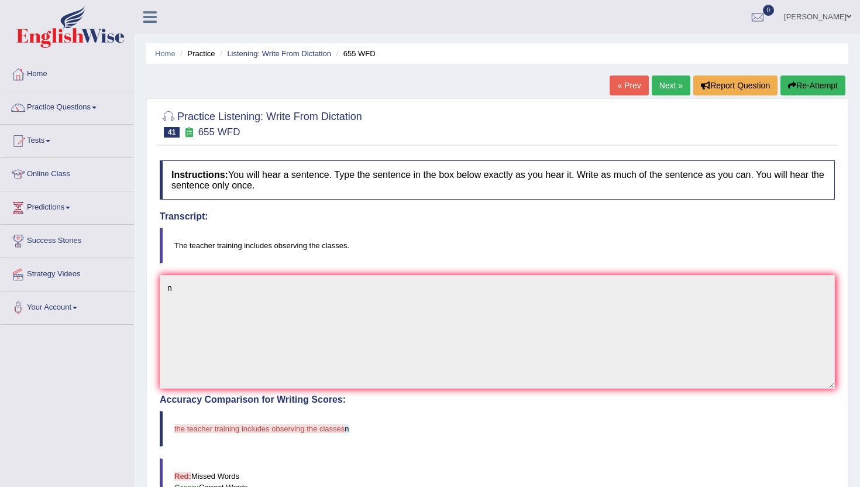
click at [650, 107] on div at bounding box center [497, 123] width 675 height 36
click at [656, 95] on div "« Prev Next » Report Question Re-Attempt" at bounding box center [729, 87] width 239 height 23
click at [663, 76] on link "Next »" at bounding box center [671, 86] width 39 height 20
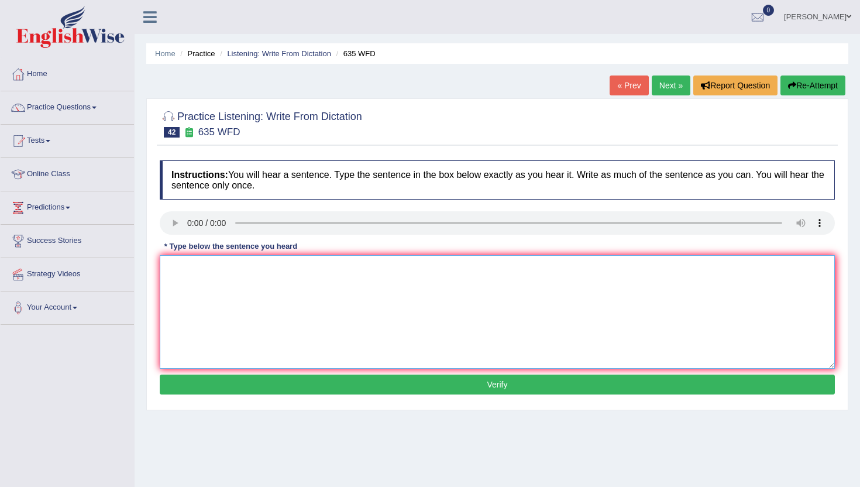
click at [220, 303] on textarea at bounding box center [497, 312] width 675 height 114
type textarea "n"
click at [207, 393] on button "Verify" at bounding box center [497, 385] width 675 height 20
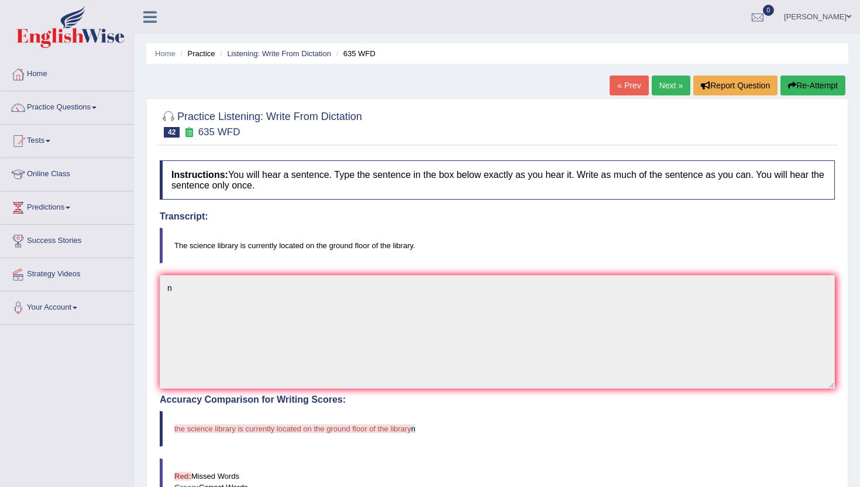
click at [685, 84] on div "« Prev Next » Report Question Re-Attempt" at bounding box center [729, 87] width 239 height 23
click at [672, 85] on link "Next »" at bounding box center [671, 86] width 39 height 20
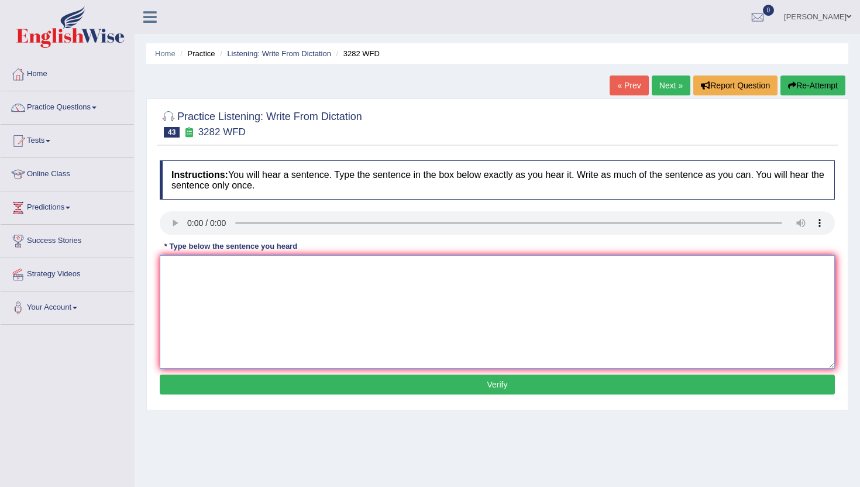
click at [207, 320] on textarea at bounding box center [497, 312] width 675 height 114
type textarea "n"
click at [194, 379] on button "Verify" at bounding box center [497, 385] width 675 height 20
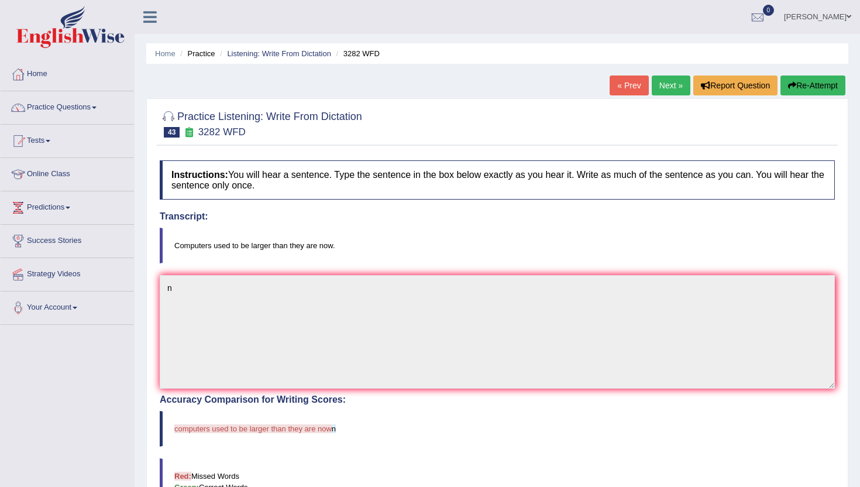
click at [672, 81] on link "Next »" at bounding box center [671, 86] width 39 height 20
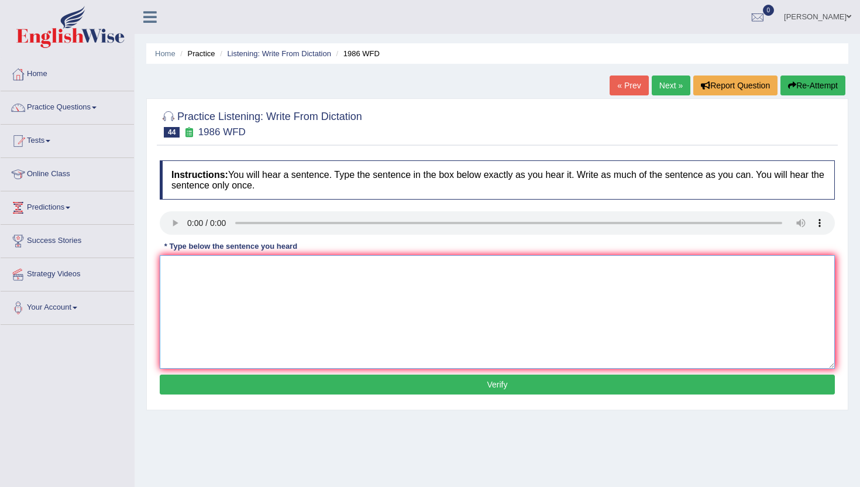
click at [214, 342] on textarea at bounding box center [497, 312] width 675 height 114
type textarea "n"
click at [207, 387] on button "Verify" at bounding box center [497, 385] width 675 height 20
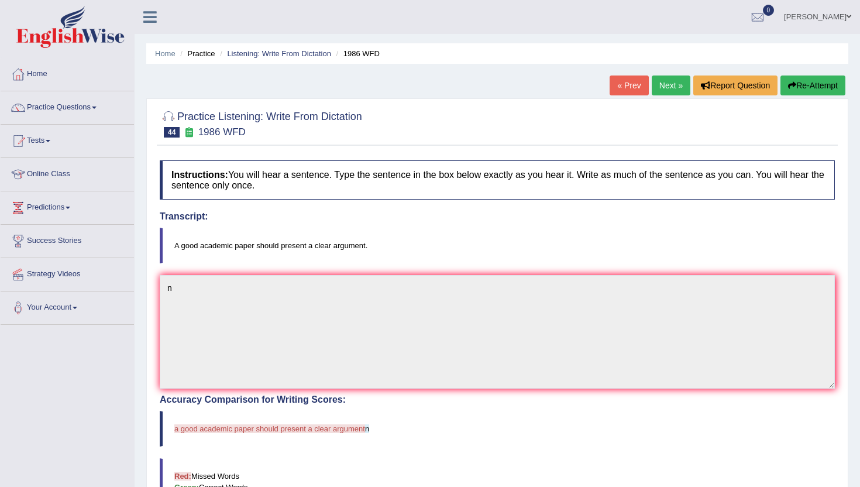
click at [663, 88] on link "Next »" at bounding box center [671, 86] width 39 height 20
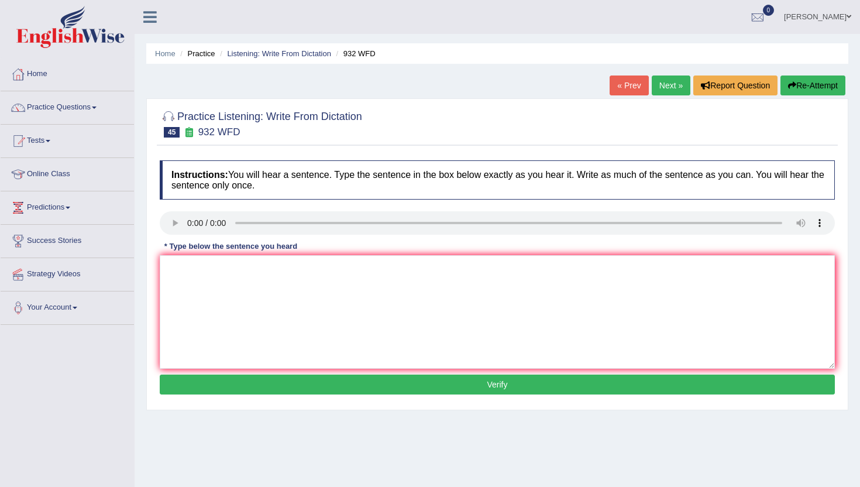
click at [259, 385] on button "Verify" at bounding box center [497, 385] width 675 height 20
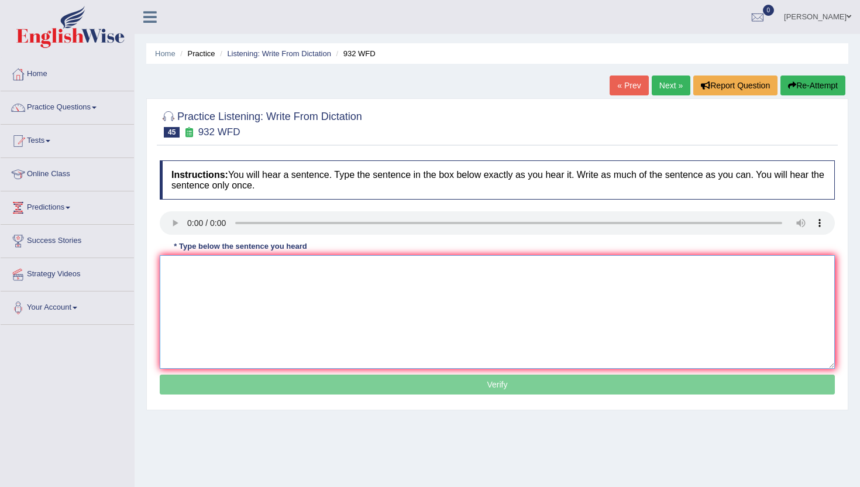
click at [290, 345] on textarea at bounding box center [497, 312] width 675 height 114
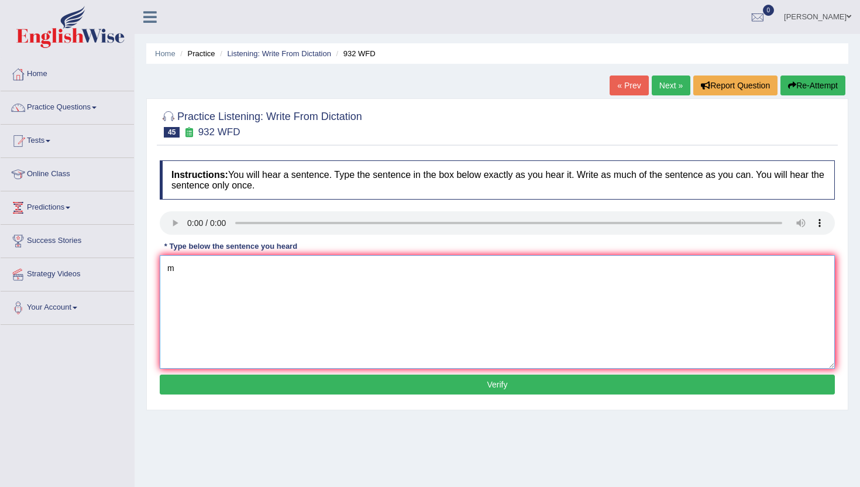
type textarea "m"
click at [273, 385] on button "Verify" at bounding box center [497, 385] width 675 height 20
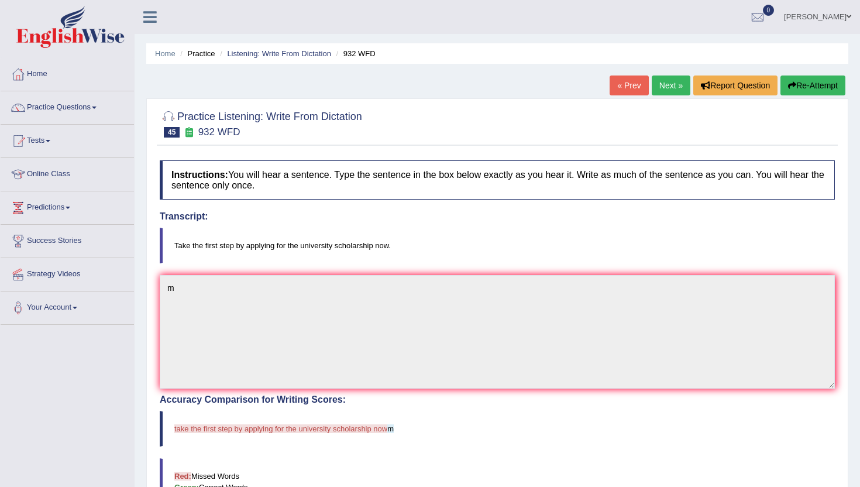
click at [663, 88] on link "Next »" at bounding box center [671, 86] width 39 height 20
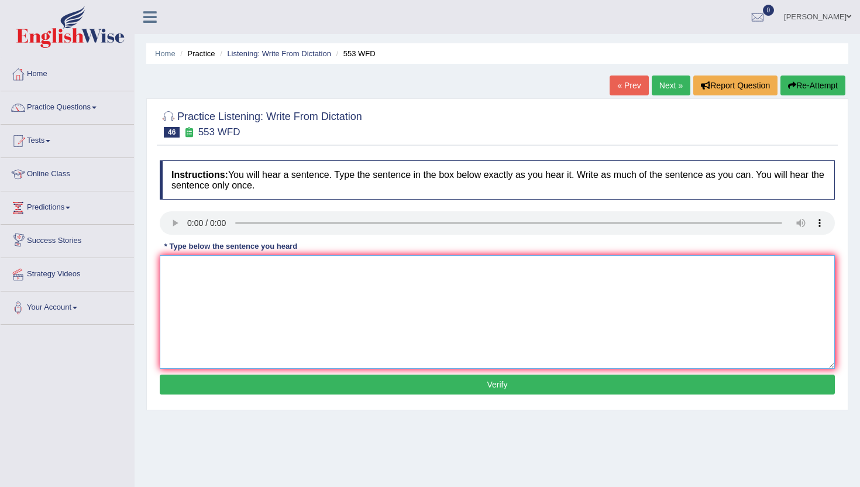
click at [190, 277] on textarea at bounding box center [497, 312] width 675 height 114
type textarea "n"
click at [207, 382] on button "Verify" at bounding box center [497, 385] width 675 height 20
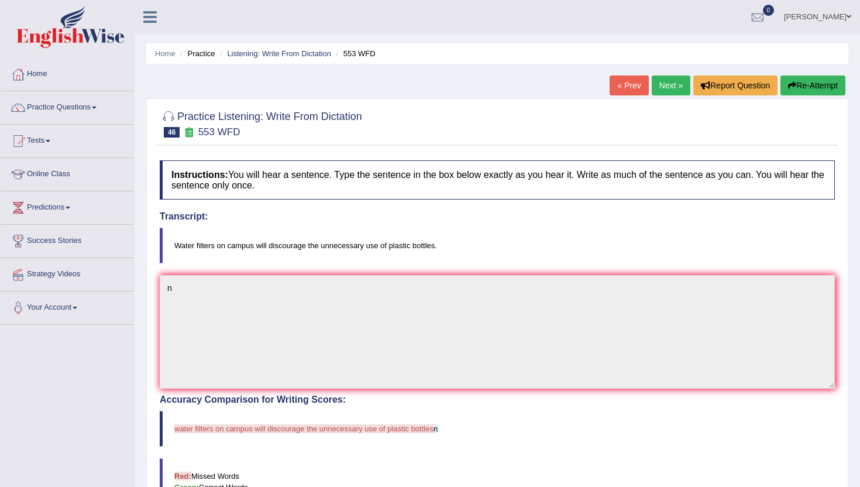
click at [660, 83] on link "Next »" at bounding box center [671, 86] width 39 height 20
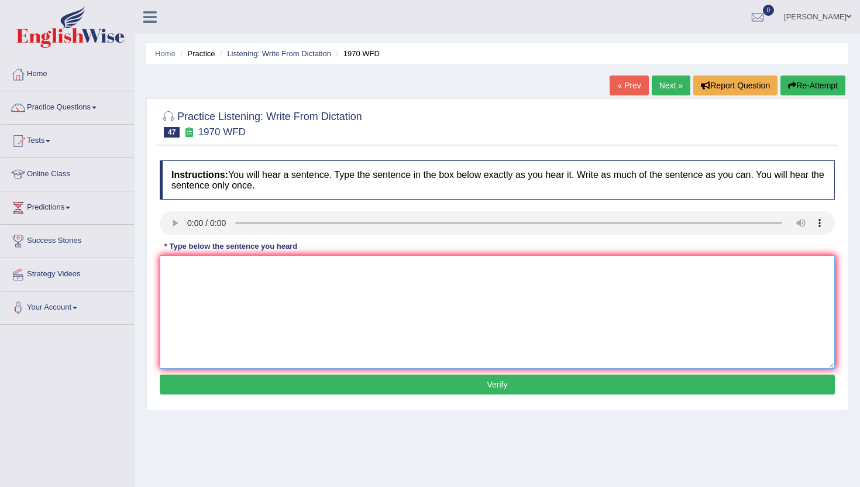
click at [200, 292] on textarea at bounding box center [497, 312] width 675 height 114
type textarea "n"
click at [173, 381] on button "Verify" at bounding box center [497, 385] width 675 height 20
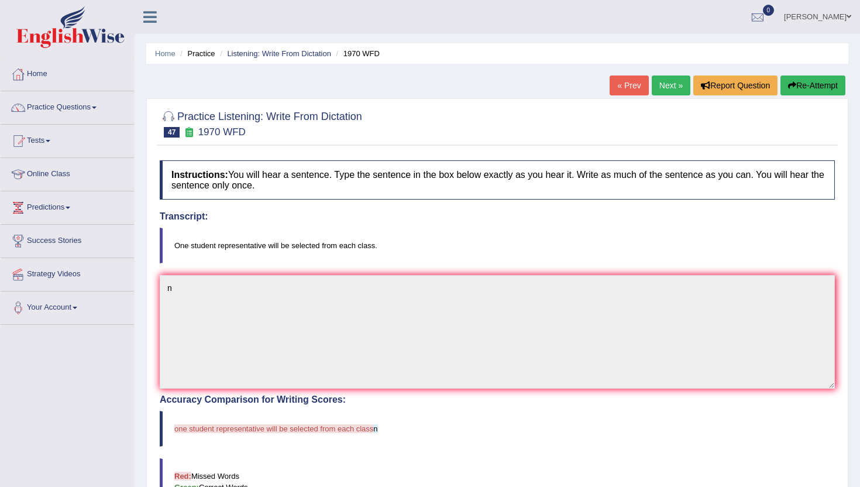
click at [670, 84] on link "Next »" at bounding box center [671, 86] width 39 height 20
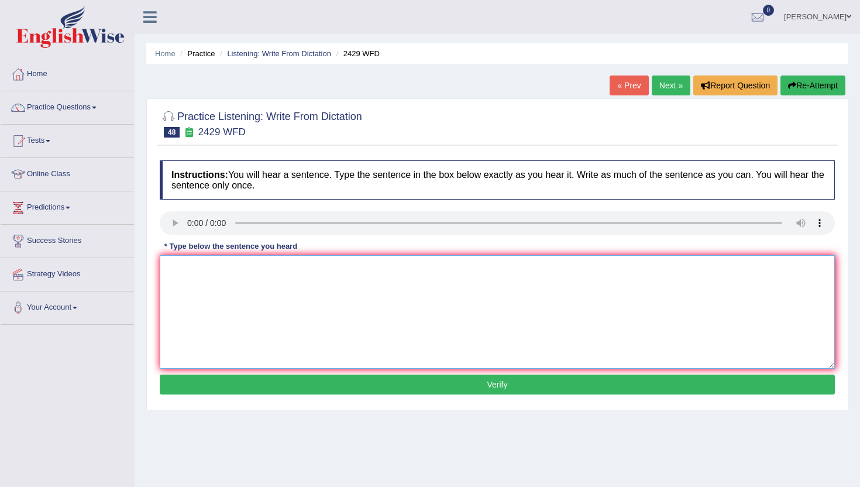
click at [288, 286] on textarea at bounding box center [497, 312] width 675 height 114
type textarea "n"
click at [239, 387] on button "Verify" at bounding box center [497, 385] width 675 height 20
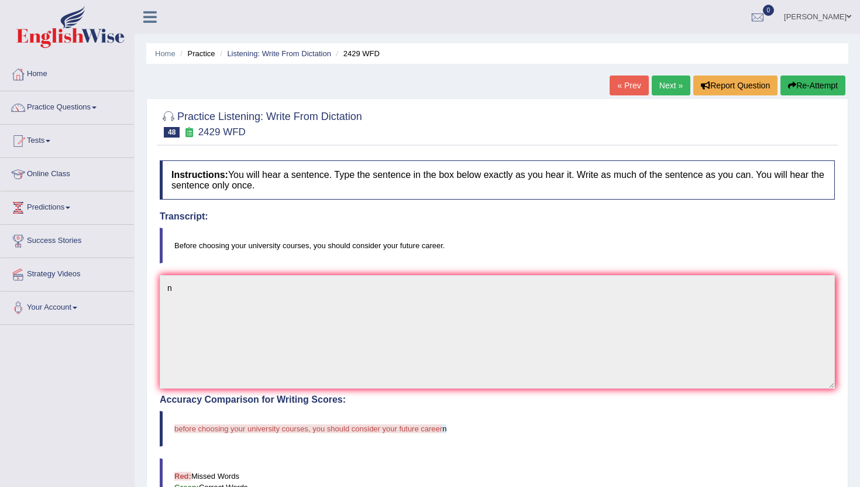
click at [660, 84] on link "Next »" at bounding box center [671, 86] width 39 height 20
